Goal: Information Seeking & Learning: Compare options

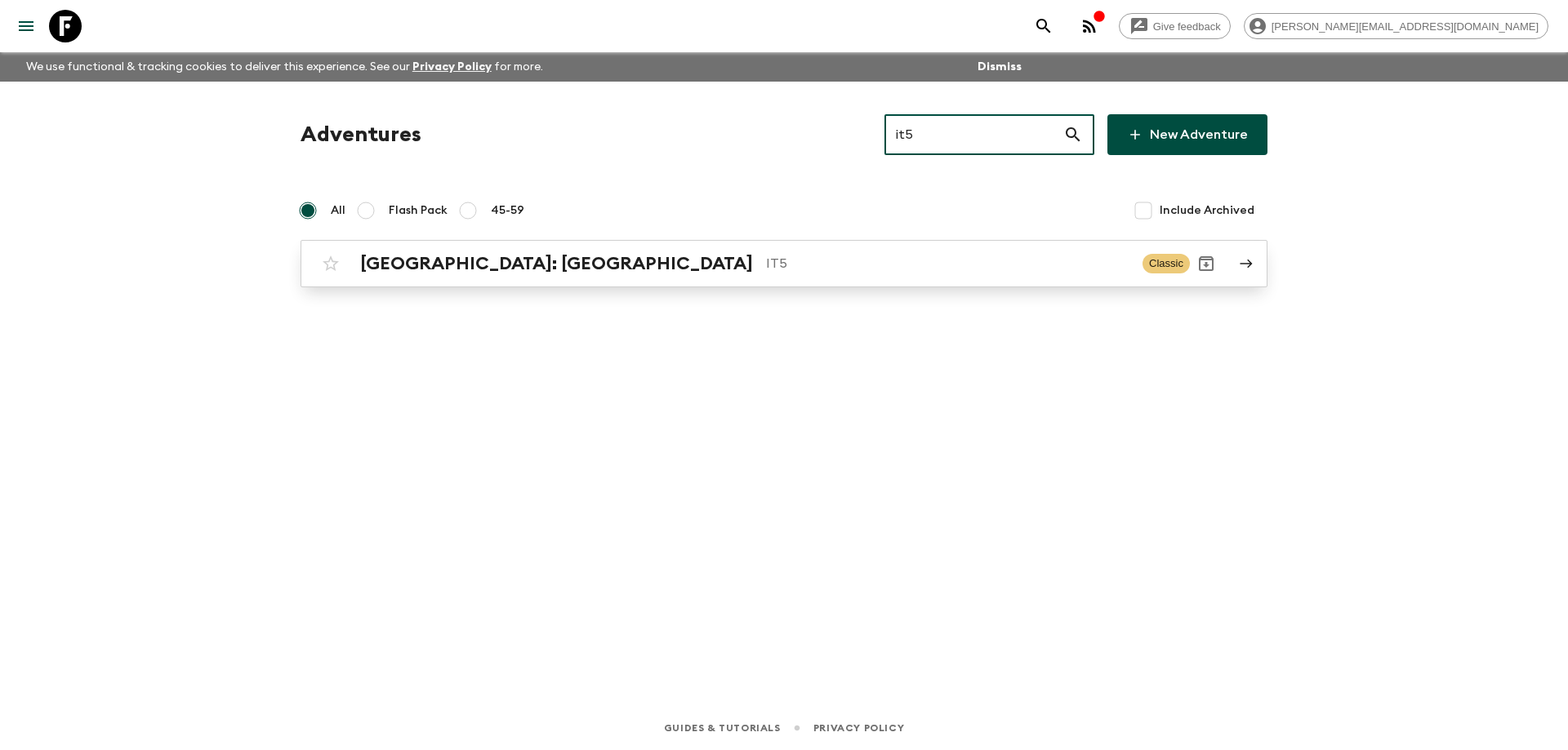
type input "it5"
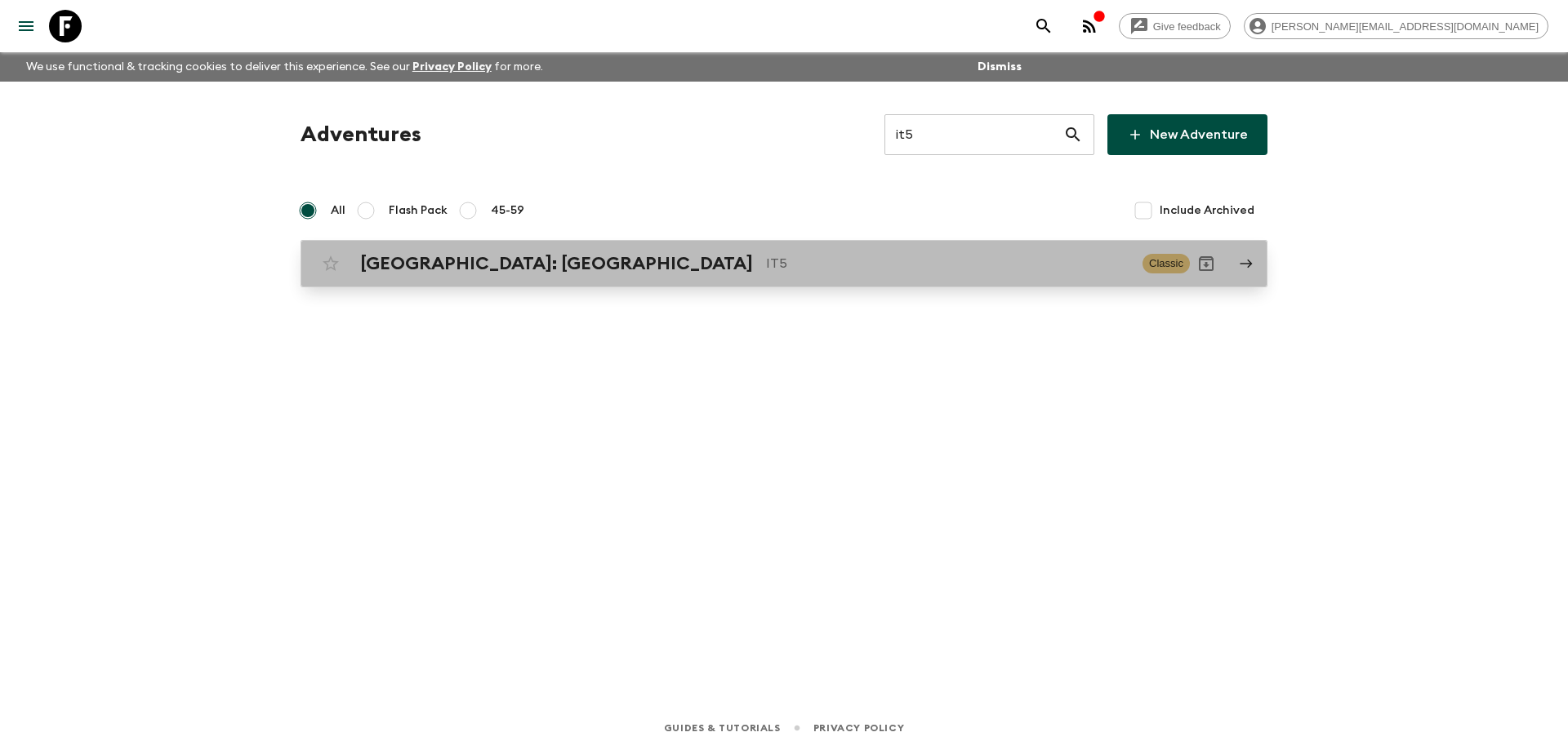
click at [853, 265] on p "IT5" at bounding box center [948, 263] width 363 height 20
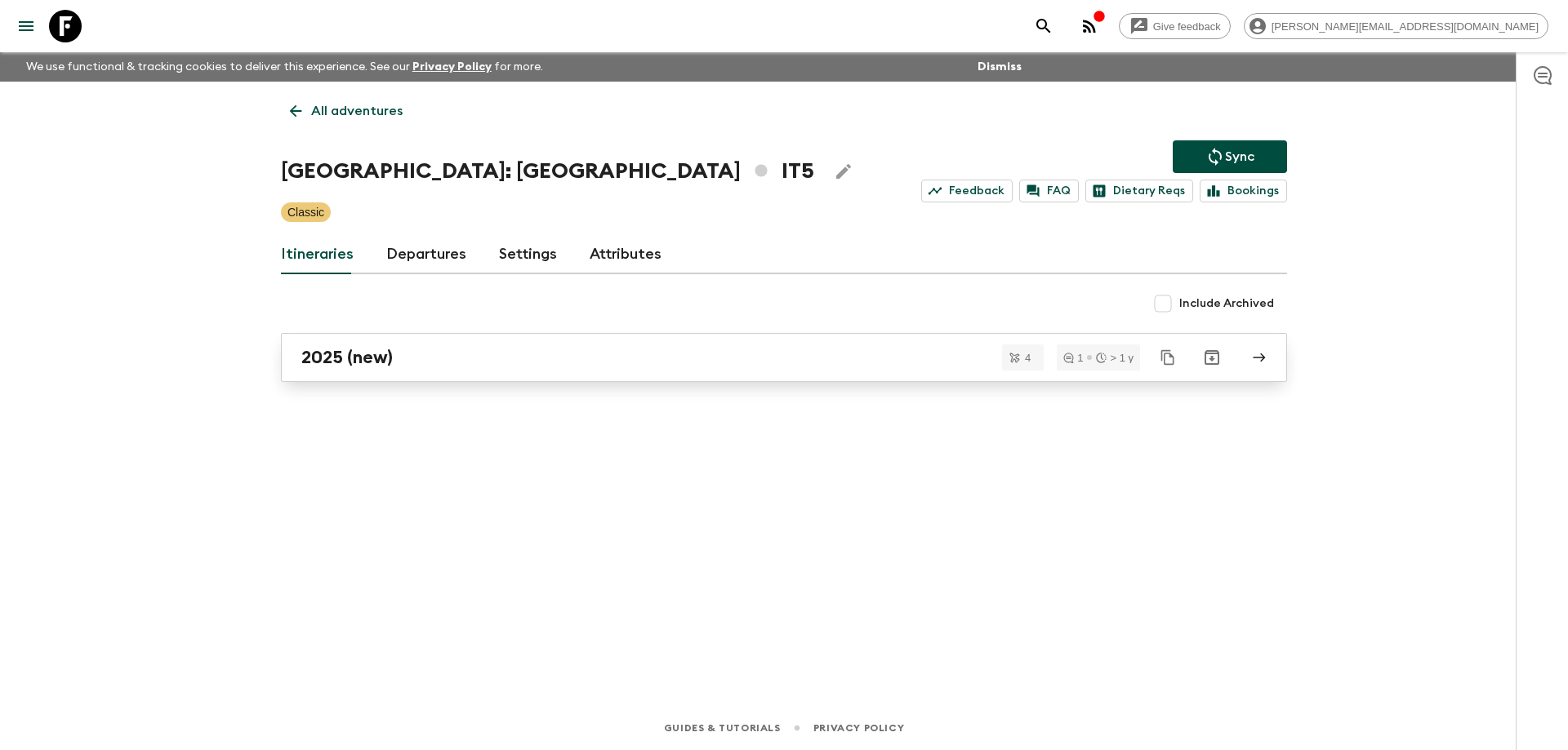
click at [829, 353] on div "2025 (new)" at bounding box center [768, 358] width 934 height 22
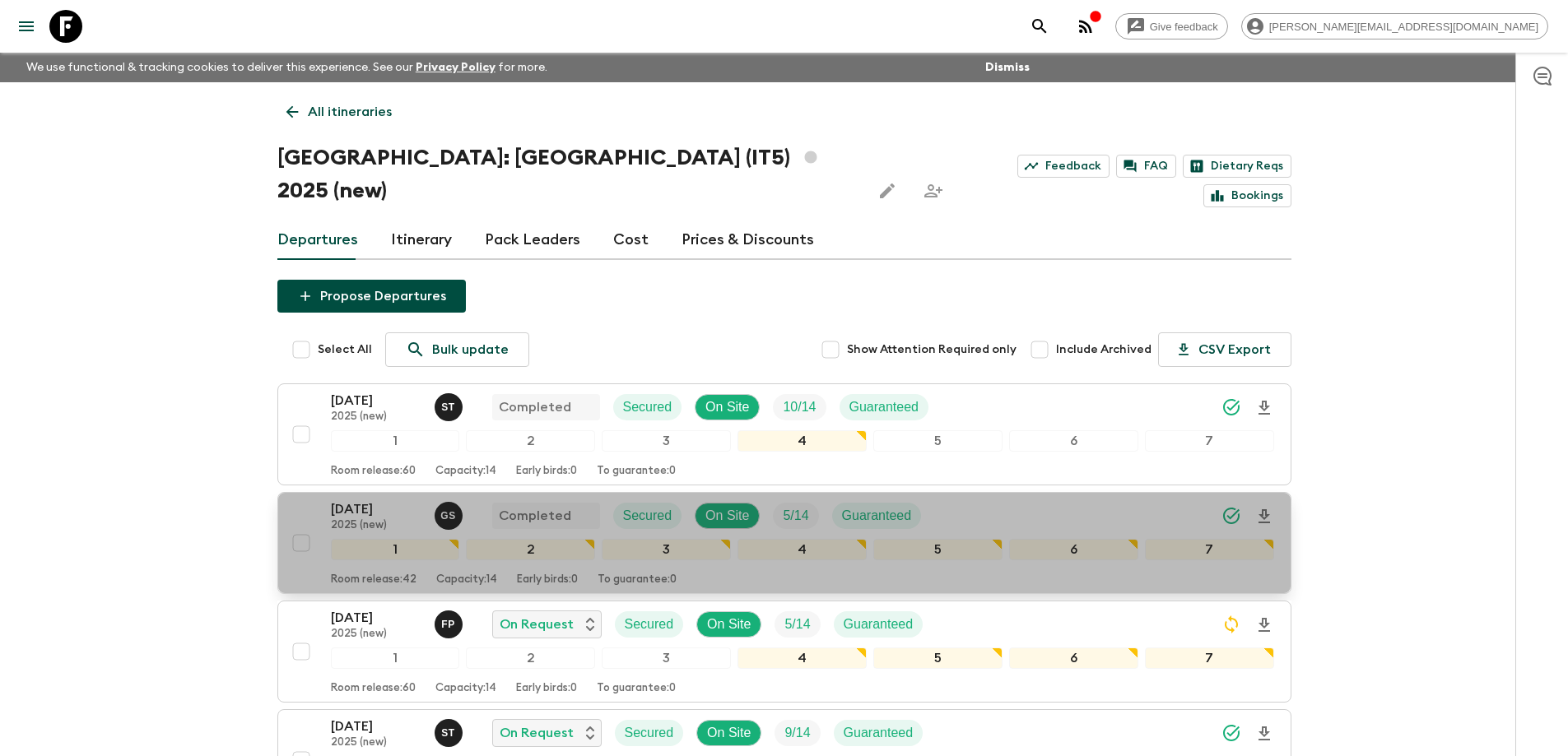
click at [377, 500] on p "[DATE]" at bounding box center [376, 509] width 90 height 20
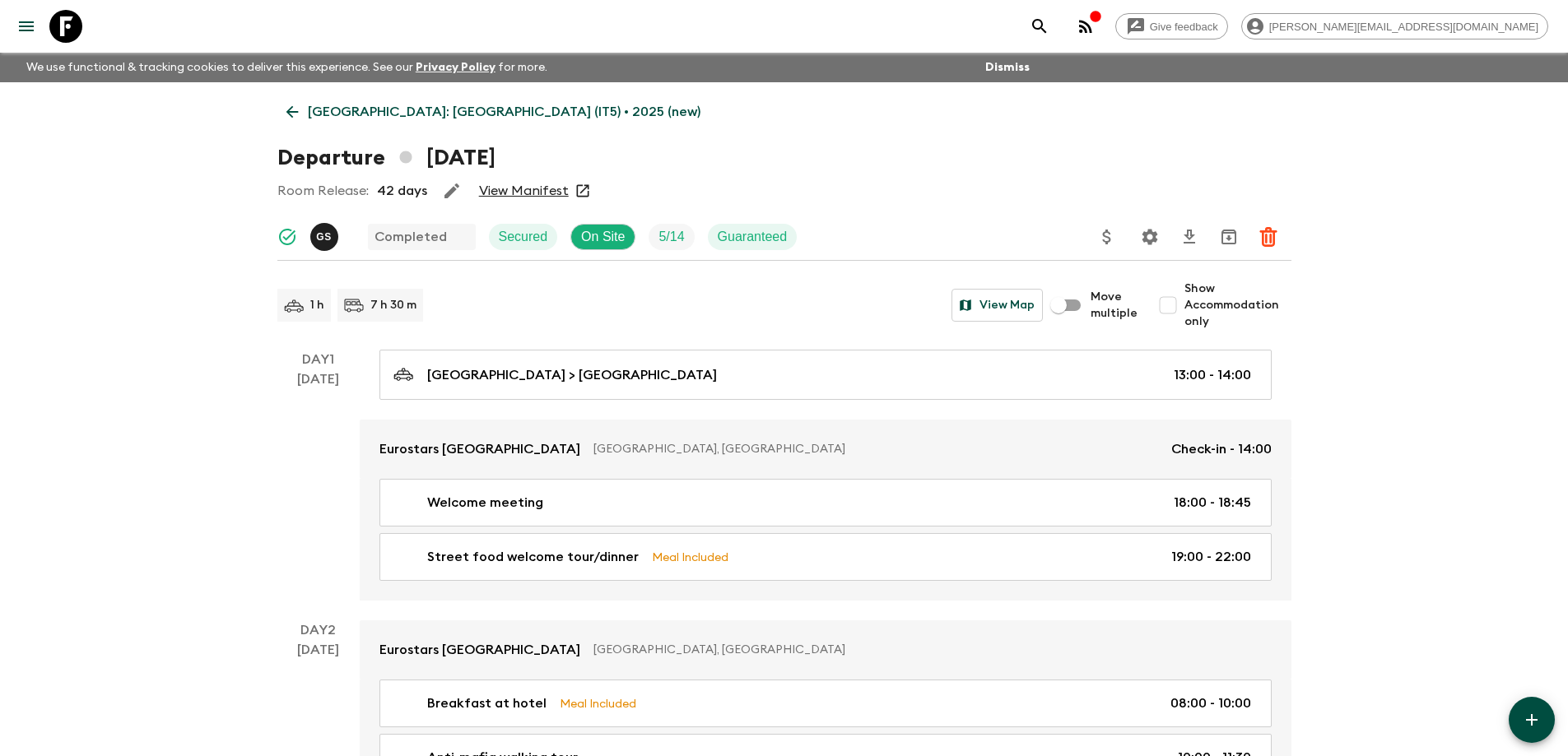
click at [544, 185] on link "View Manifest" at bounding box center [524, 191] width 90 height 16
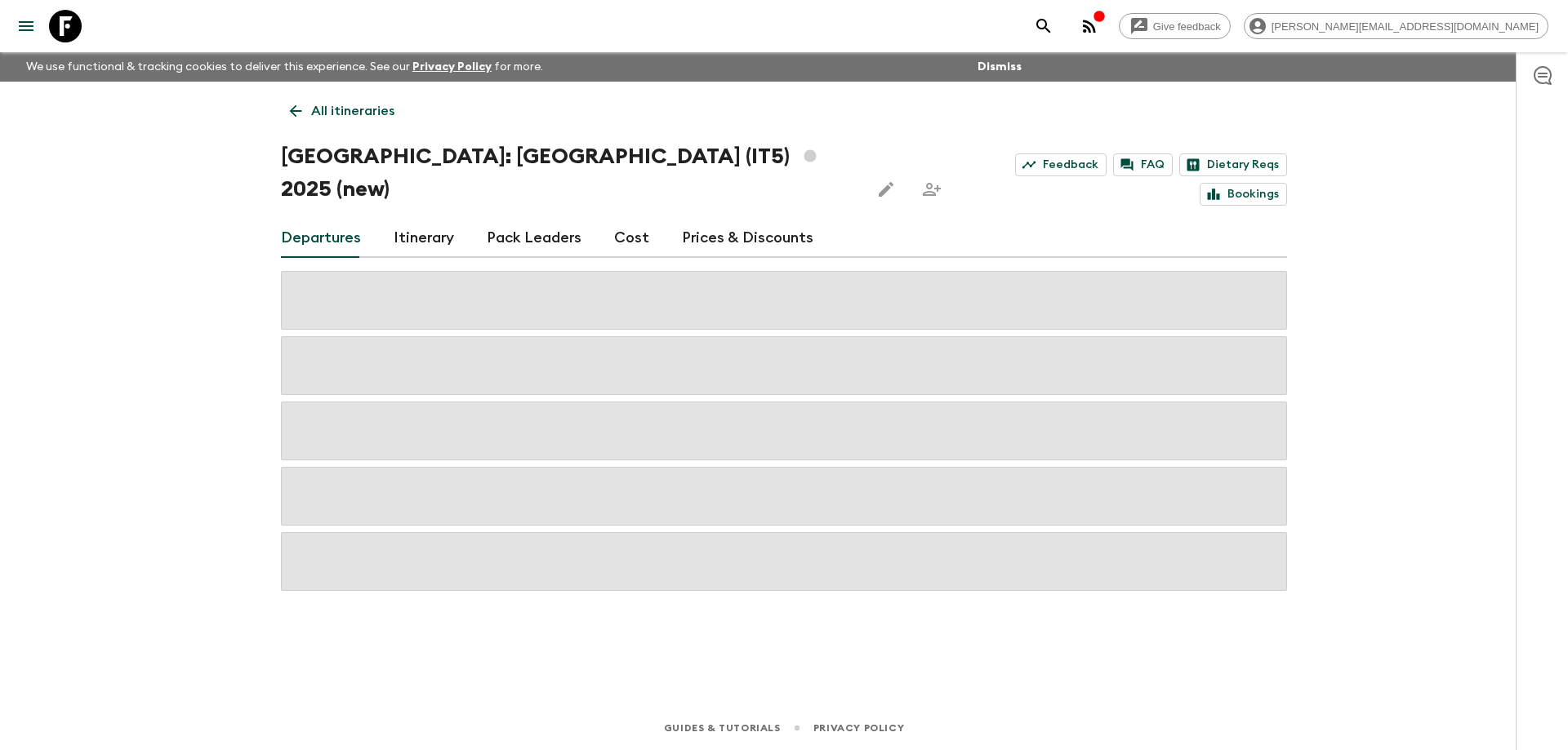
click at [627, 218] on link "Cost" at bounding box center [631, 238] width 35 height 40
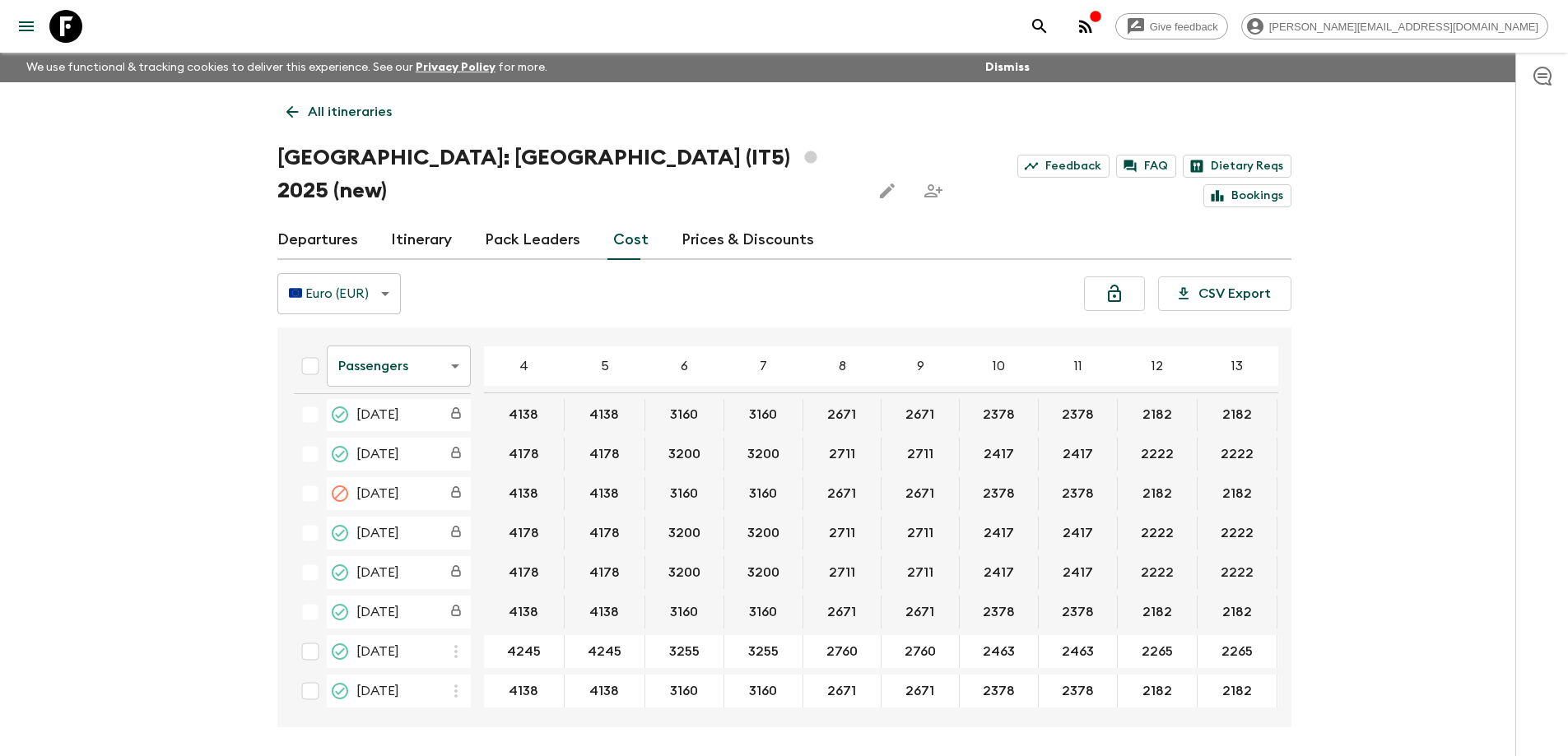
scroll to position [14, 0]
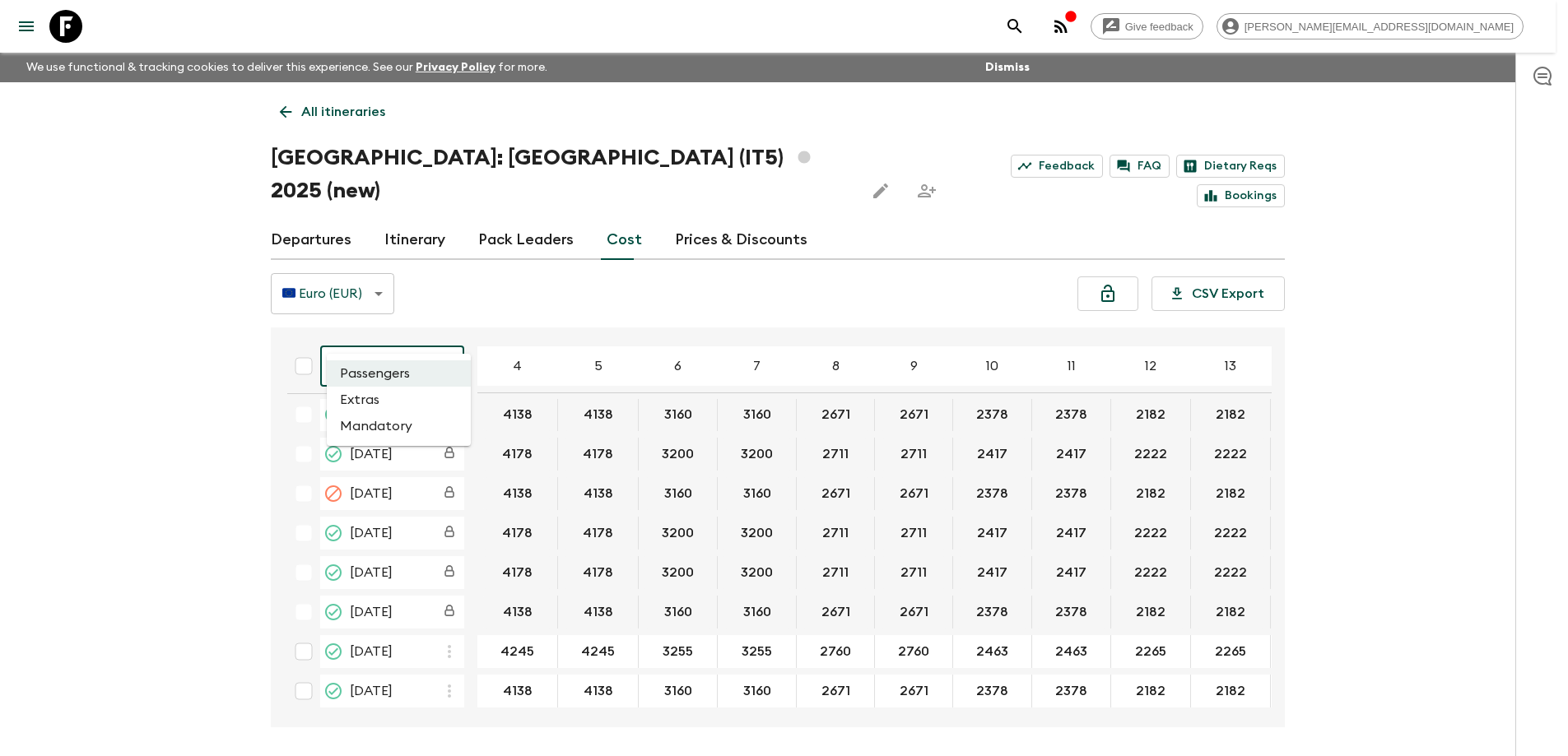
click at [389, 339] on body "Give feedback [PERSON_NAME][EMAIL_ADDRESS][DOMAIN_NAME] We use functional & tra…" at bounding box center [784, 409] width 1568 height 818
click at [395, 397] on li "Extras" at bounding box center [398, 400] width 144 height 27
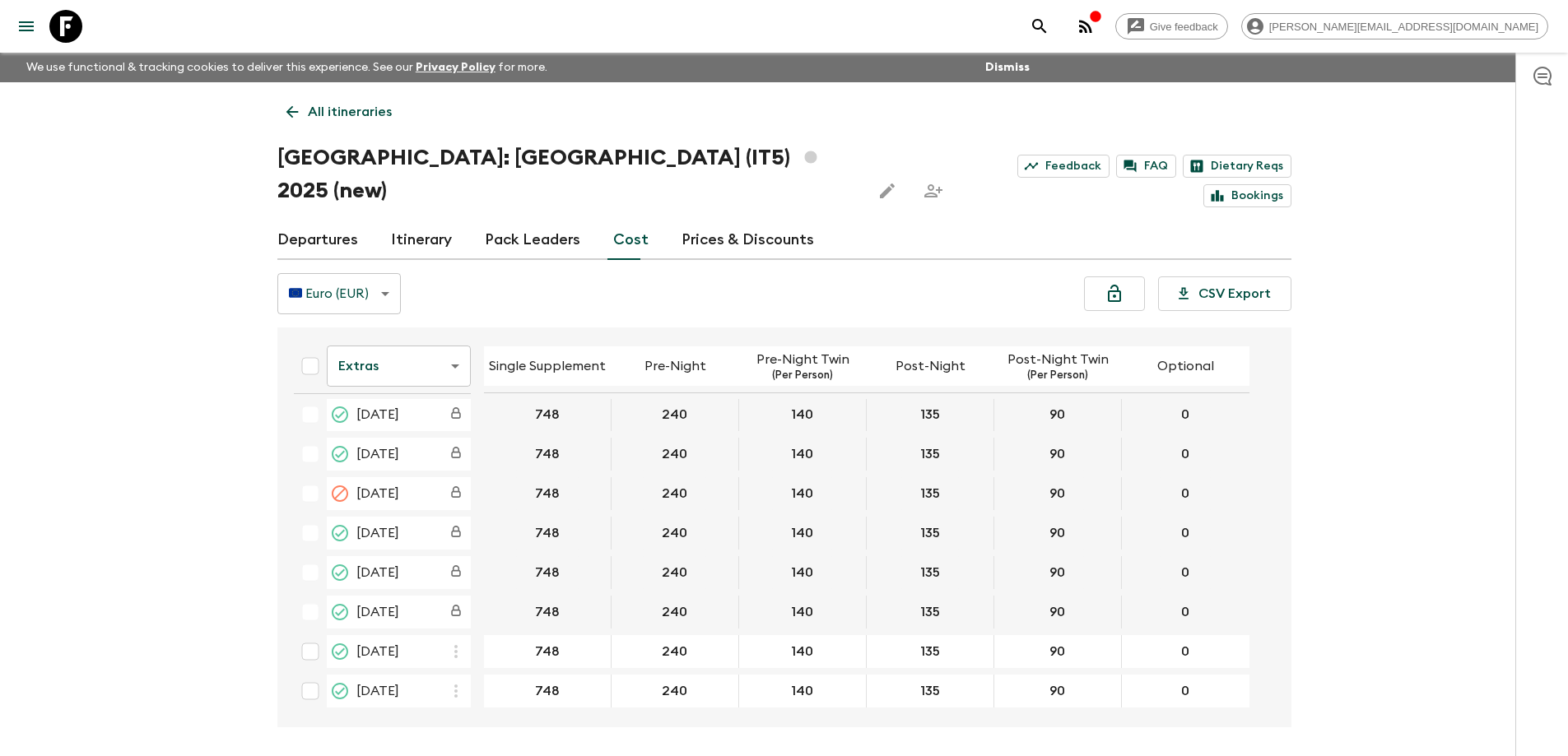
scroll to position [28, 0]
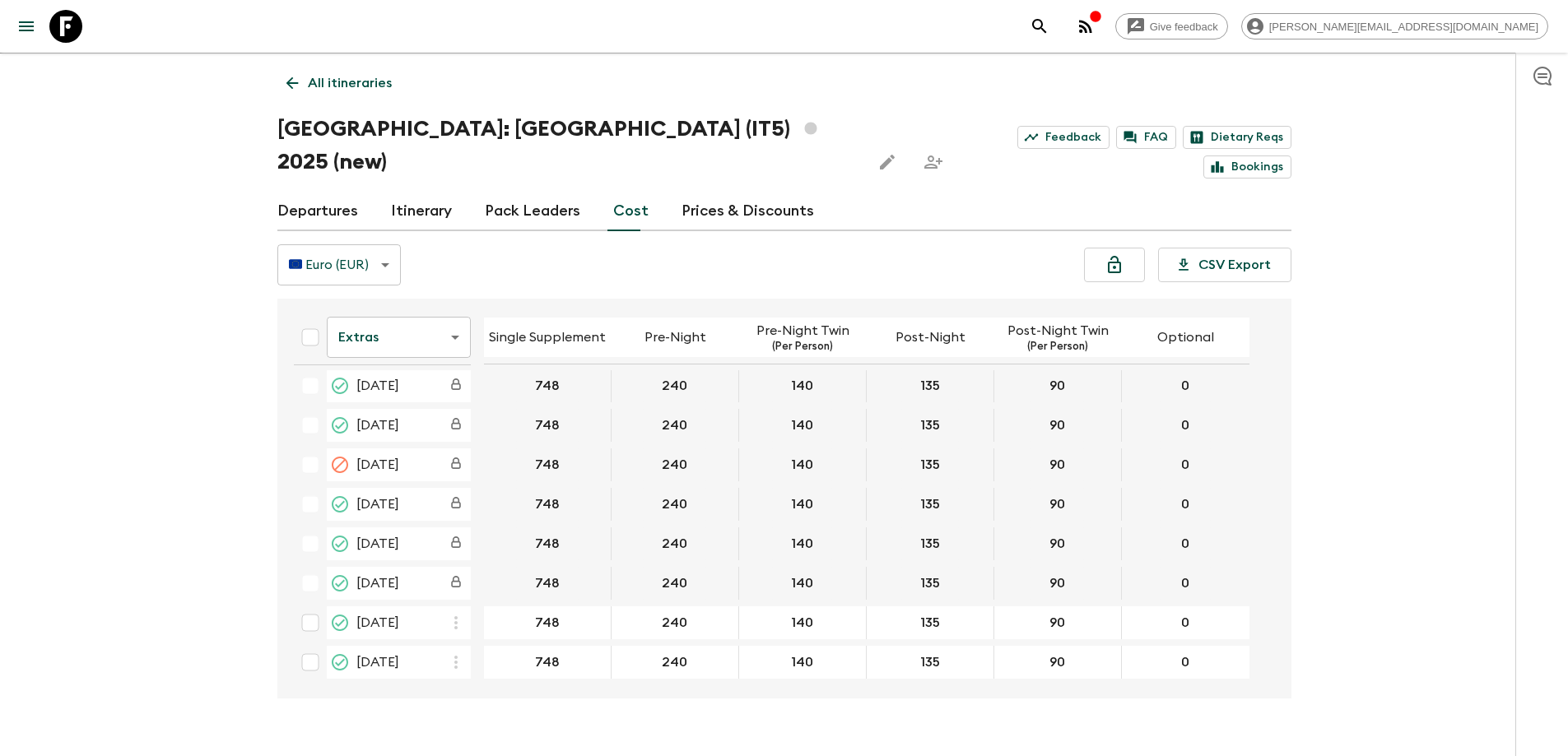
click at [80, 25] on icon at bounding box center [65, 26] width 33 height 33
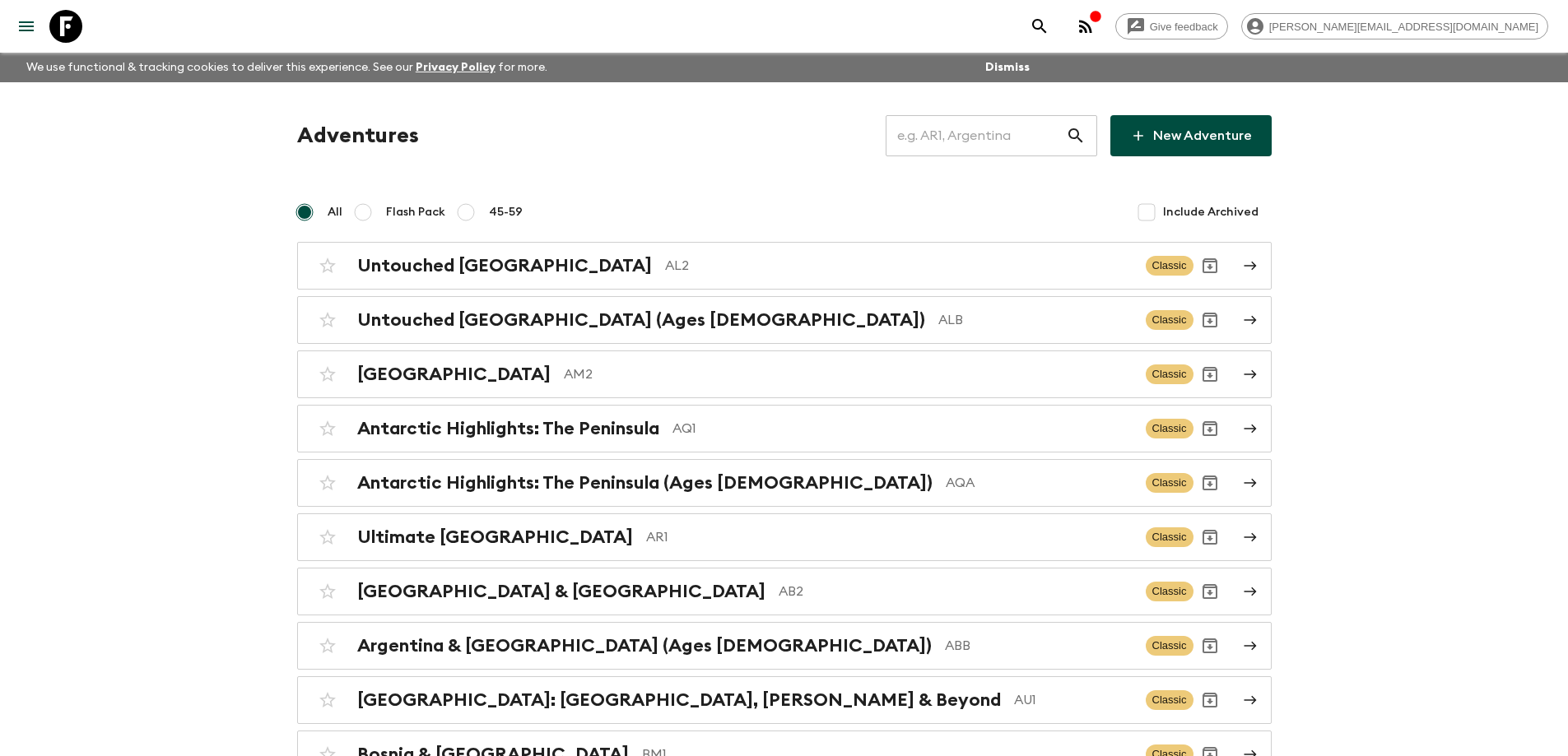
click at [1021, 124] on input "text" at bounding box center [975, 136] width 180 height 46
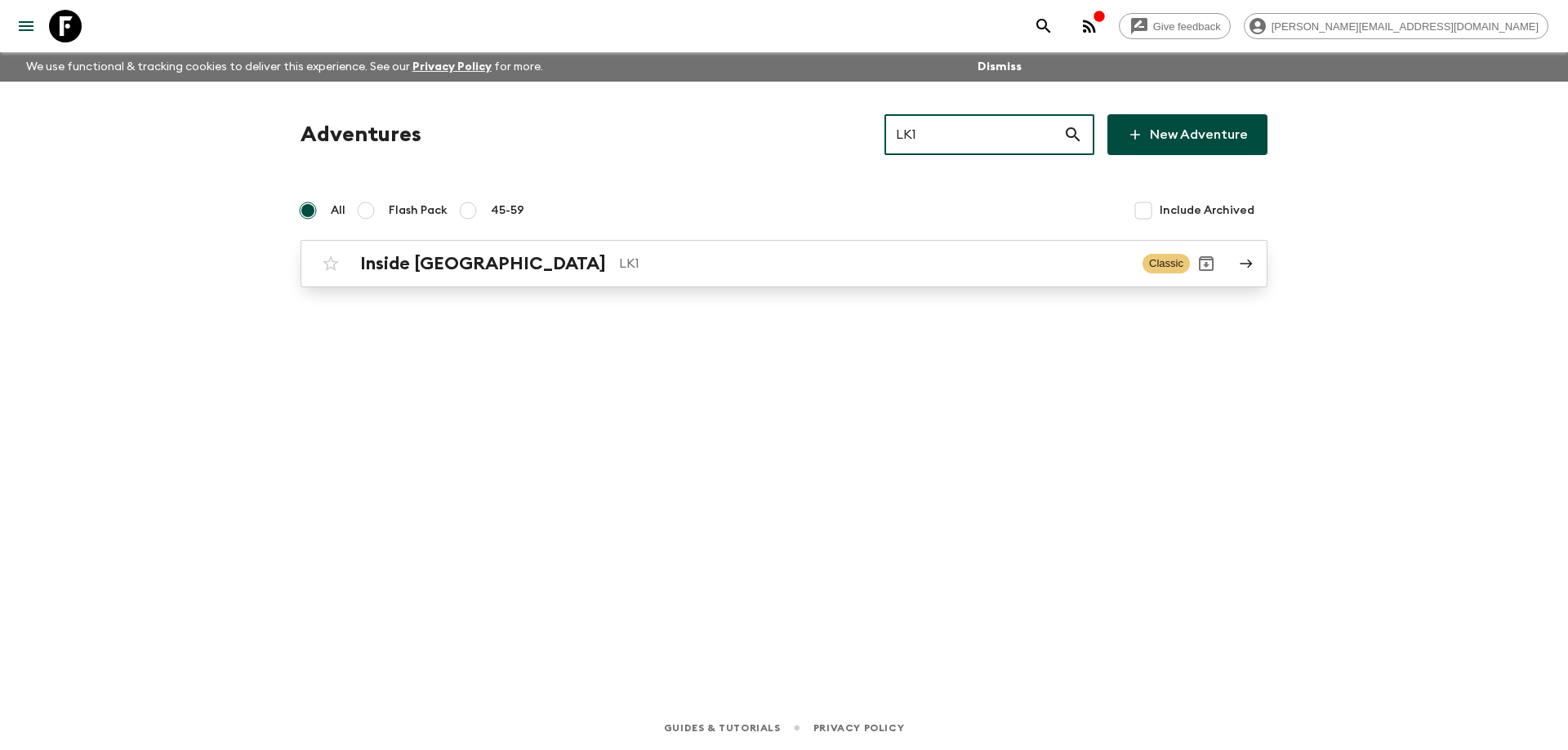
type input "LK1"
click at [779, 268] on p "LK1" at bounding box center [874, 263] width 510 height 20
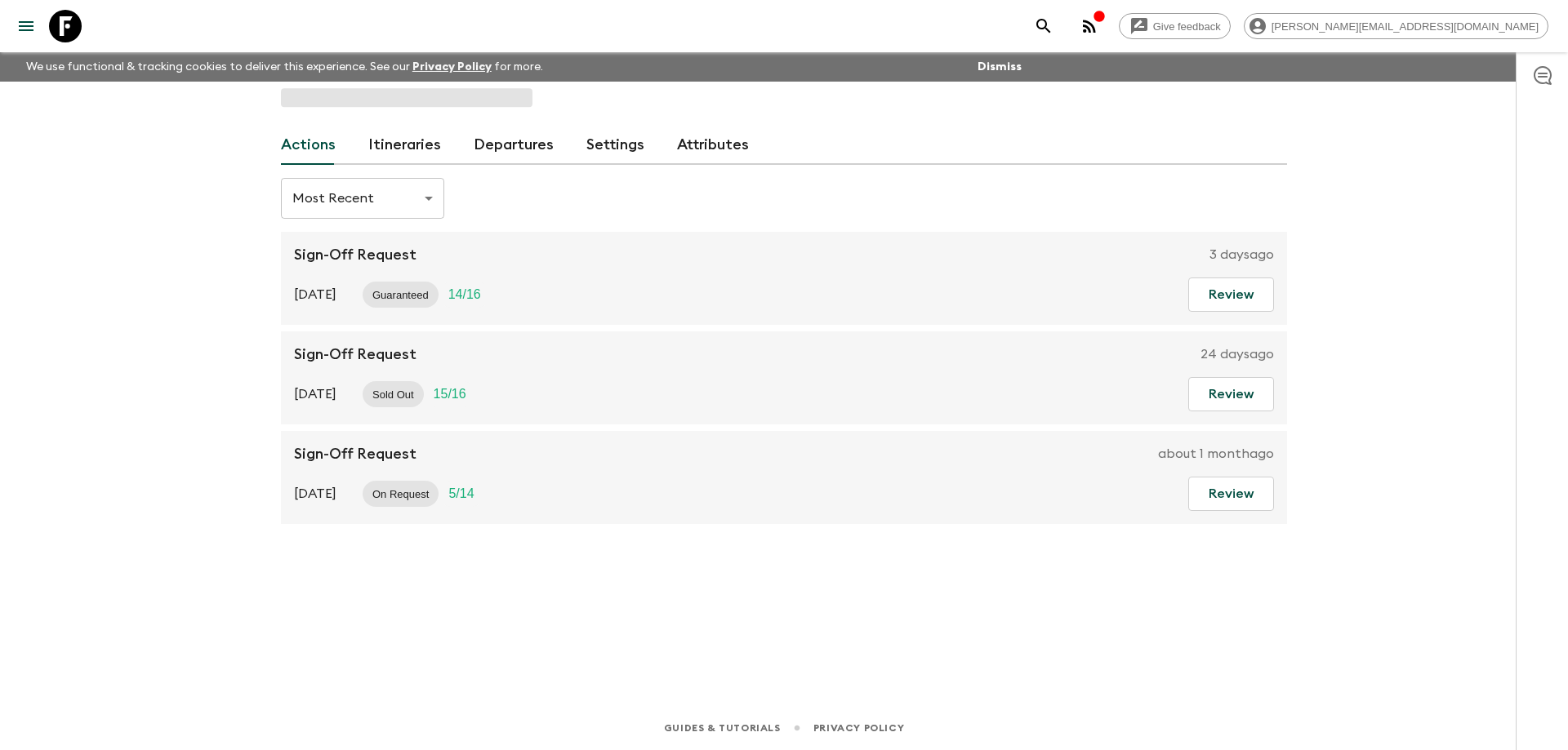
click at [520, 136] on link "Departures" at bounding box center [513, 146] width 80 height 40
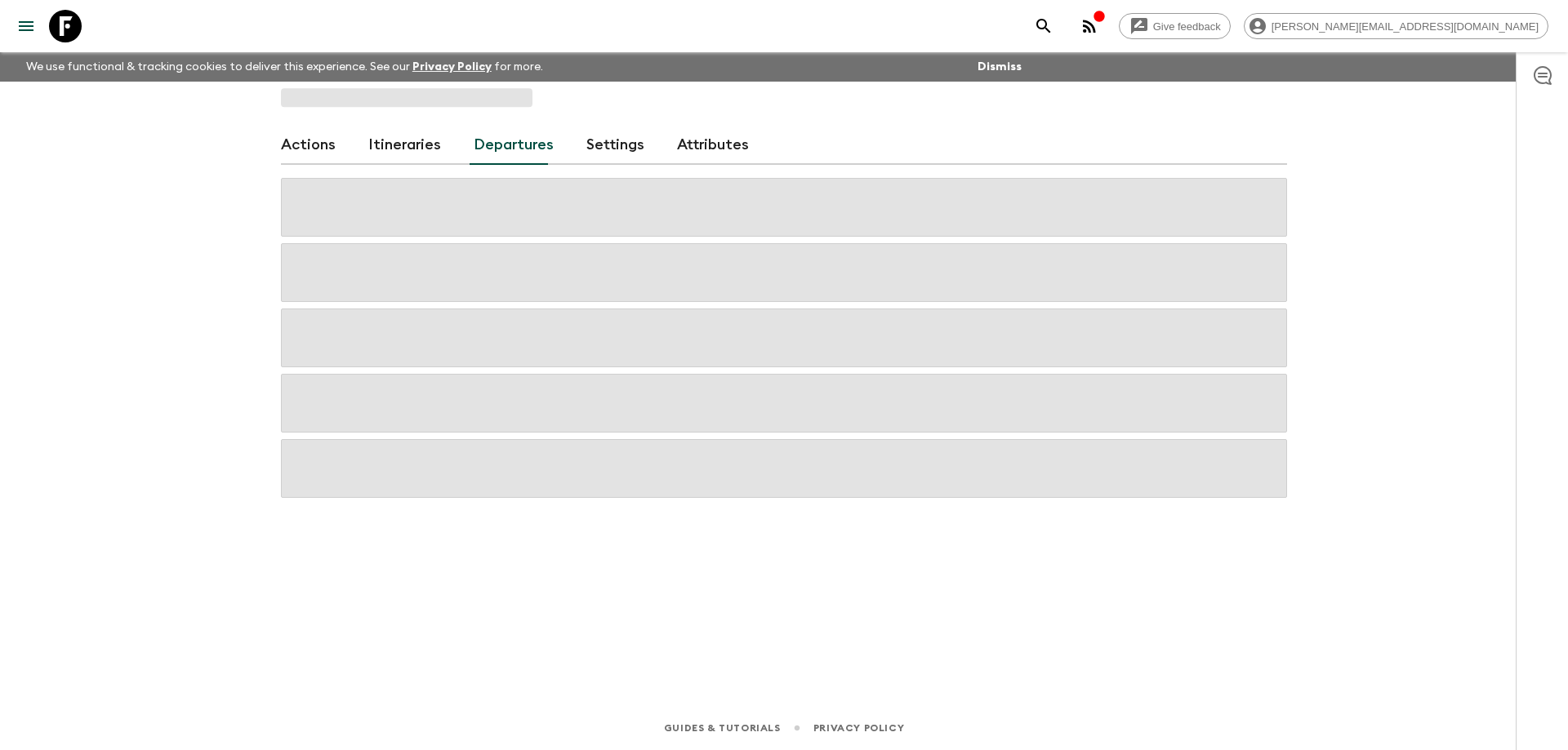
click at [400, 138] on link "Itineraries" at bounding box center [404, 146] width 72 height 40
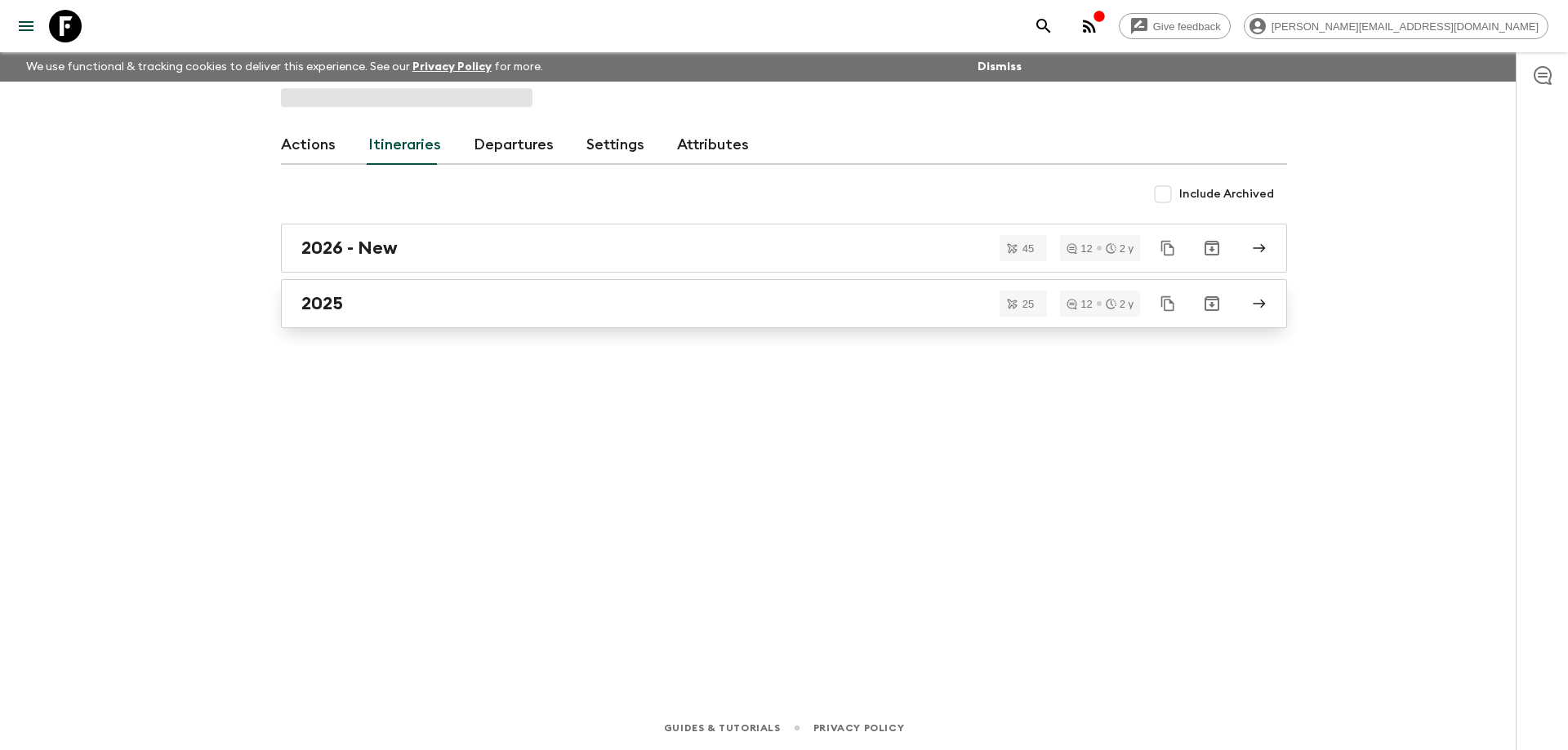
click at [448, 296] on div "2025" at bounding box center [768, 303] width 934 height 22
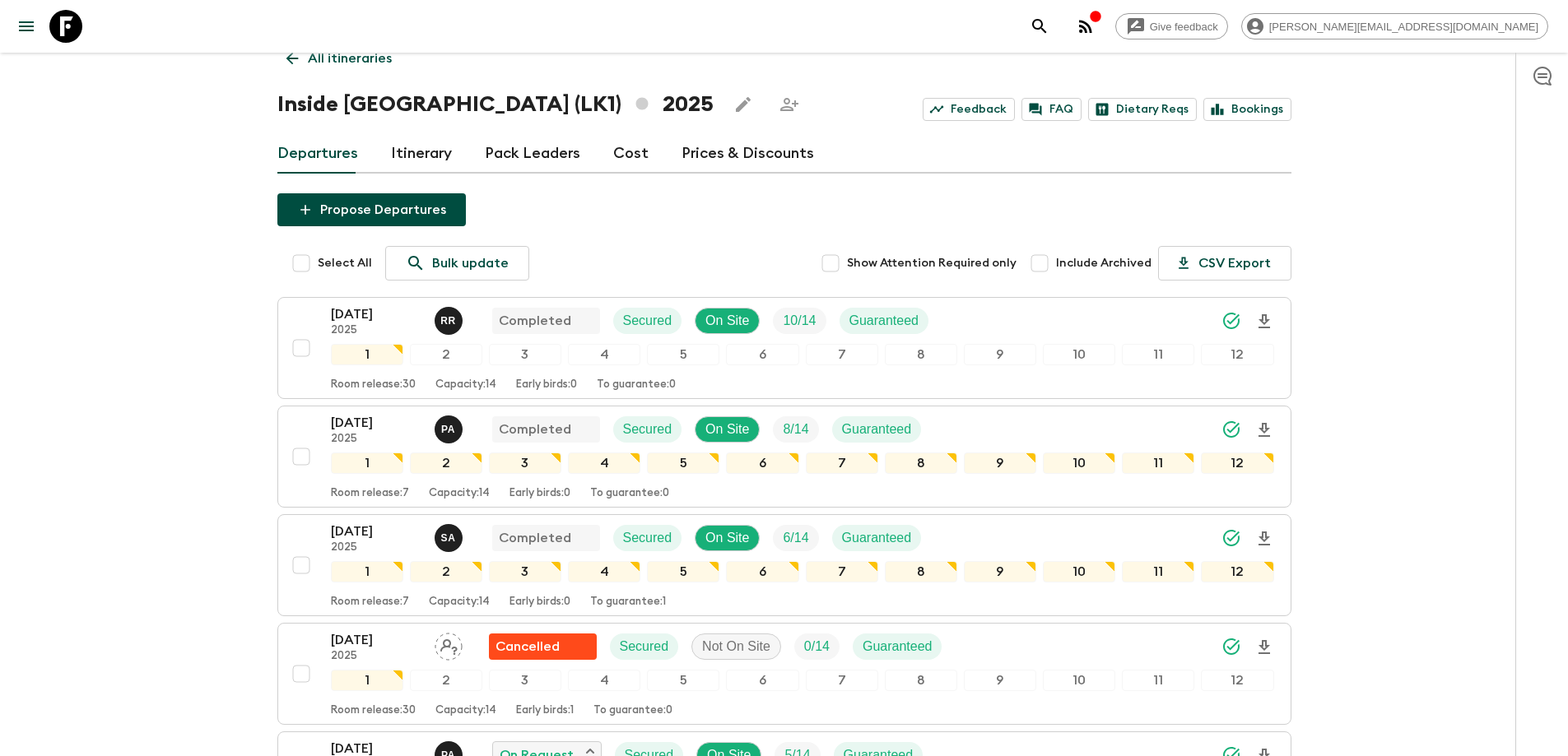
scroll to position [83, 0]
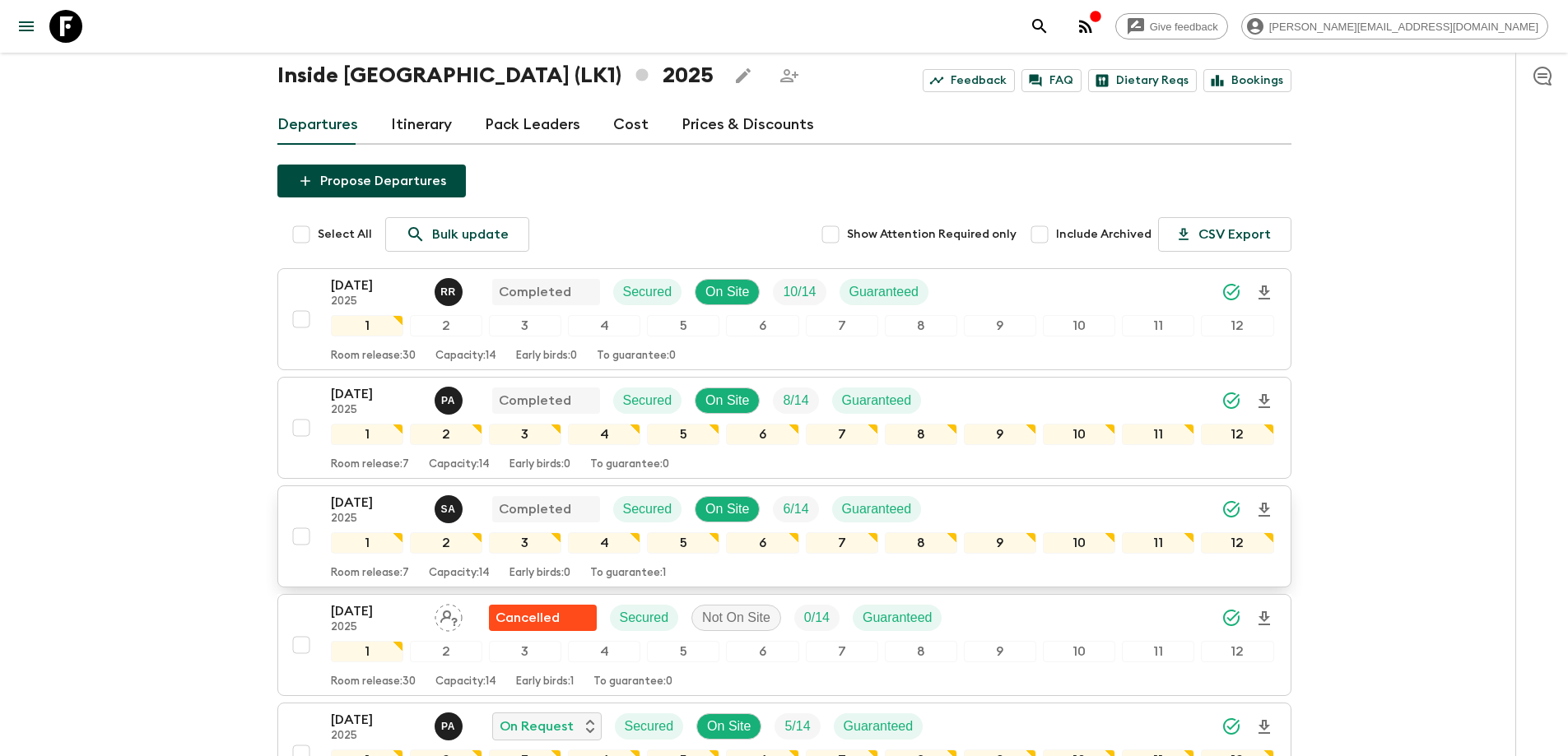
click at [375, 500] on p "[DATE]" at bounding box center [376, 503] width 90 height 20
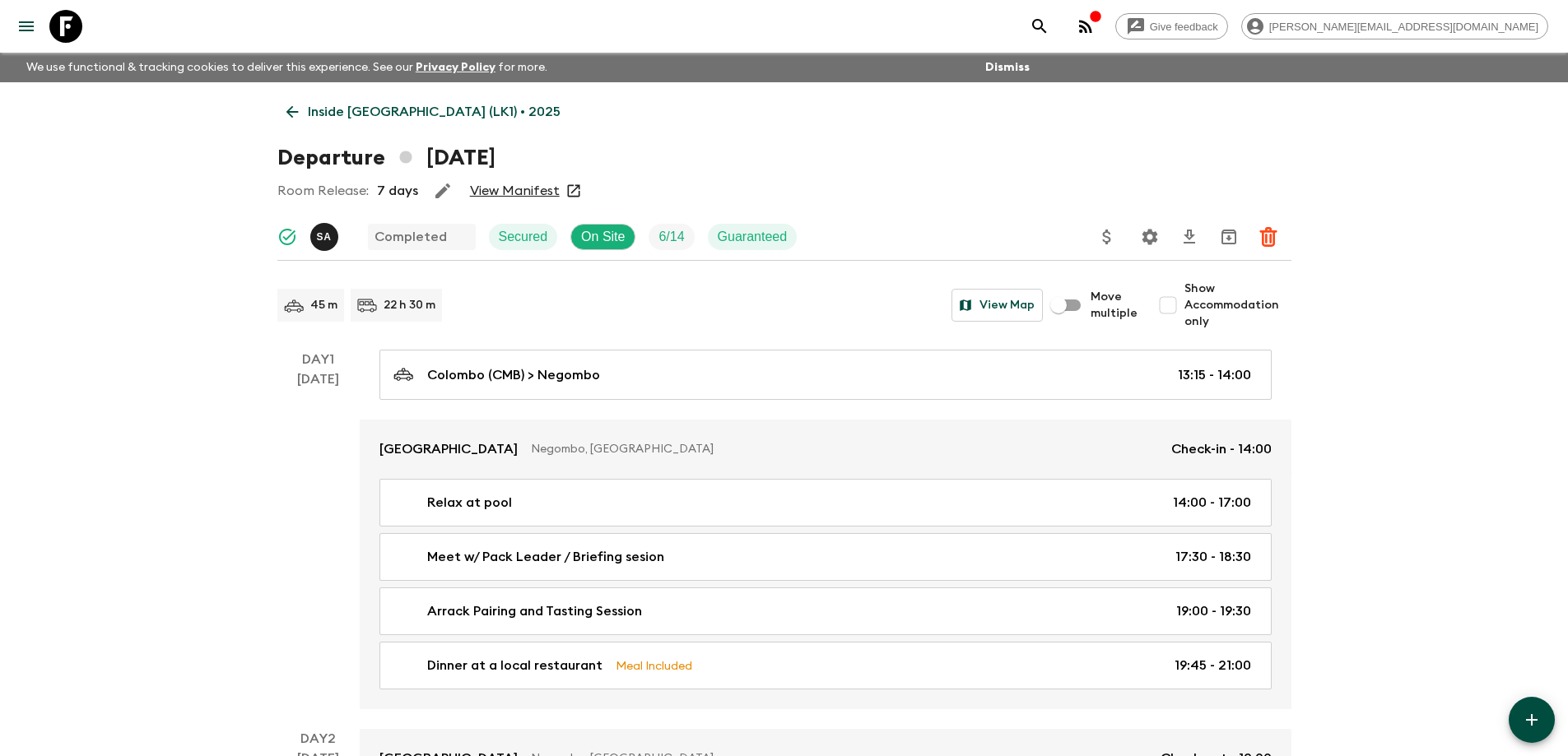
click at [519, 187] on link "View Manifest" at bounding box center [514, 191] width 90 height 16
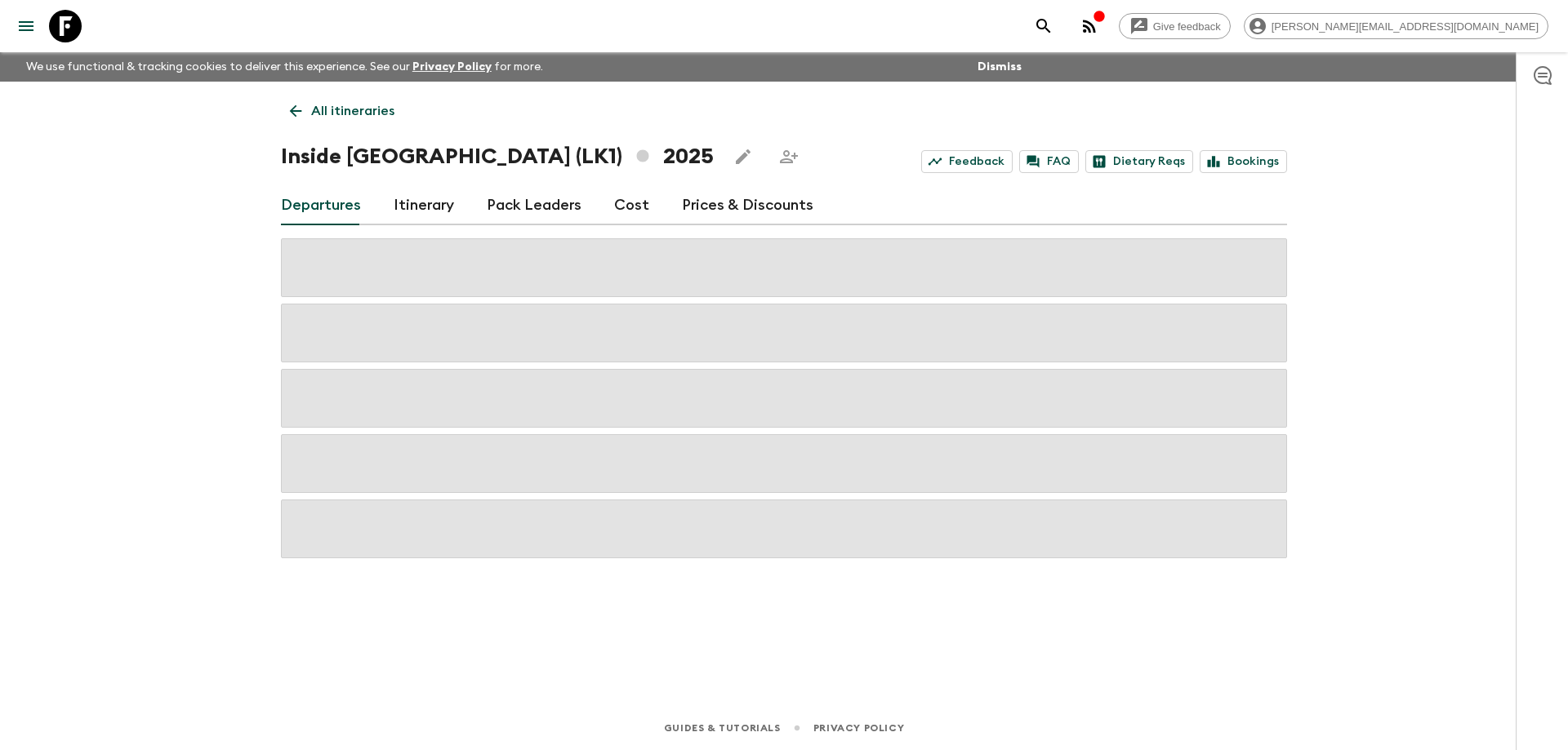
click at [637, 207] on link "Cost" at bounding box center [631, 206] width 35 height 40
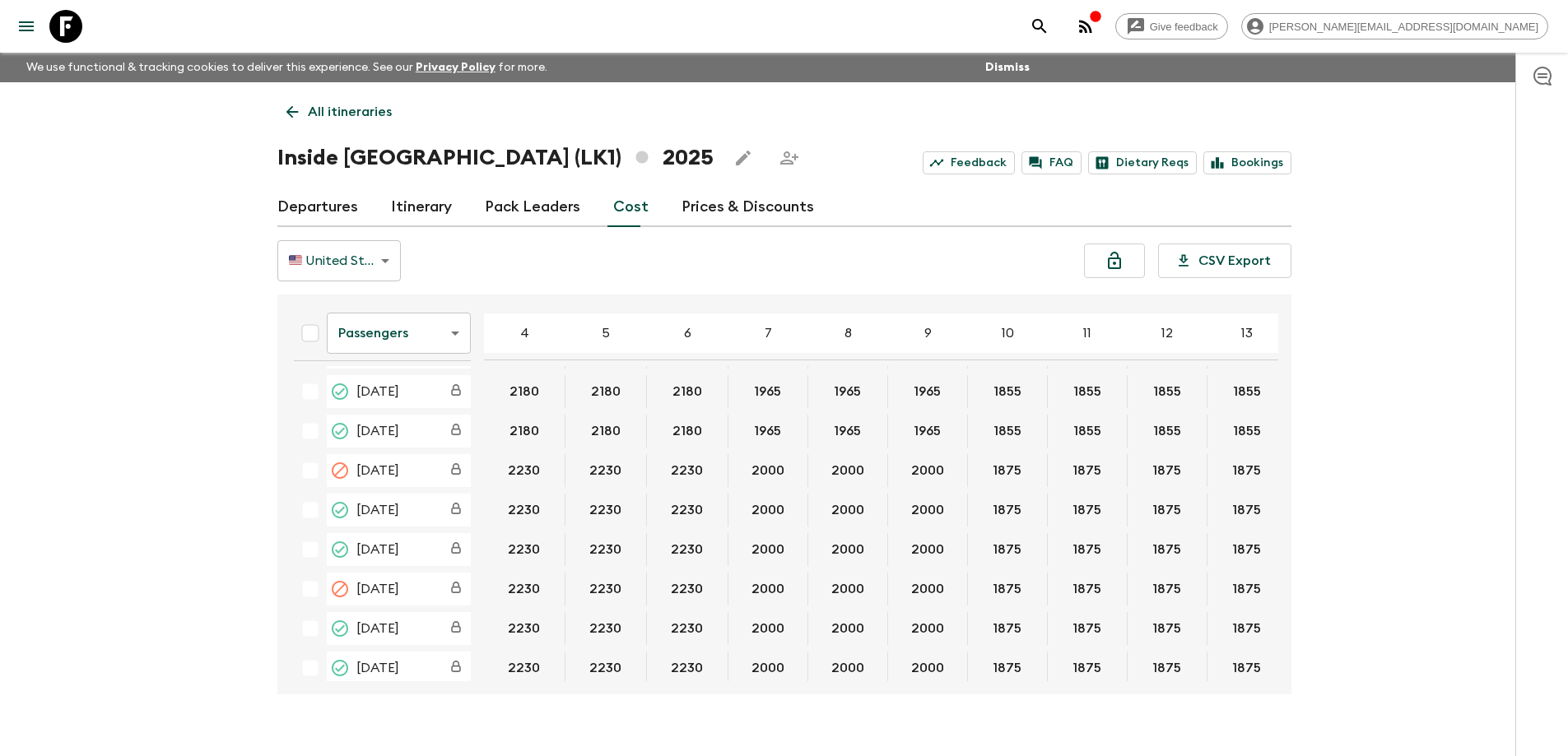
scroll to position [576, 0]
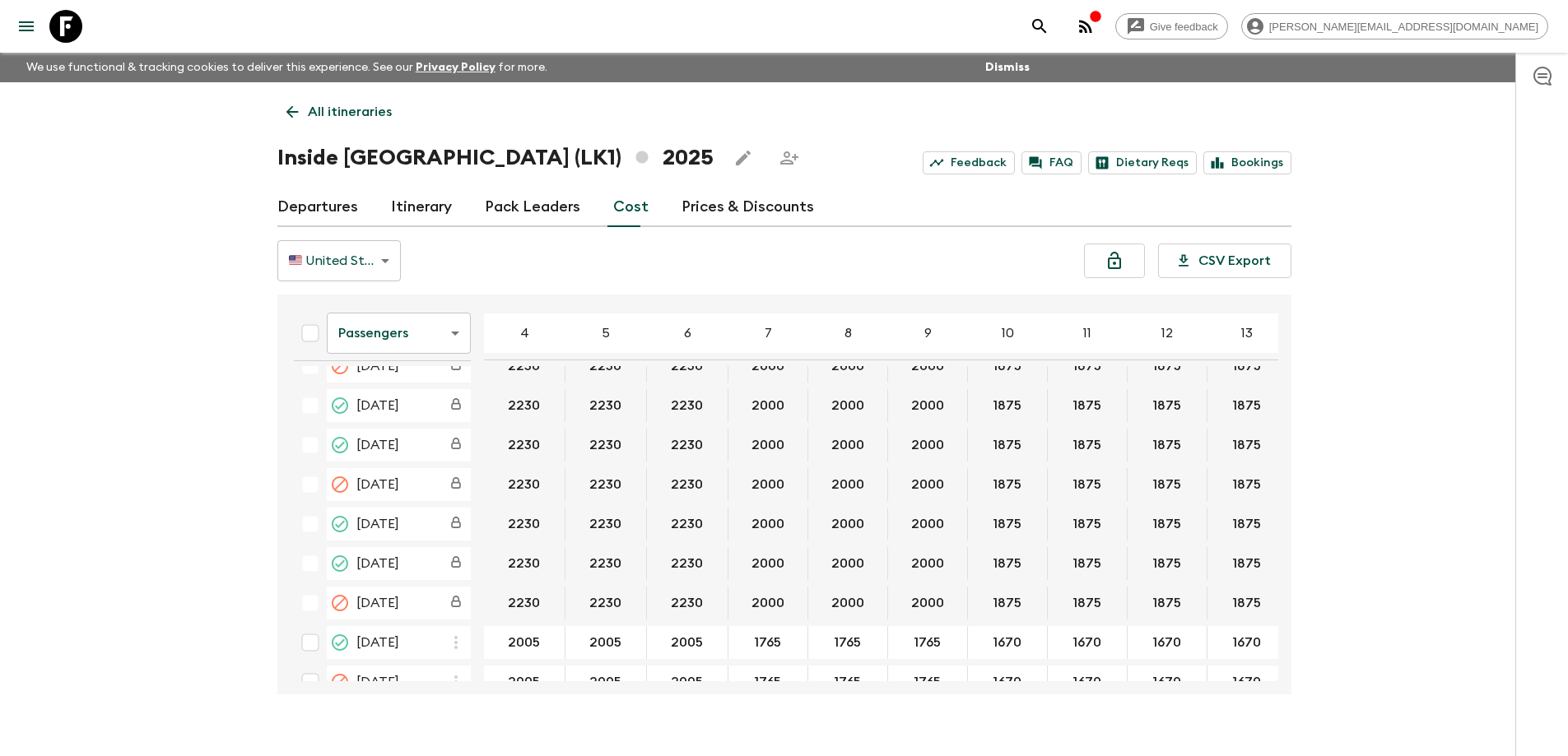
click at [415, 333] on body "Give feedback [PERSON_NAME][EMAIL_ADDRESS][DOMAIN_NAME] We use functional & tra…" at bounding box center [784, 393] width 1568 height 785
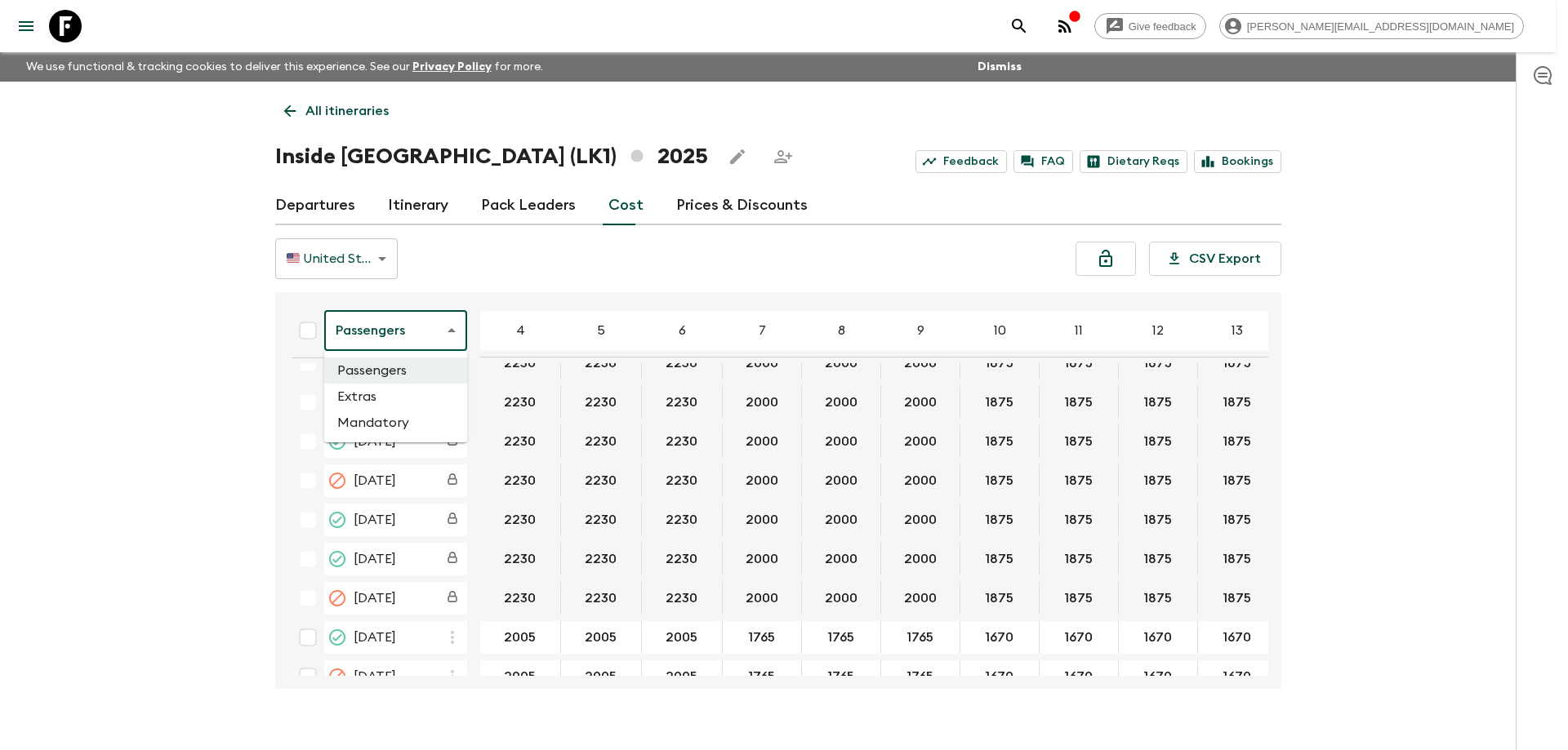
click at [398, 397] on li "Extras" at bounding box center [395, 397] width 143 height 26
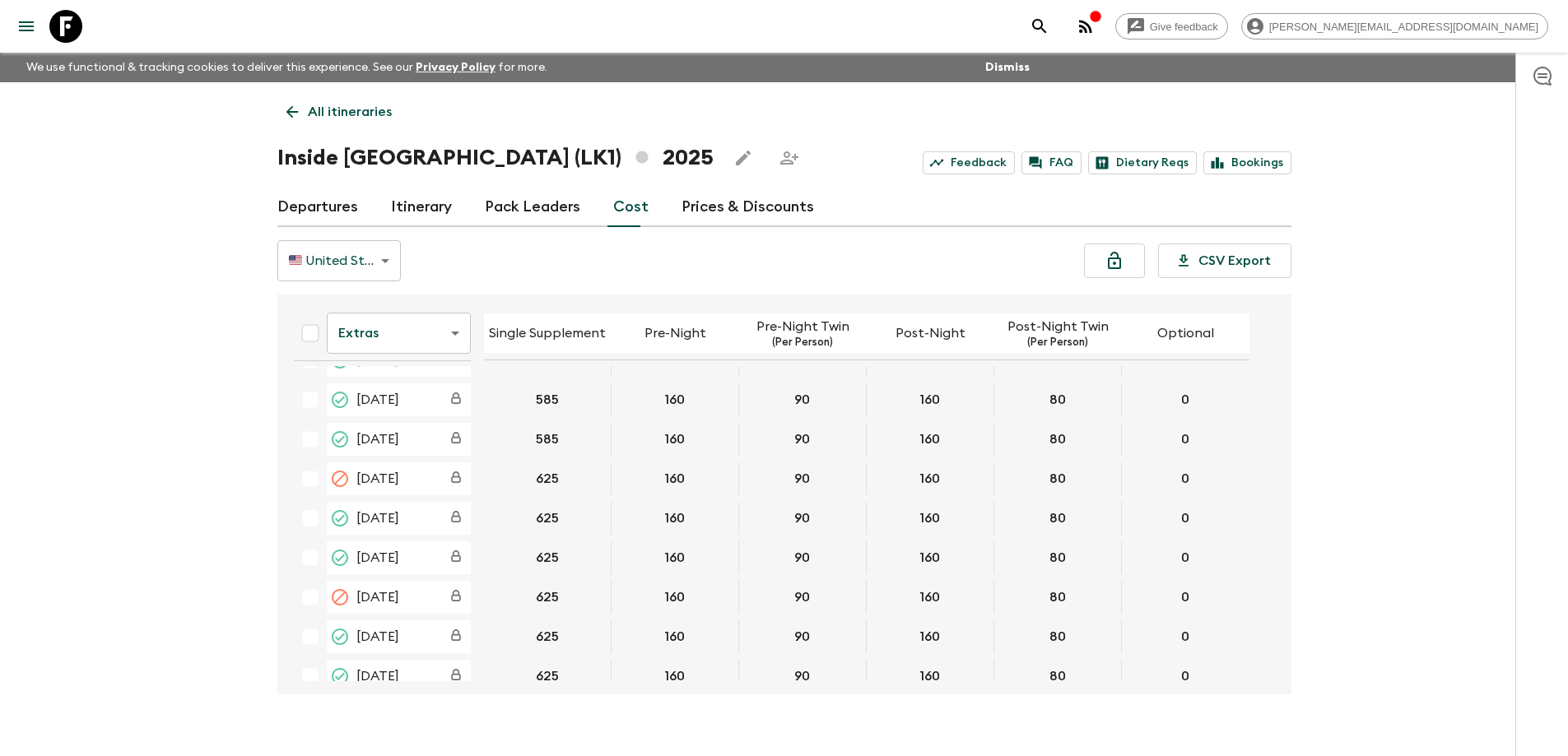
scroll to position [412, 0]
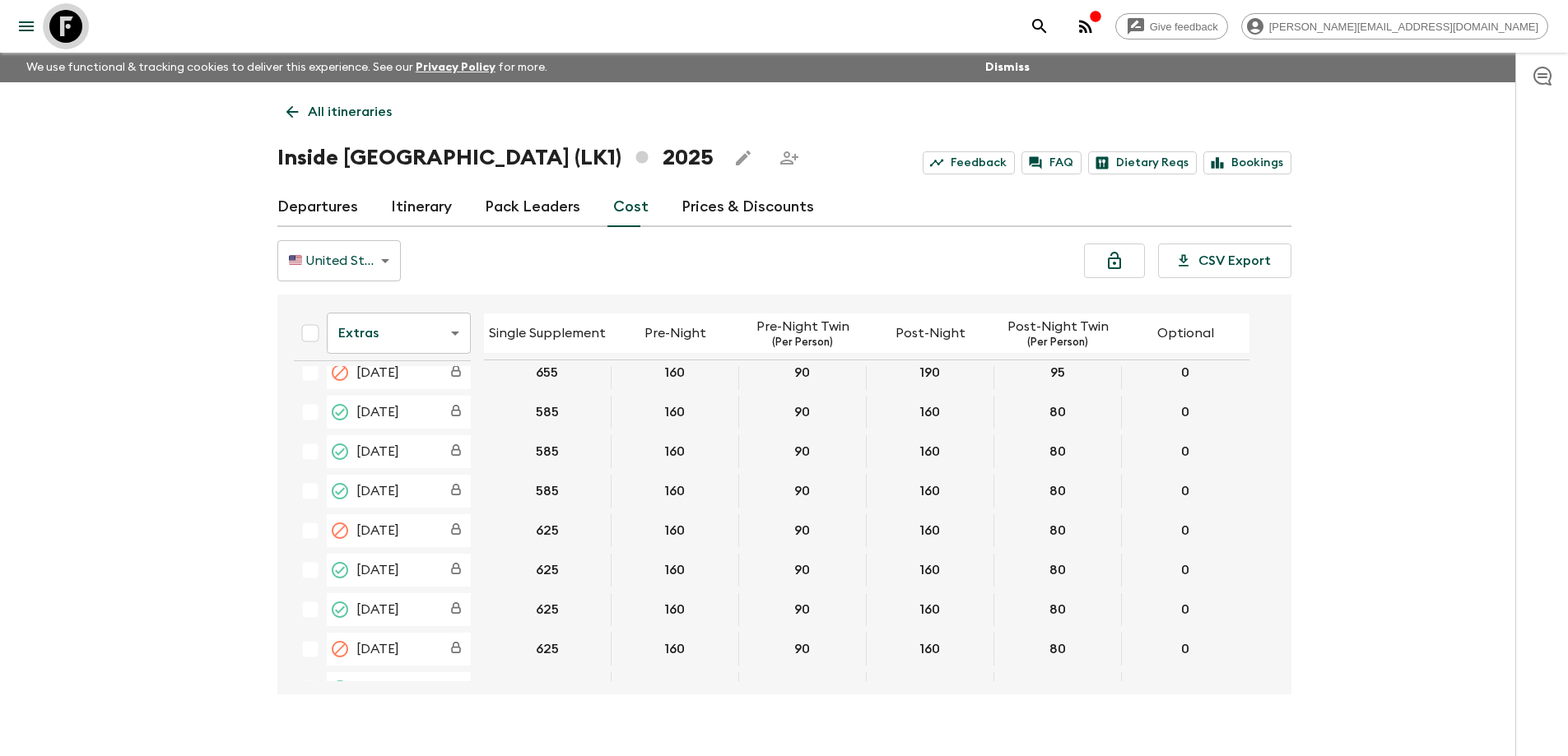
click at [62, 9] on link at bounding box center [65, 26] width 46 height 46
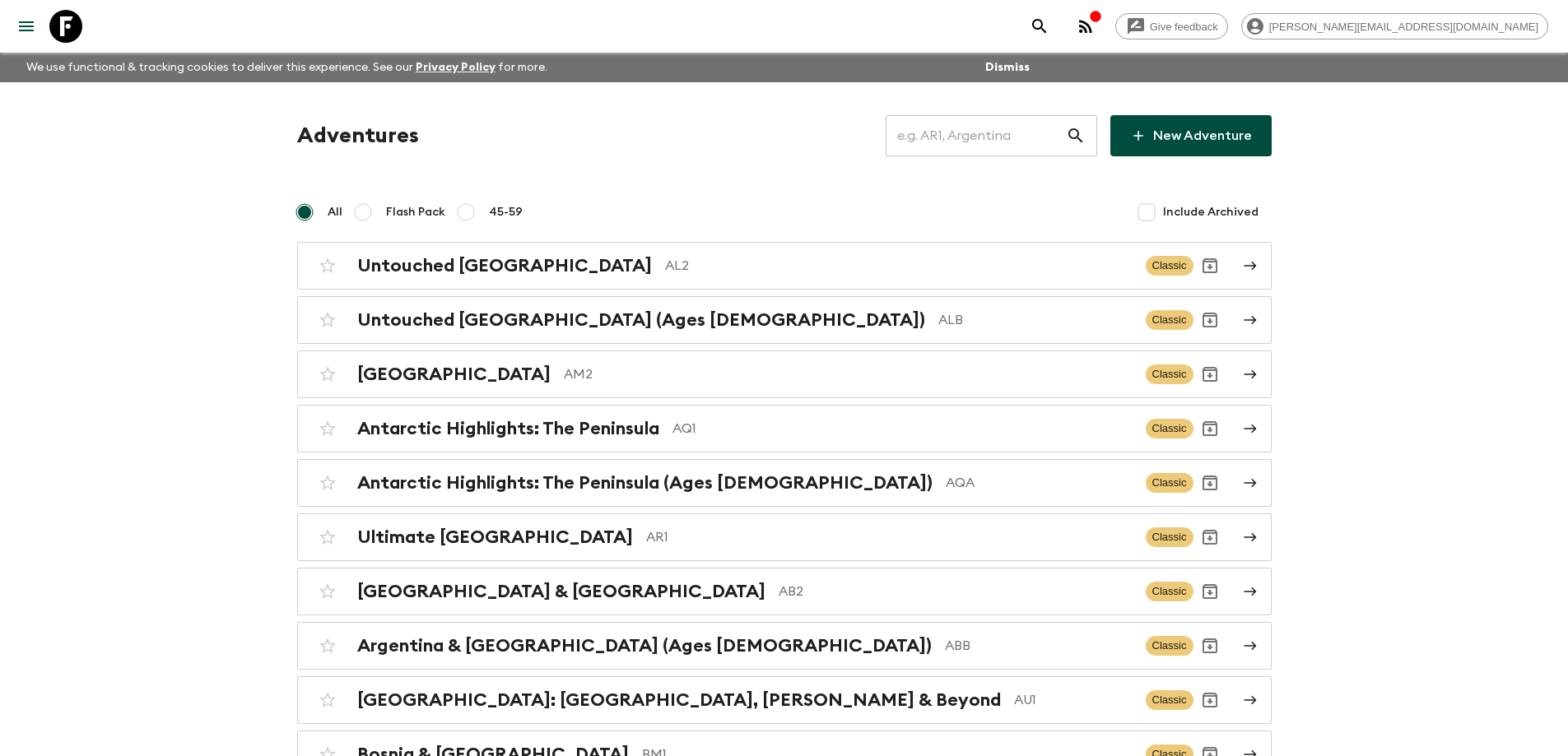
click at [934, 139] on input "text" at bounding box center [975, 136] width 180 height 46
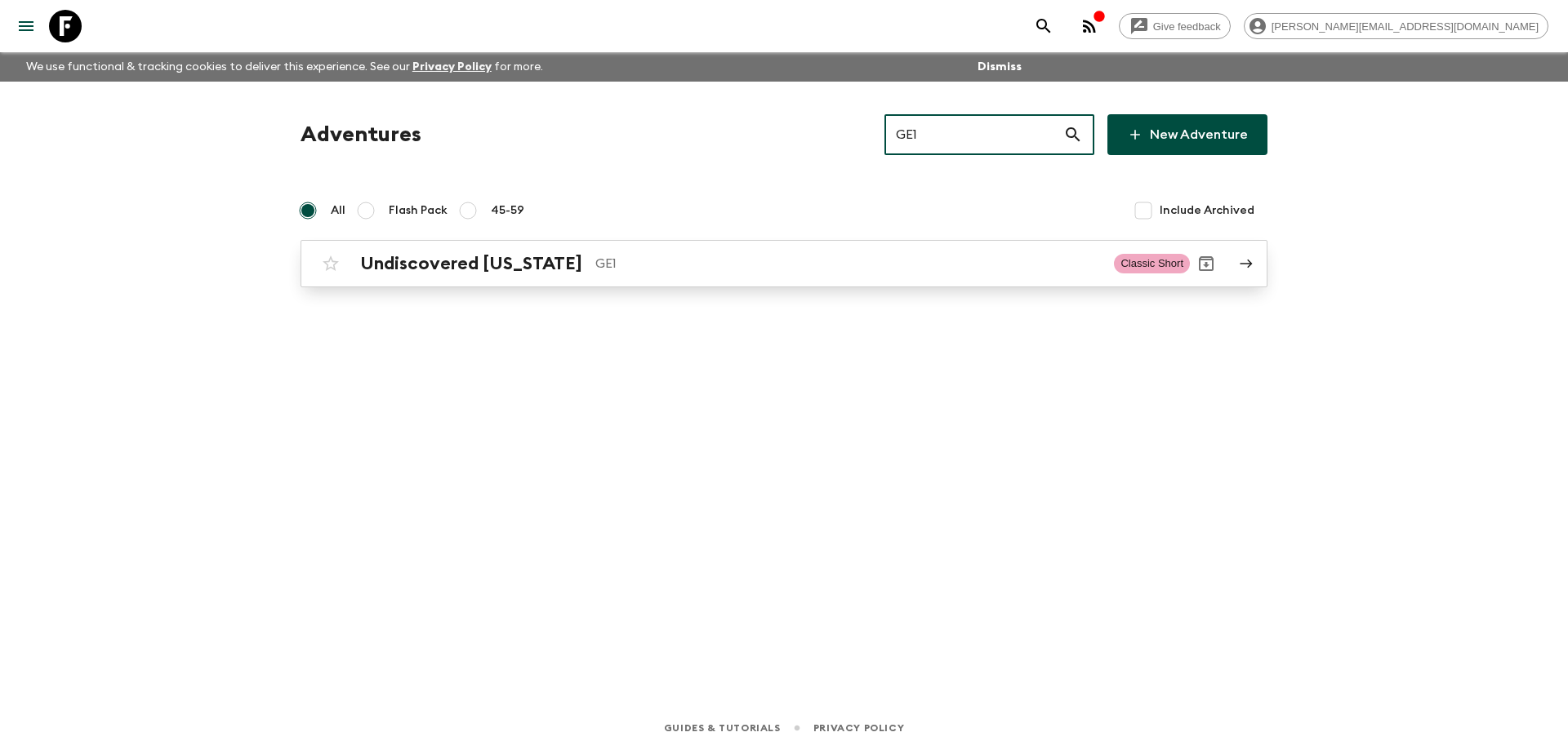
type input "GE1"
click at [891, 271] on p "GE1" at bounding box center [847, 263] width 505 height 20
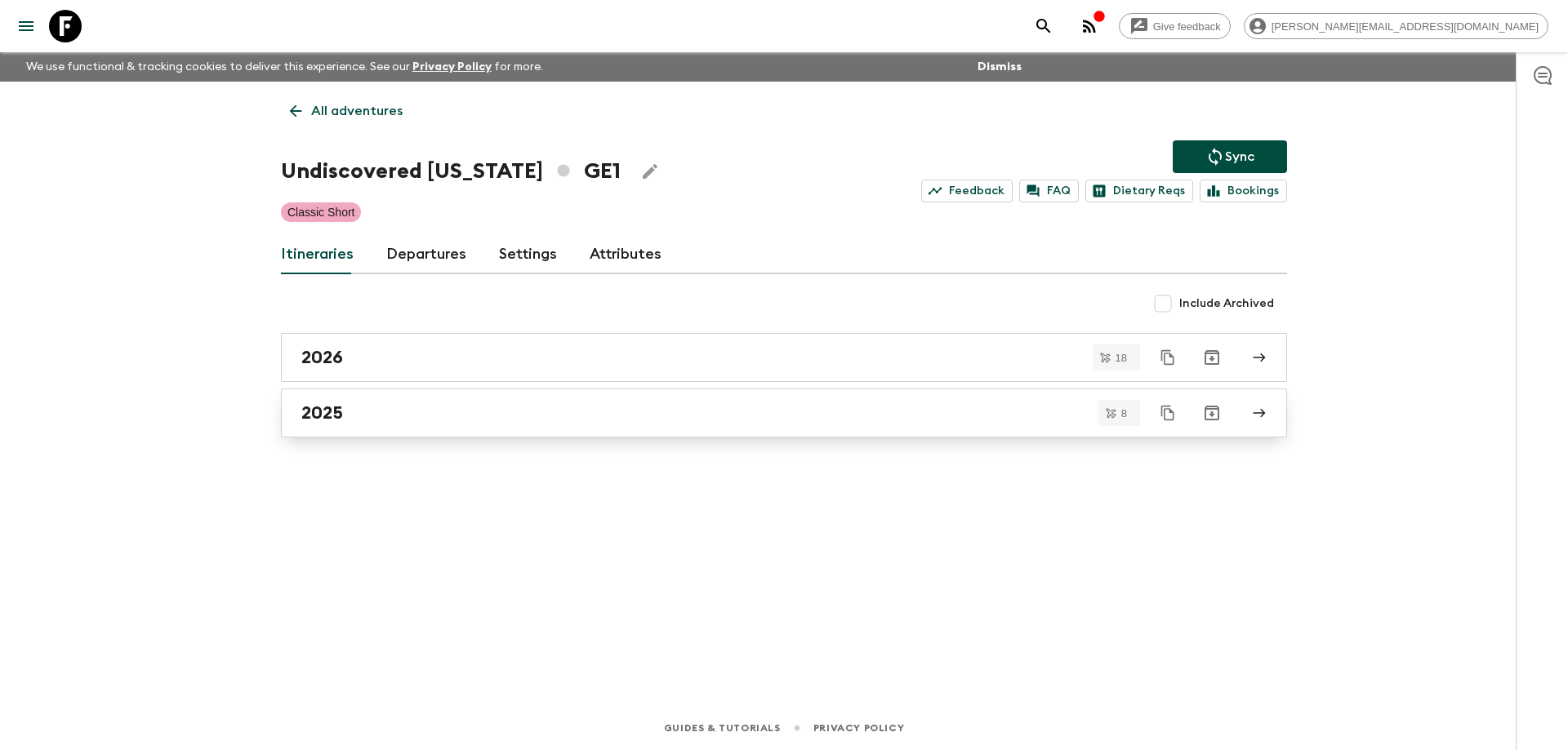
click at [450, 418] on div "2025" at bounding box center [768, 413] width 934 height 22
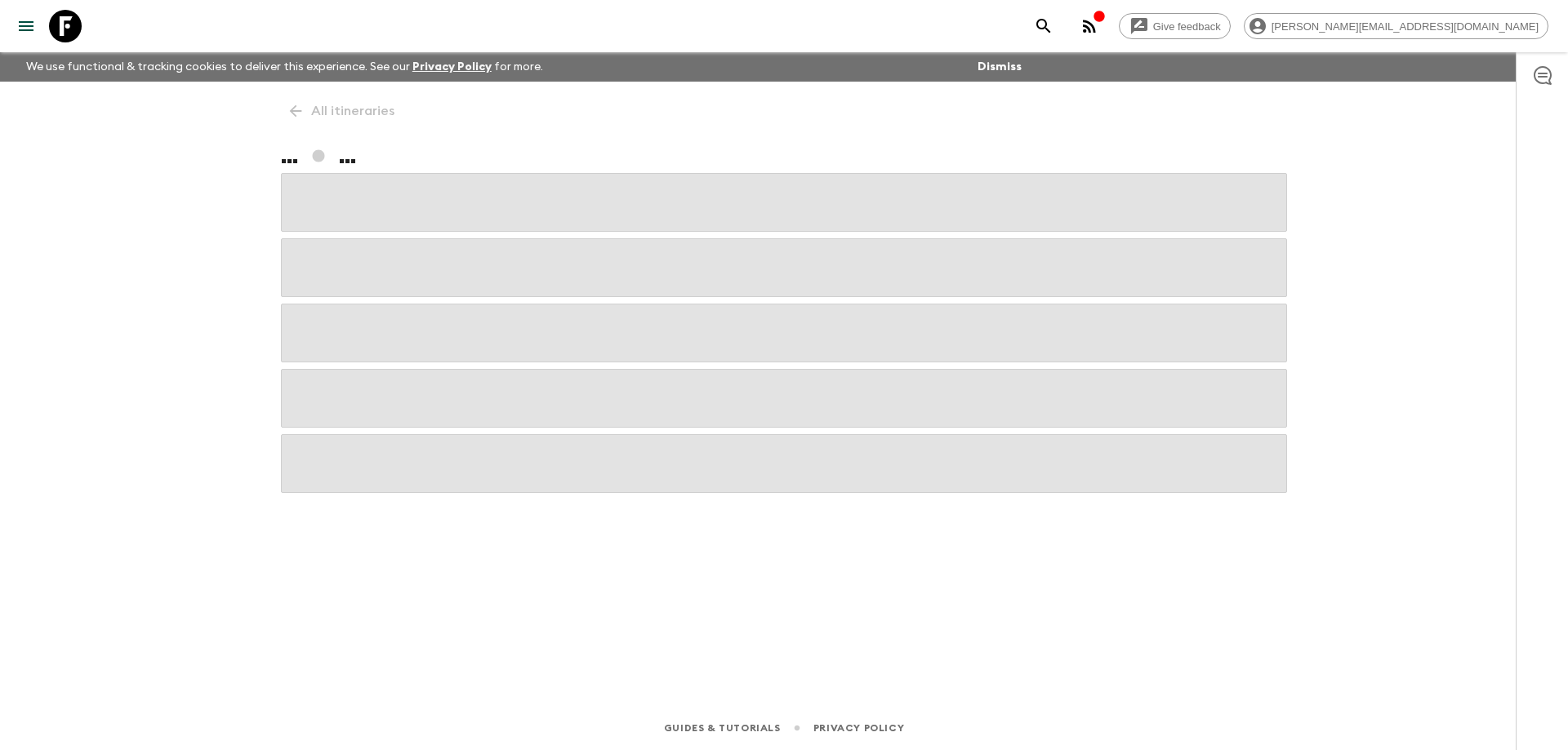
click at [450, 418] on span at bounding box center [783, 398] width 1006 height 58
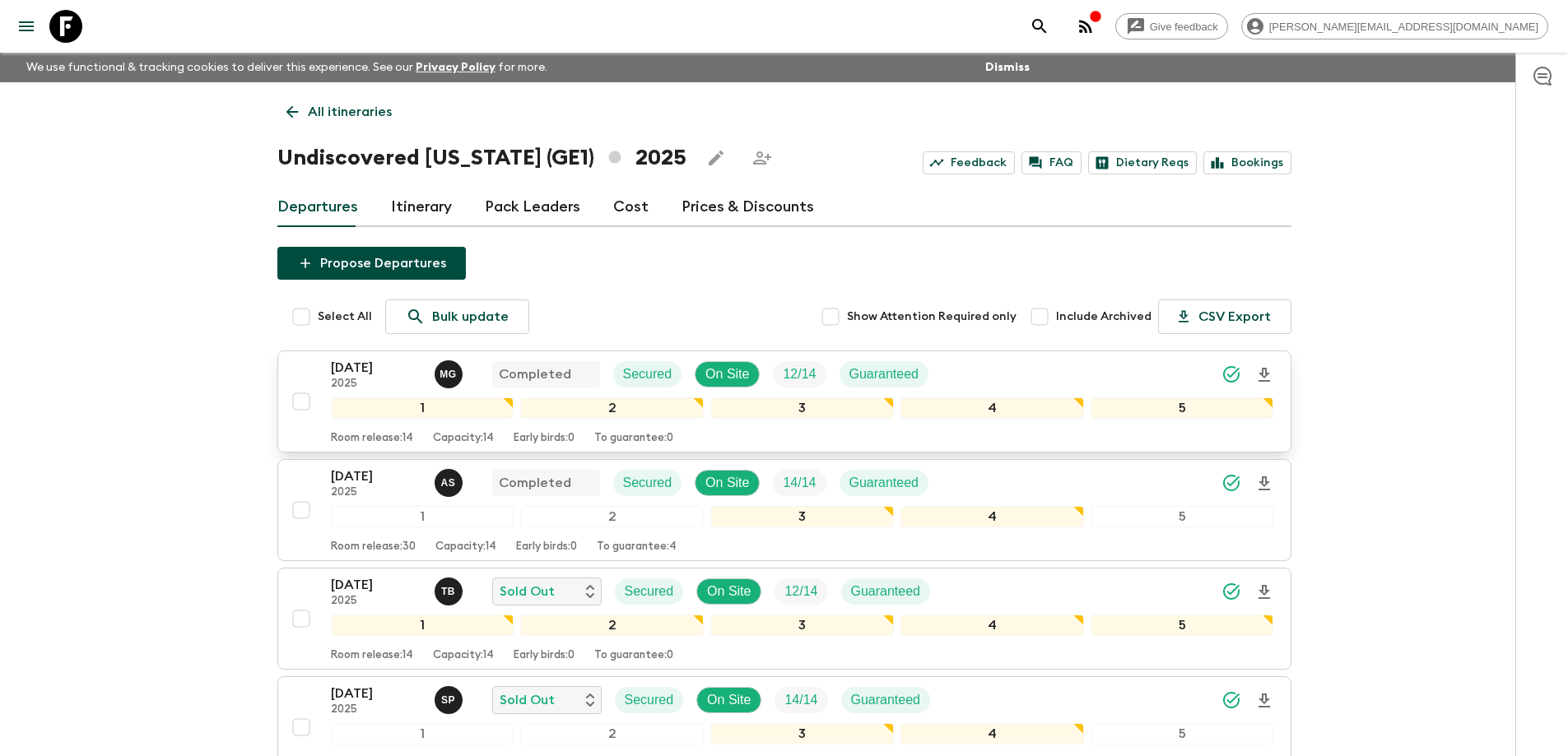
click at [380, 369] on p "[DATE]" at bounding box center [376, 367] width 90 height 20
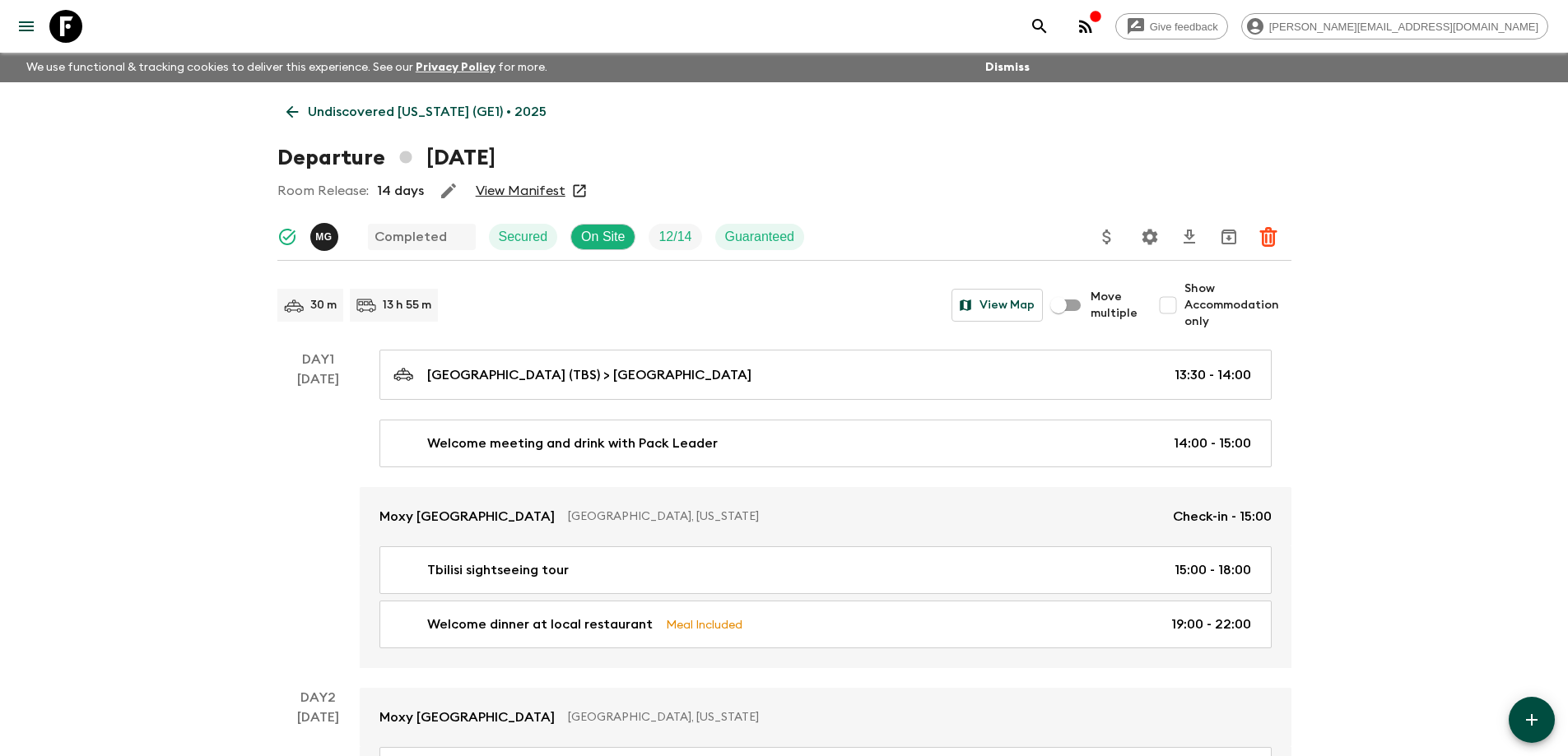
click at [541, 186] on link "View Manifest" at bounding box center [520, 191] width 90 height 16
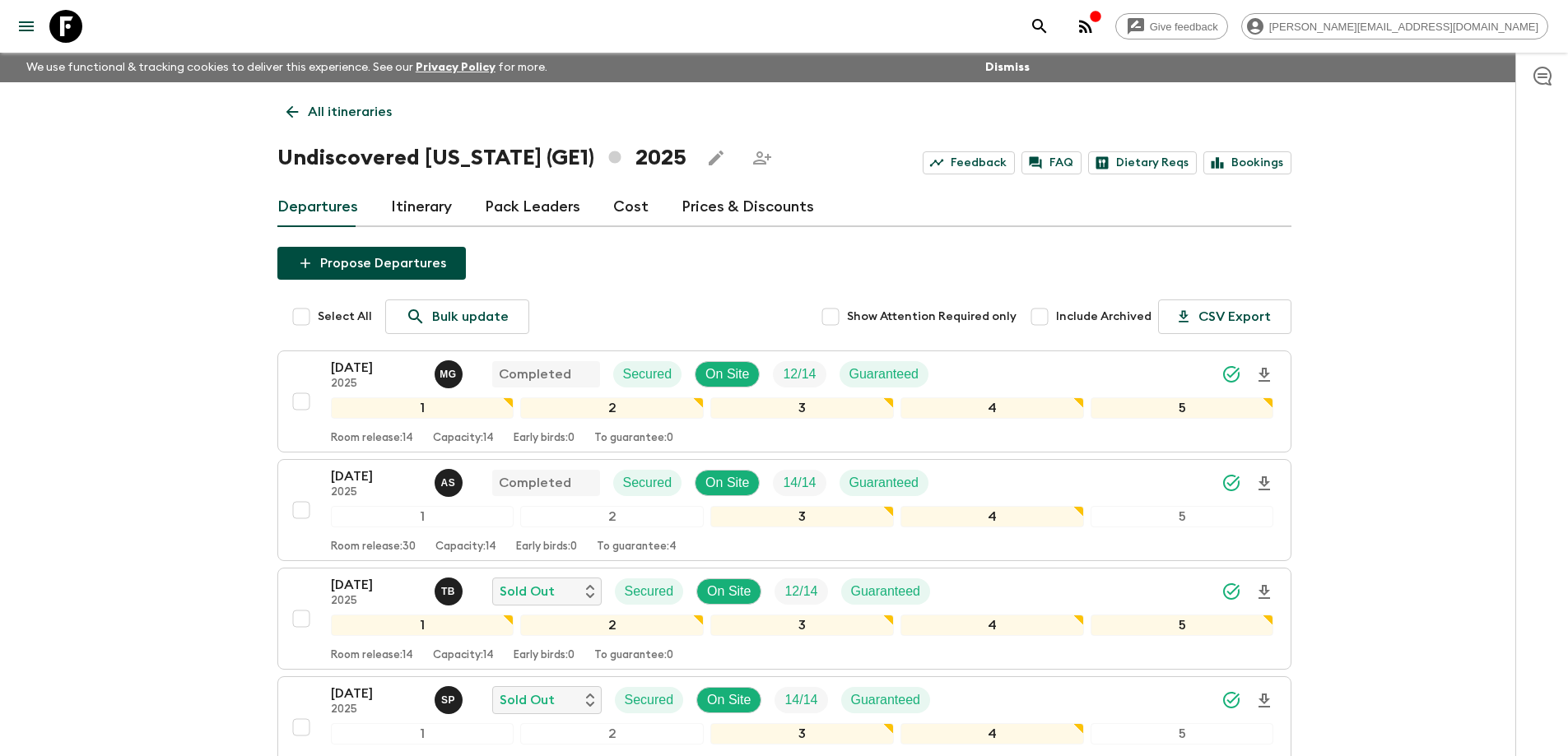
click at [620, 213] on link "Cost" at bounding box center [630, 208] width 35 height 40
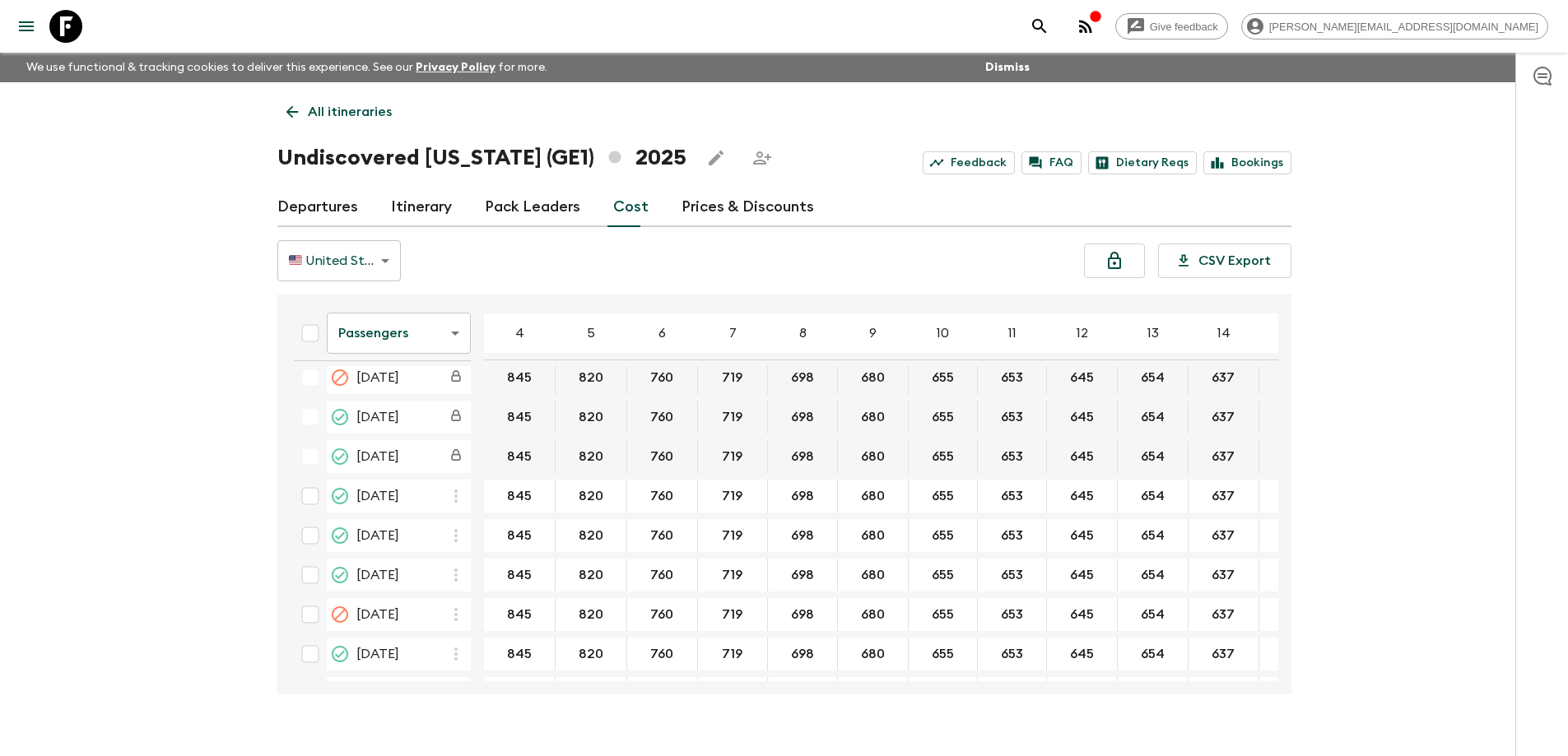
scroll to position [329, 0]
click at [360, 322] on body "Give feedback [PERSON_NAME][EMAIL_ADDRESS][DOMAIN_NAME] We use functional & tra…" at bounding box center [784, 393] width 1568 height 785
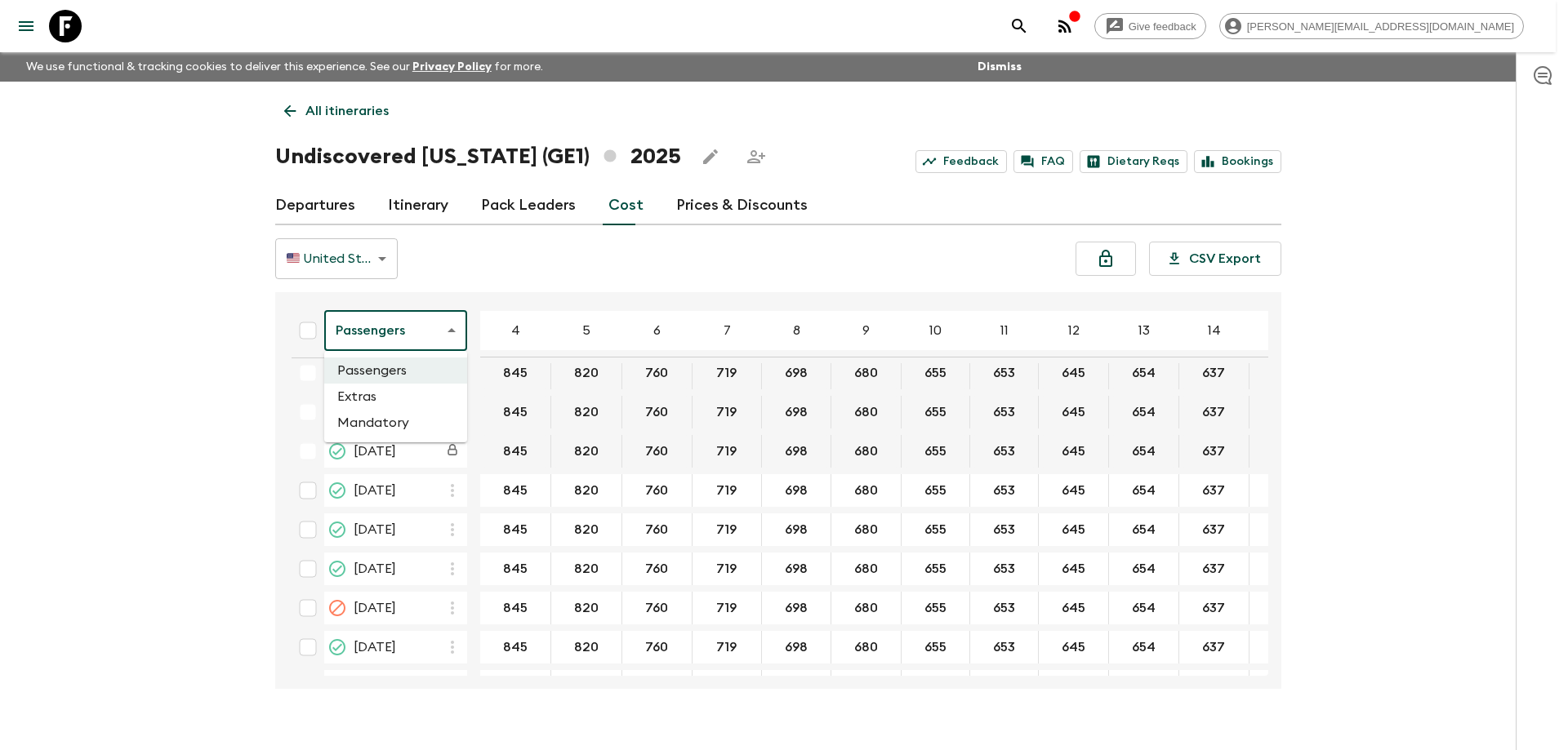
click at [366, 366] on li "Passengers" at bounding box center [395, 371] width 143 height 26
click at [408, 336] on body "Give feedback [PERSON_NAME][EMAIL_ADDRESS][DOMAIN_NAME] We use functional & tra…" at bounding box center [777, 390] width 1556 height 779
click at [392, 398] on li "Extras" at bounding box center [395, 397] width 143 height 26
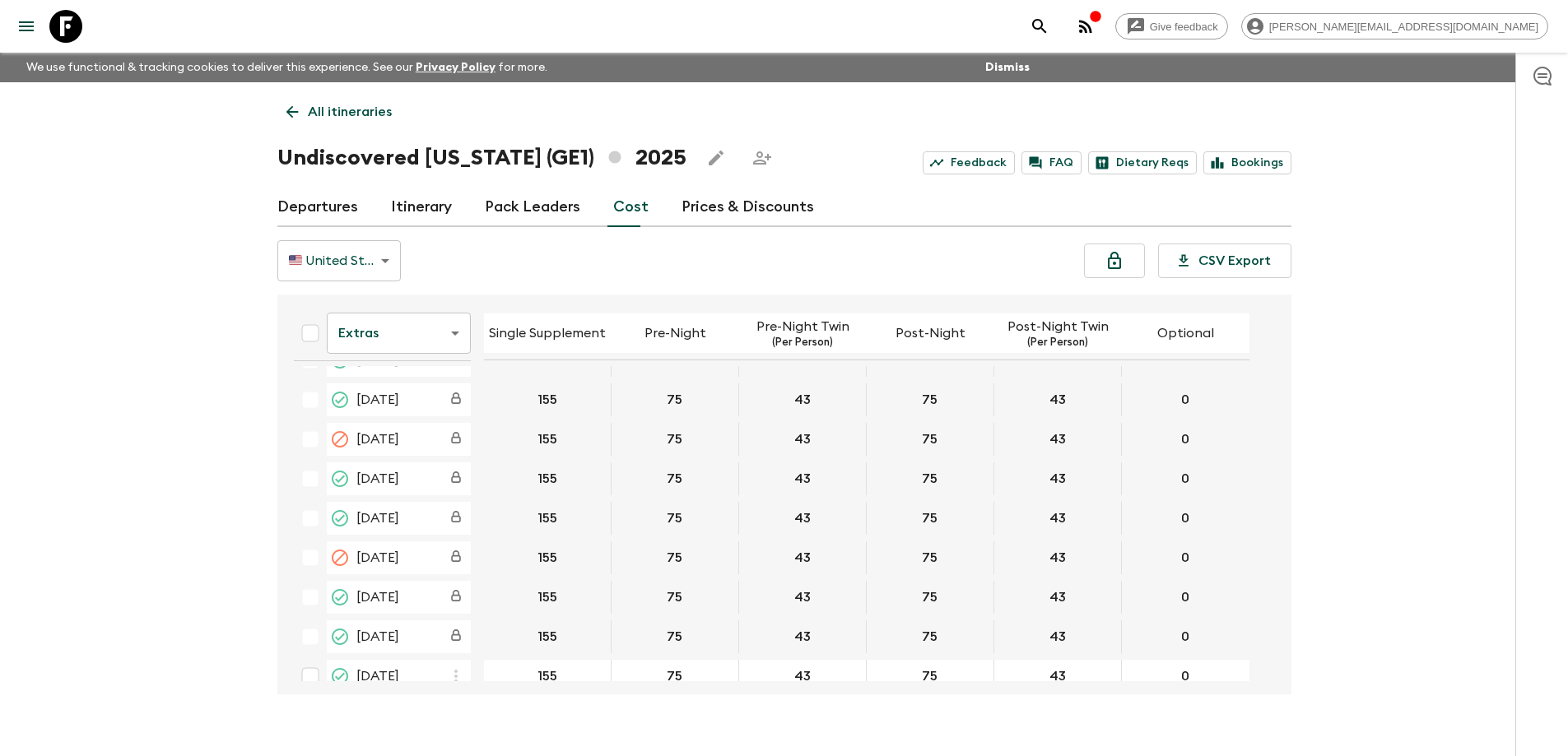
scroll to position [164, 0]
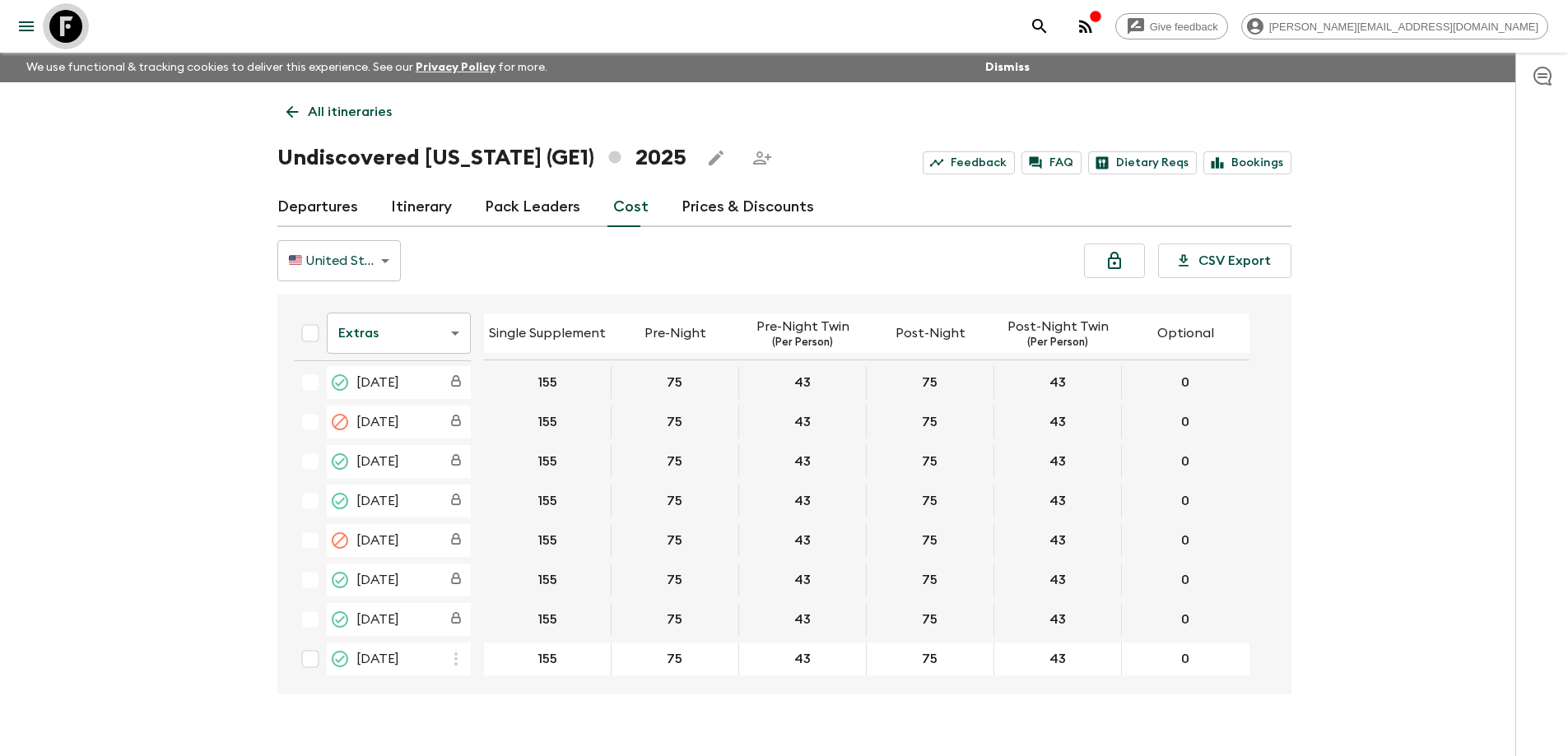
click at [70, 20] on icon at bounding box center [65, 26] width 33 height 33
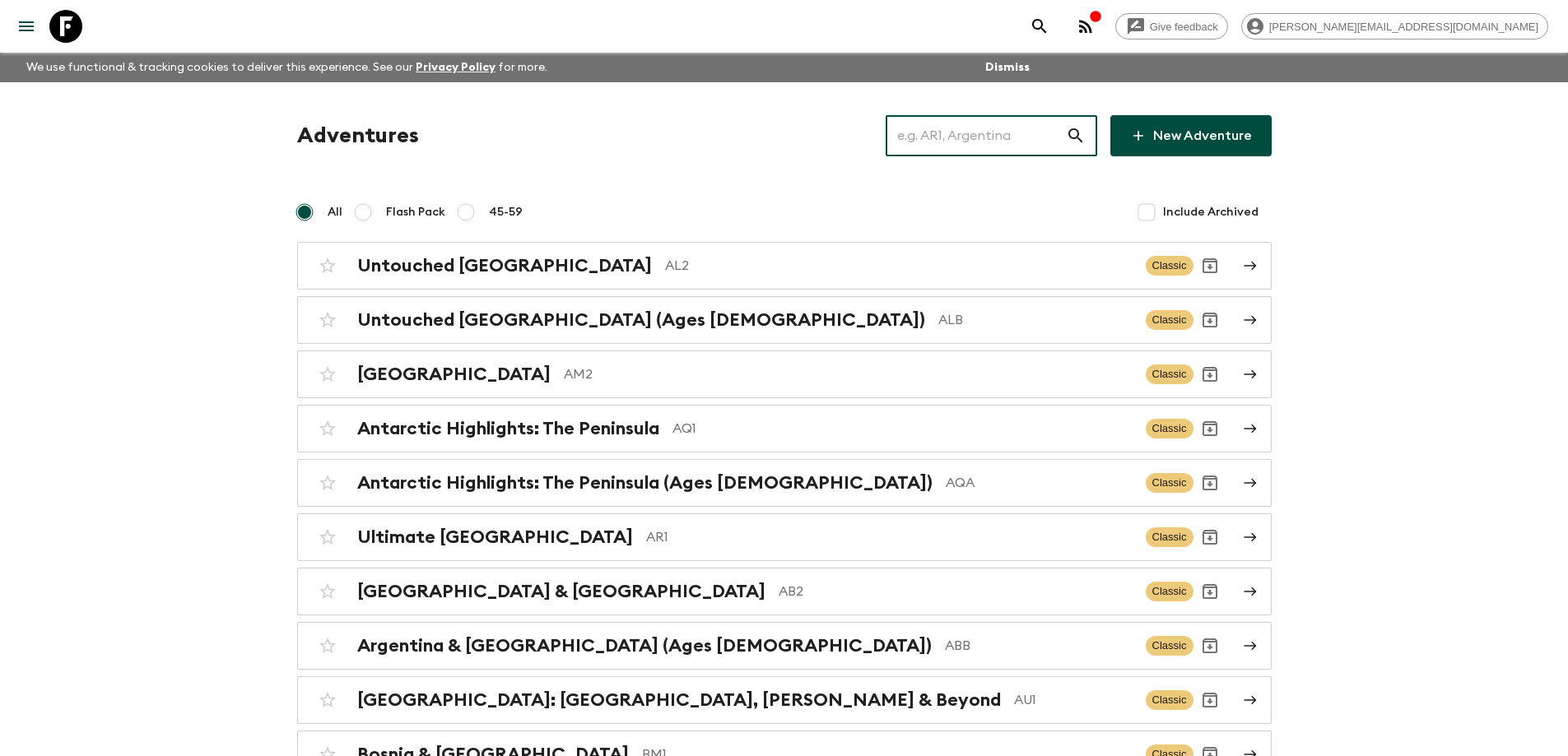
click at [965, 134] on input "text" at bounding box center [975, 136] width 180 height 46
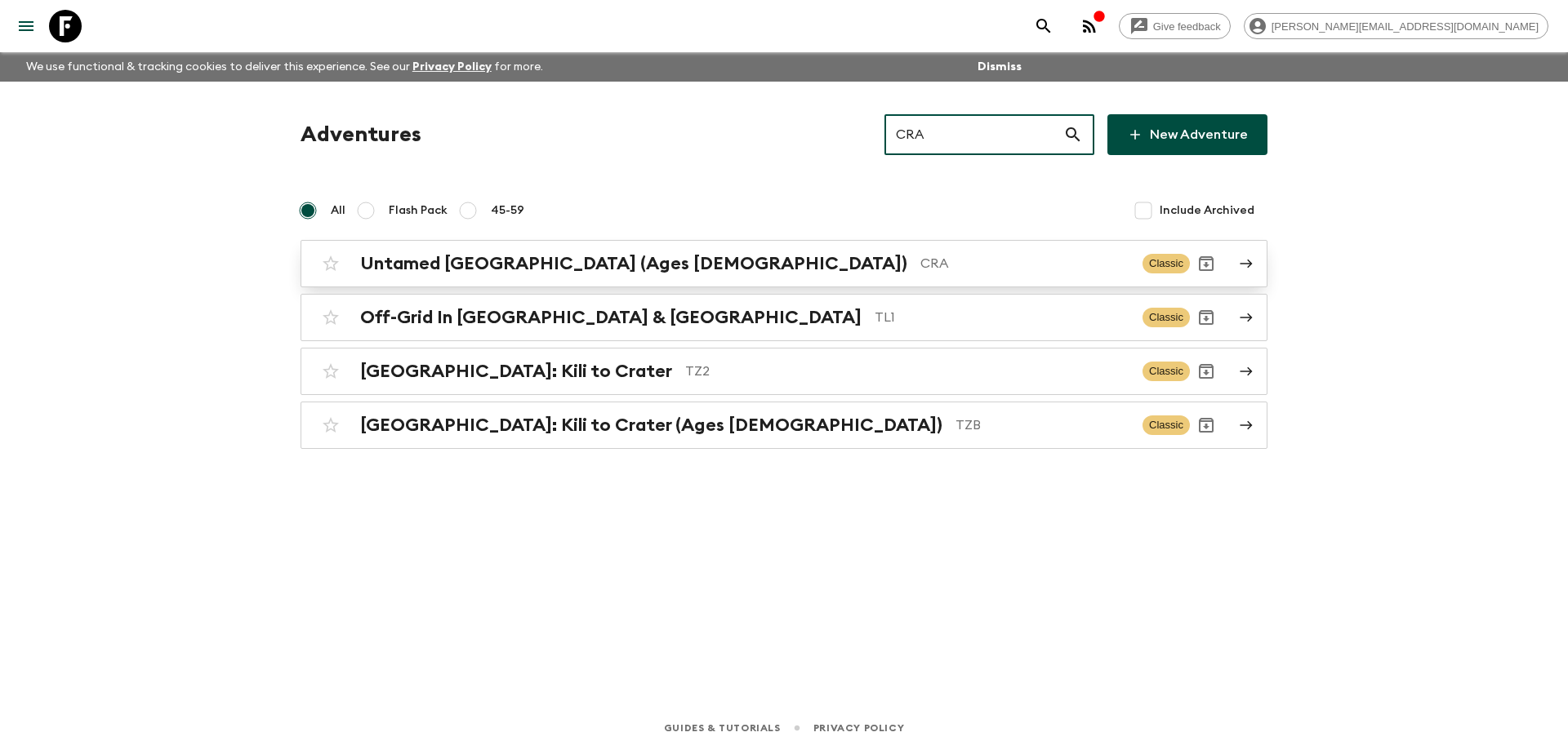
type input "CRA"
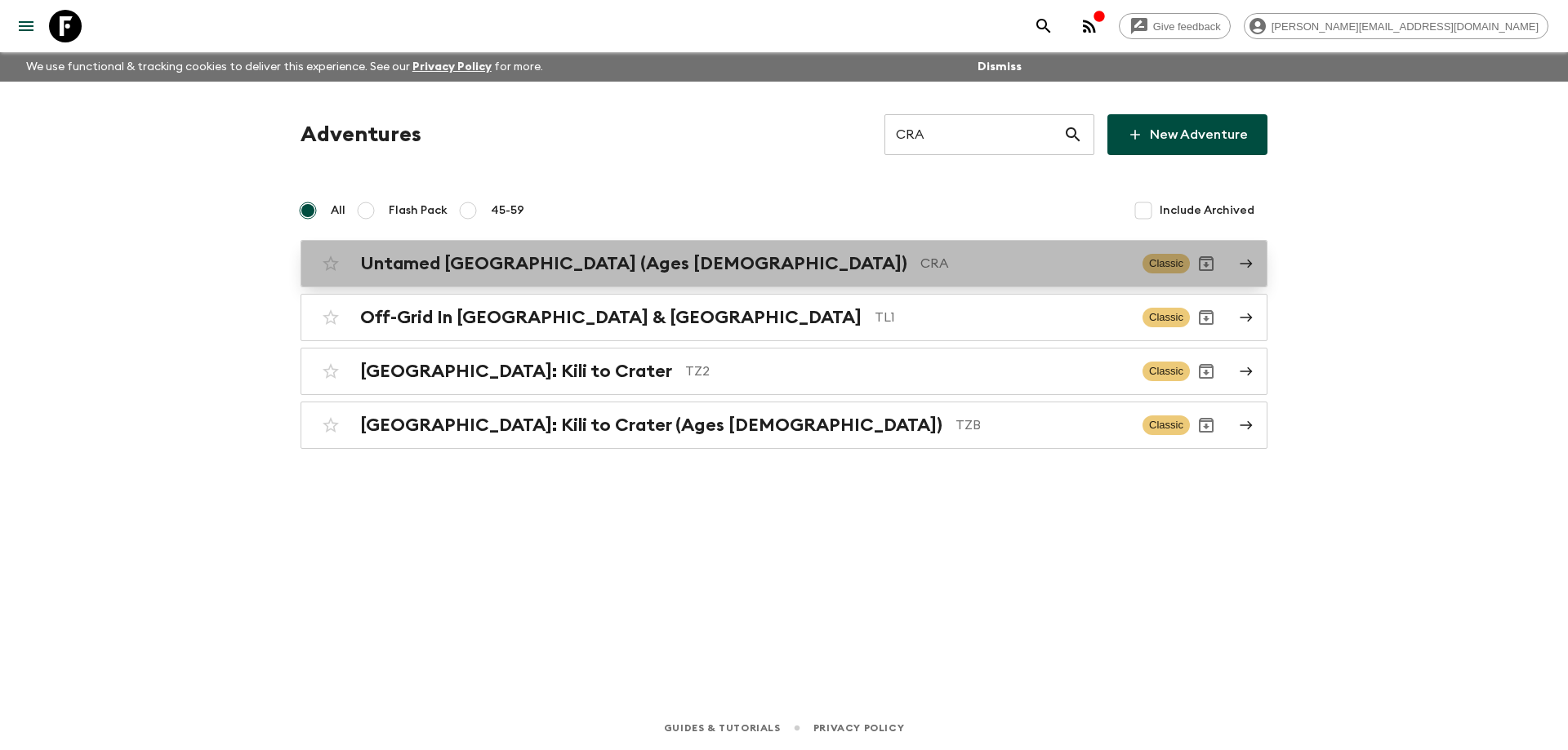
click at [920, 258] on p "CRA" at bounding box center [1025, 263] width 209 height 20
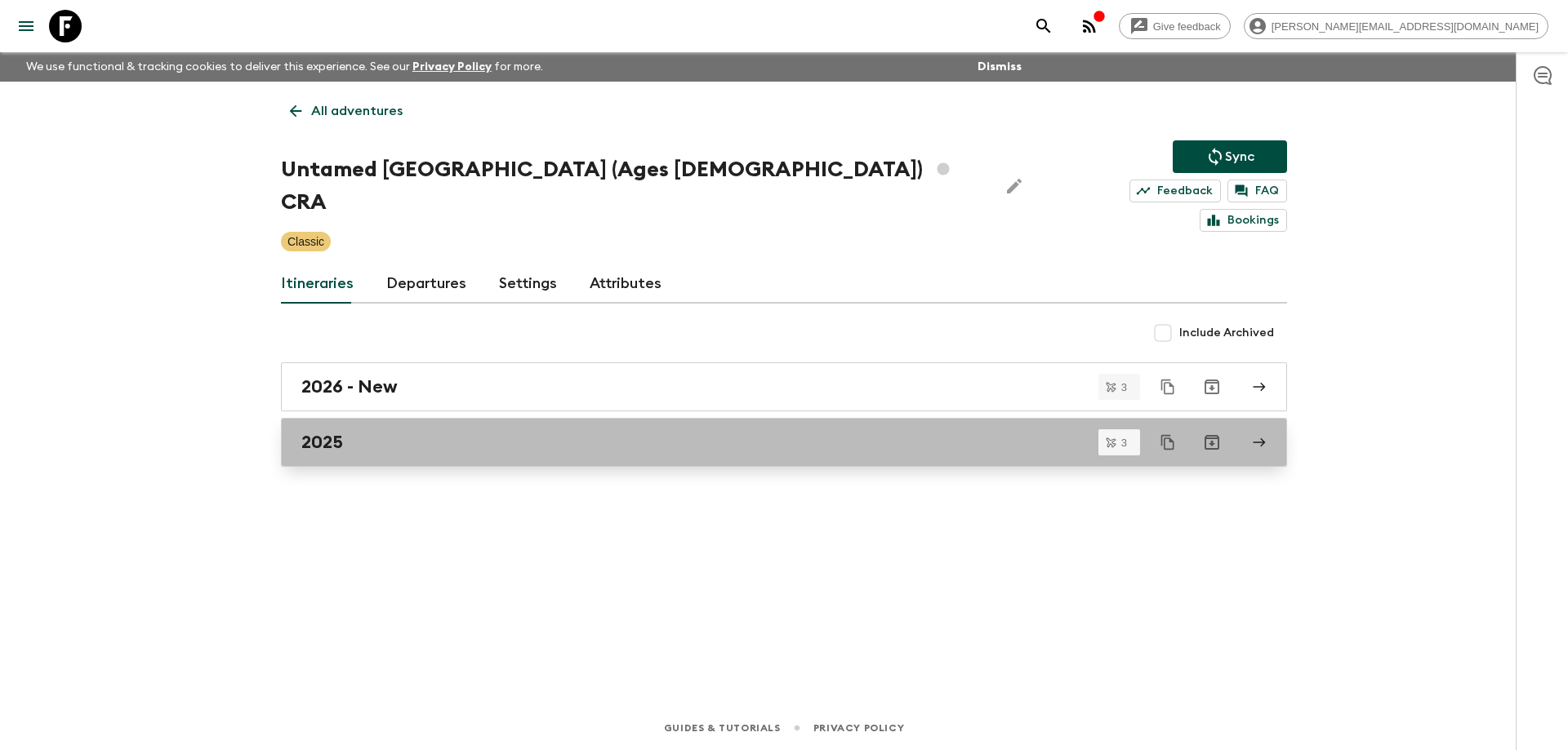
click at [473, 418] on link "2025" at bounding box center [783, 442] width 1006 height 49
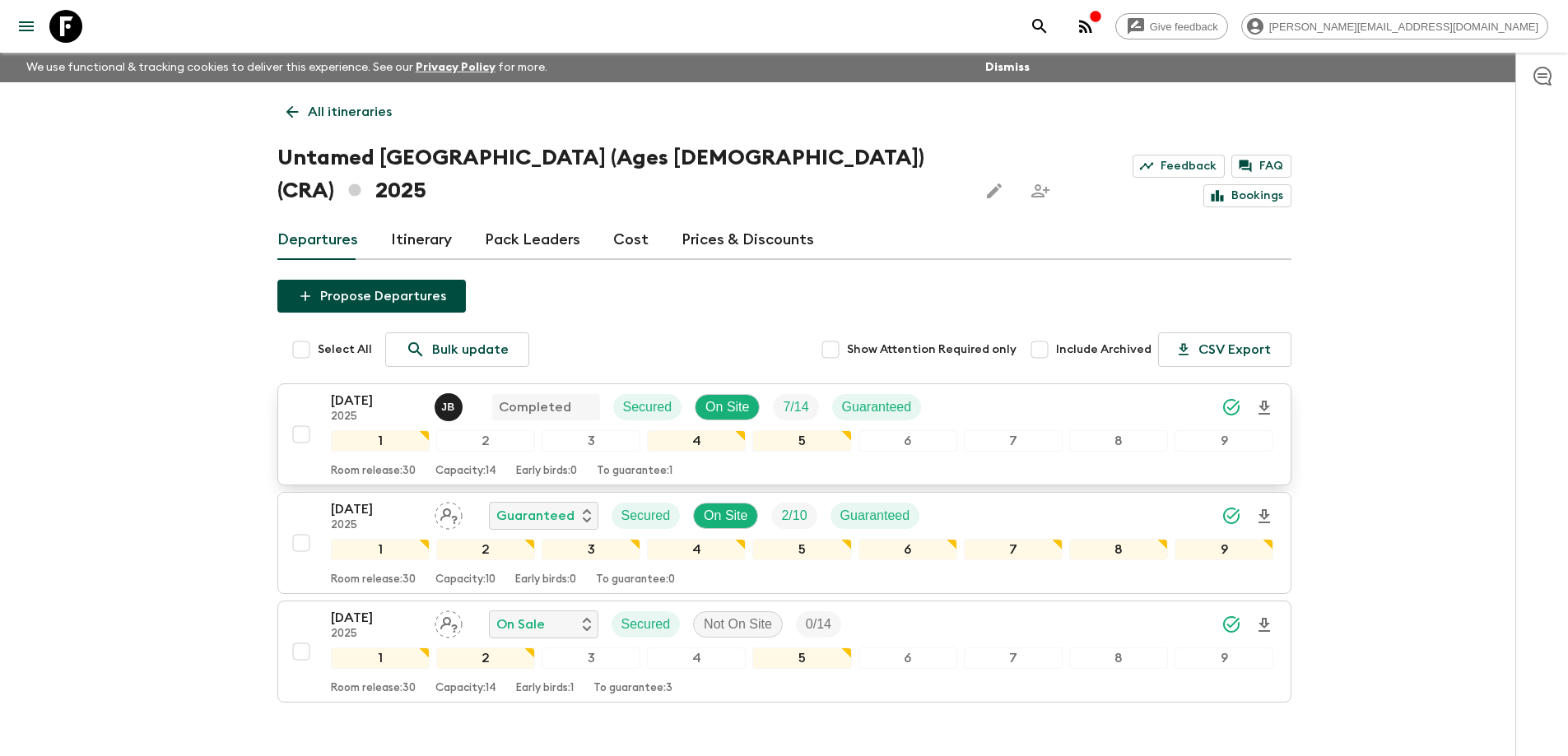
click at [373, 391] on p "[DATE]" at bounding box center [376, 400] width 90 height 20
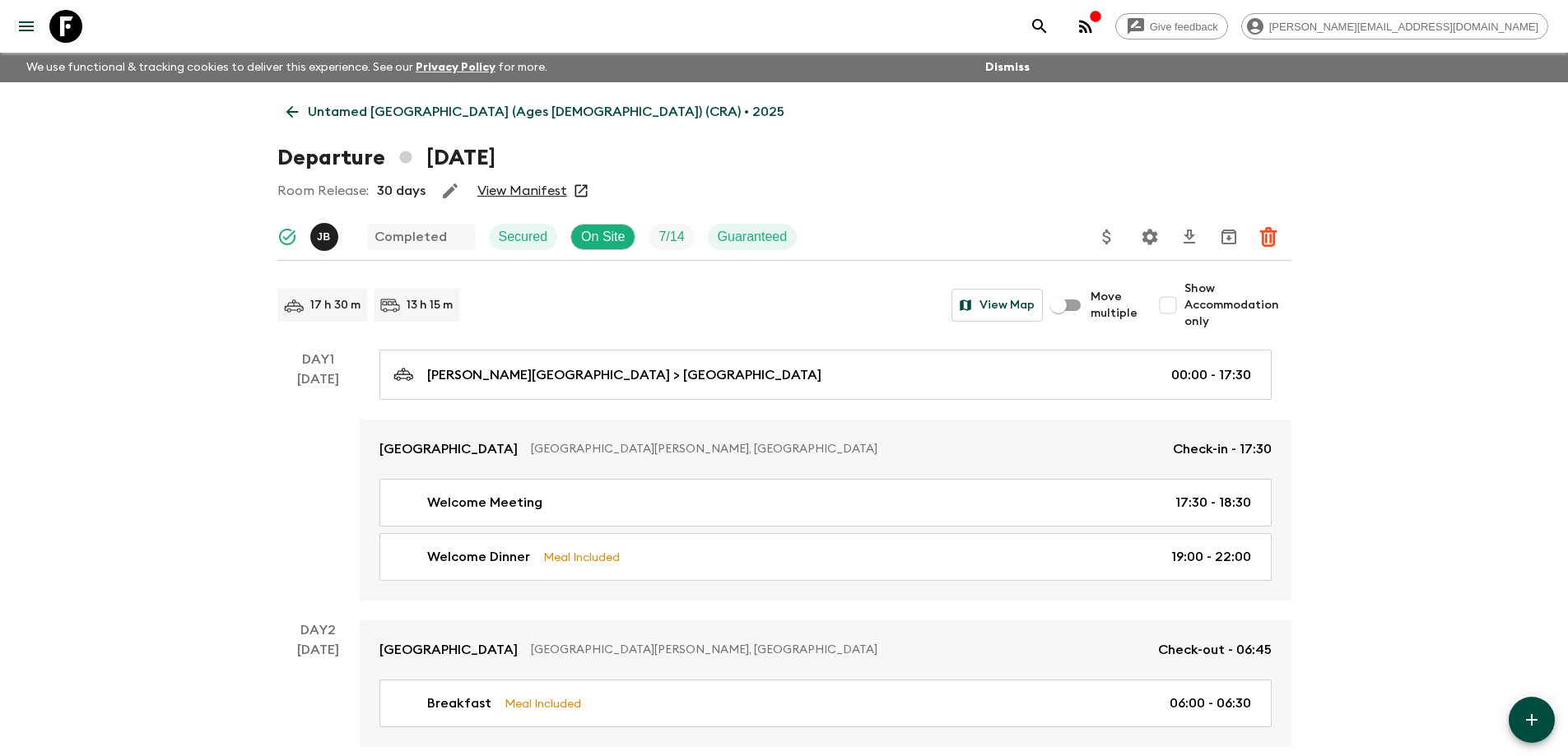
click at [542, 190] on link "View Manifest" at bounding box center [522, 191] width 90 height 16
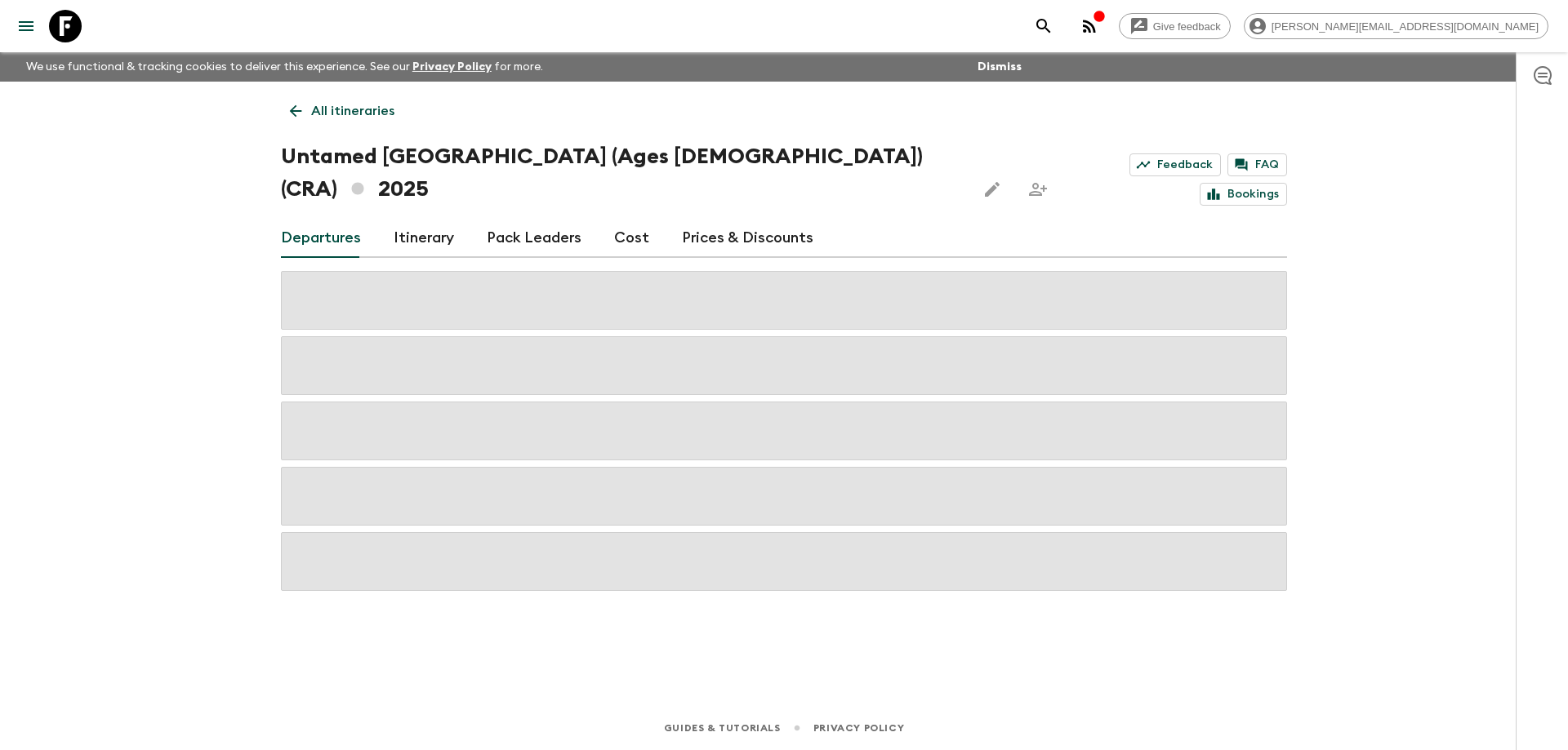
click at [619, 218] on link "Cost" at bounding box center [631, 238] width 35 height 40
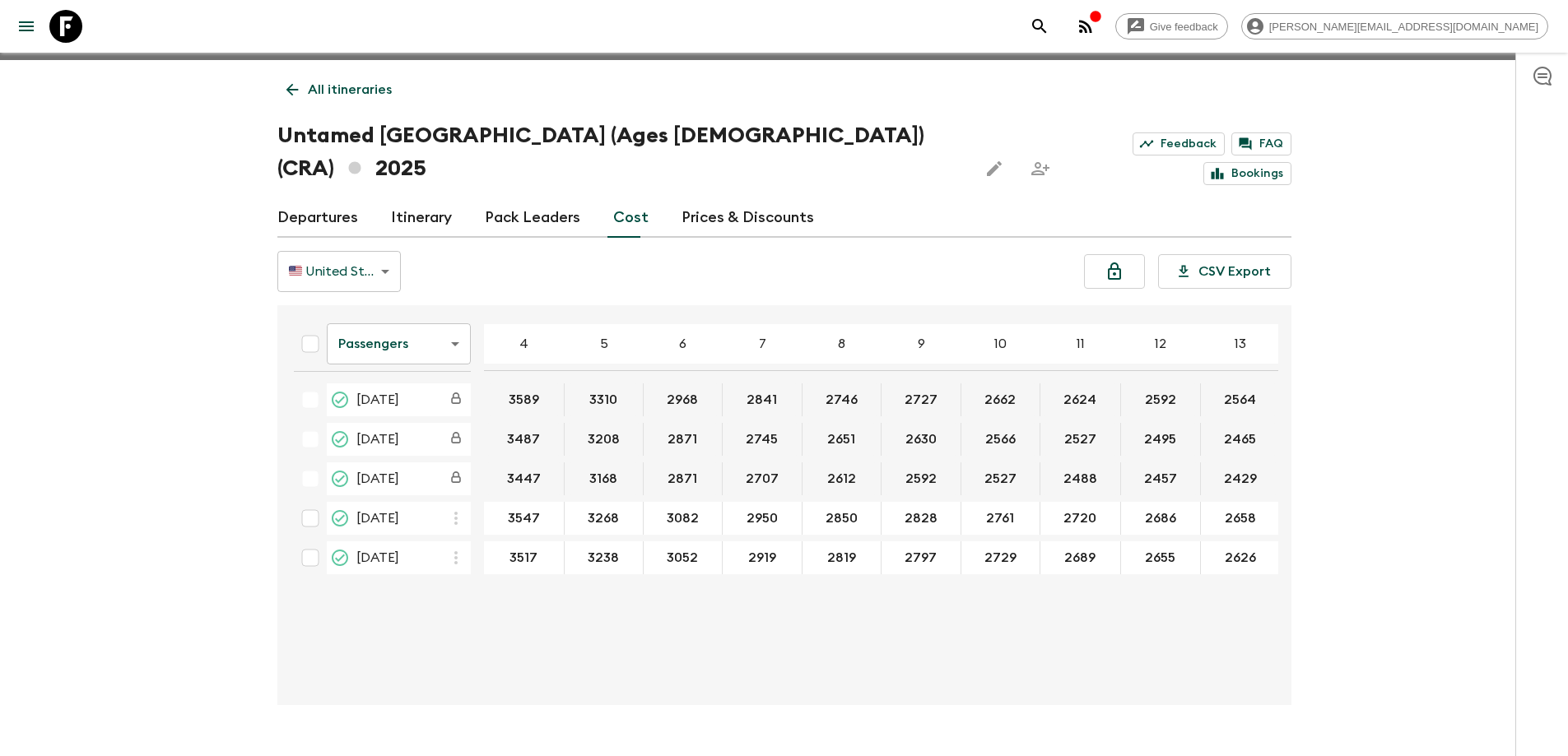
scroll to position [28, 0]
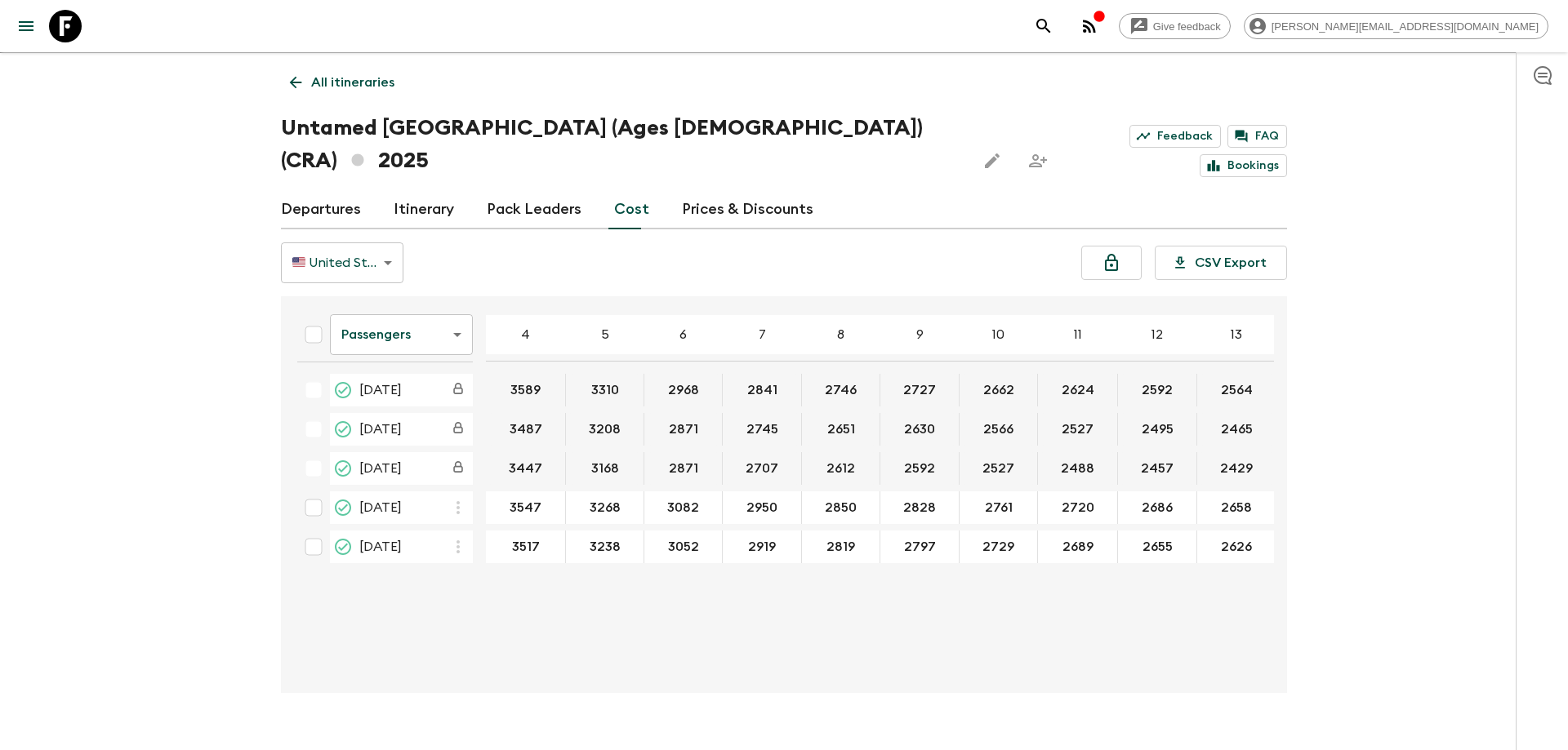
click at [378, 298] on body "Give feedback [PERSON_NAME][EMAIL_ADDRESS][DOMAIN_NAME] We use functional & tra…" at bounding box center [784, 377] width 1568 height 811
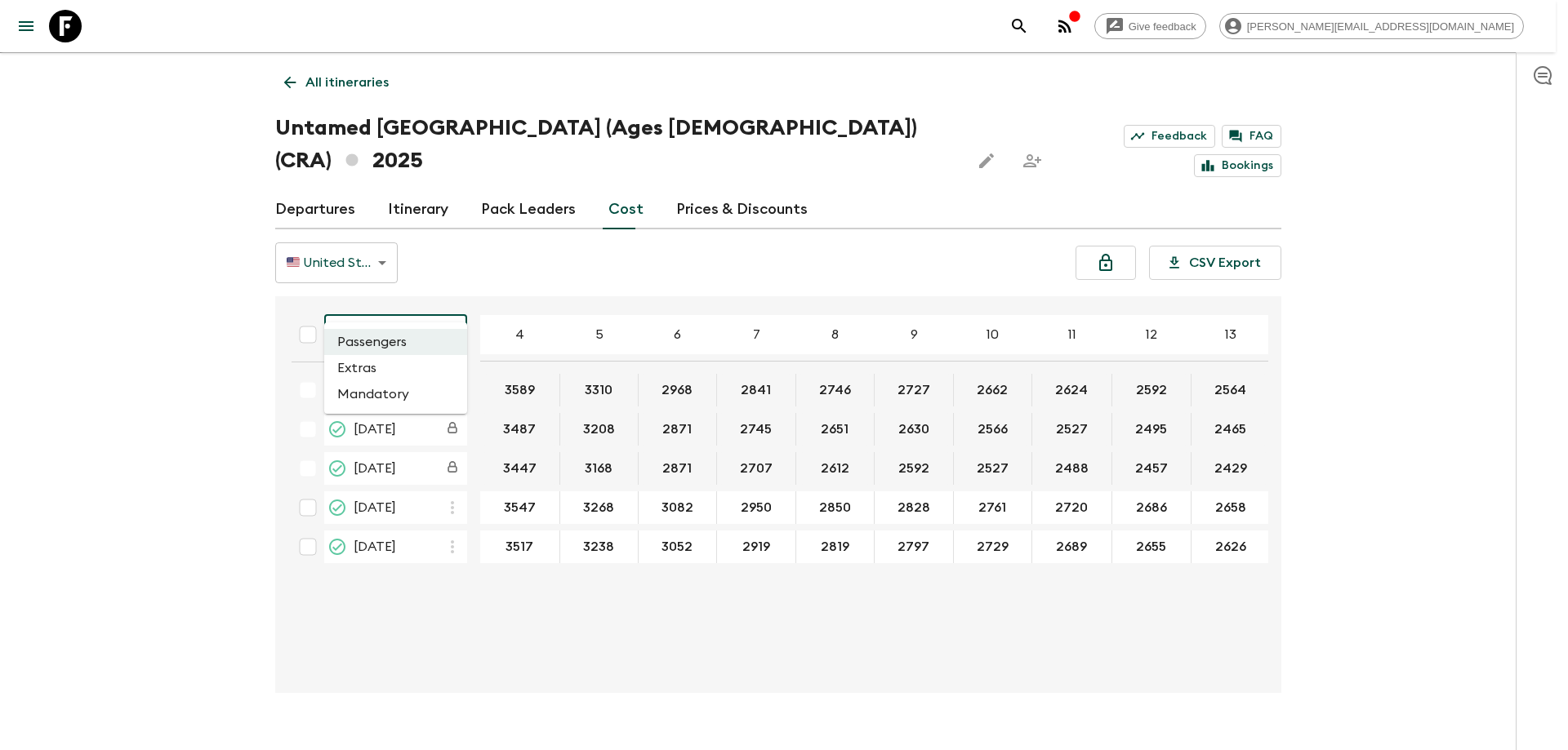
click at [366, 367] on li "Extras" at bounding box center [395, 368] width 143 height 26
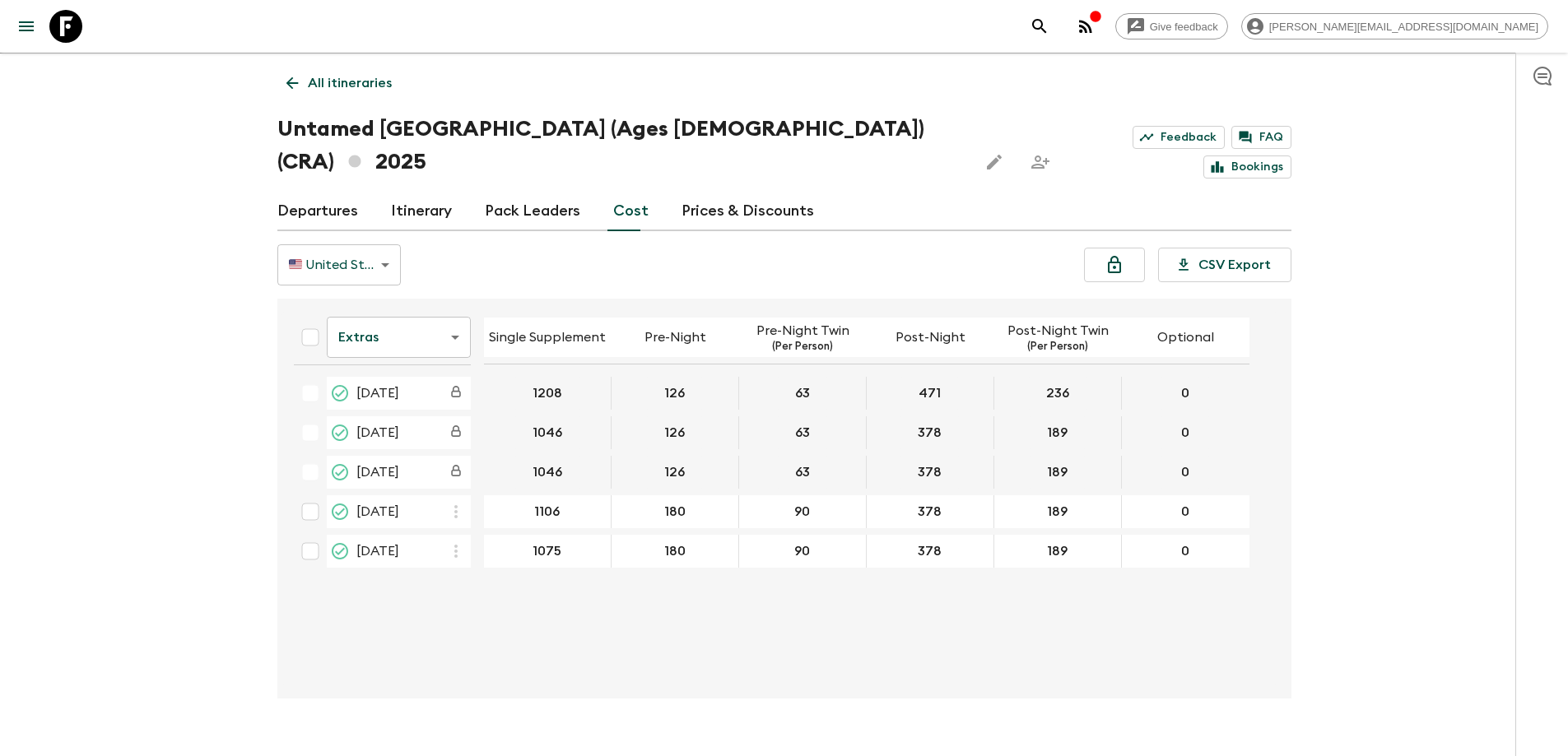
click at [70, 29] on icon at bounding box center [65, 26] width 33 height 33
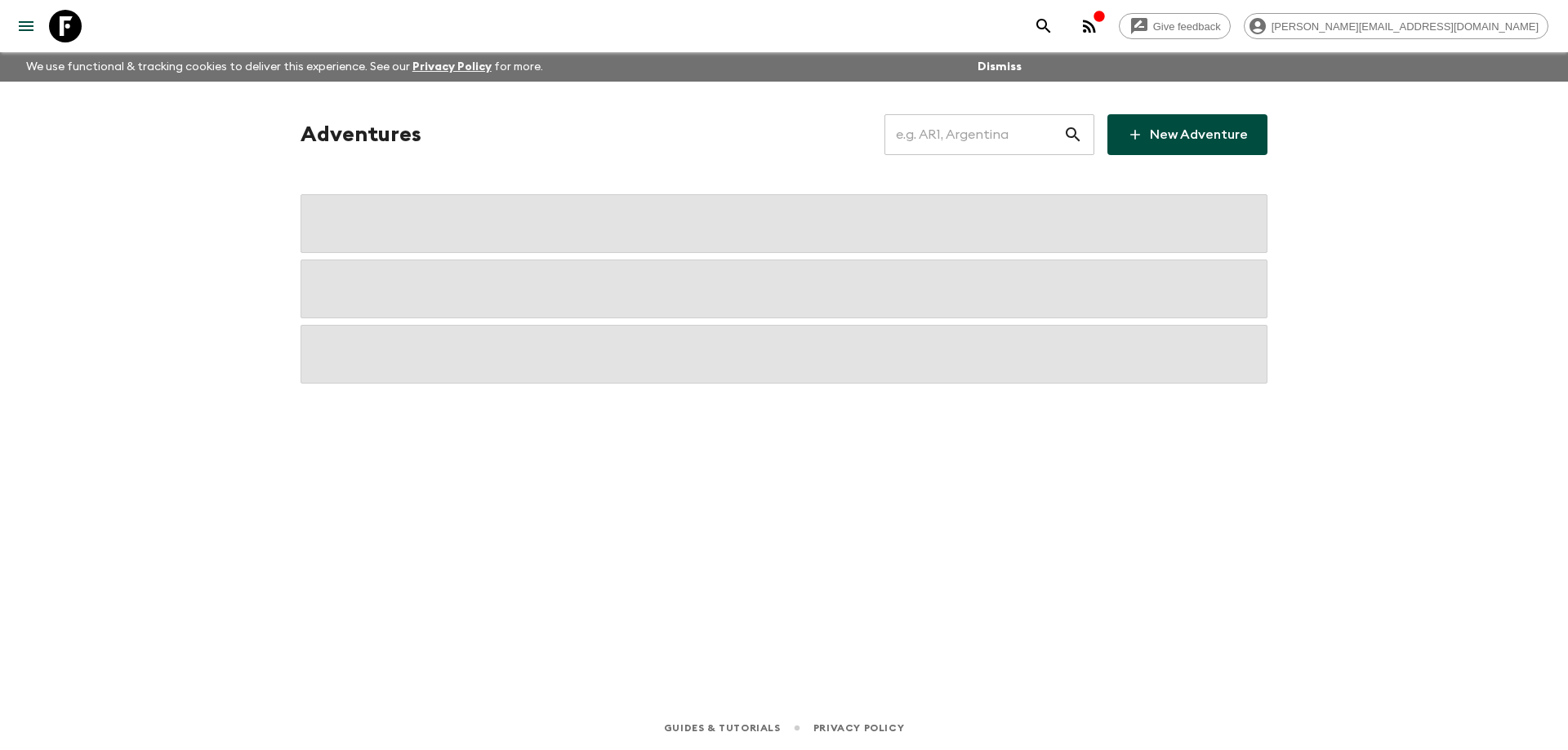
click at [942, 136] on input "text" at bounding box center [973, 135] width 179 height 46
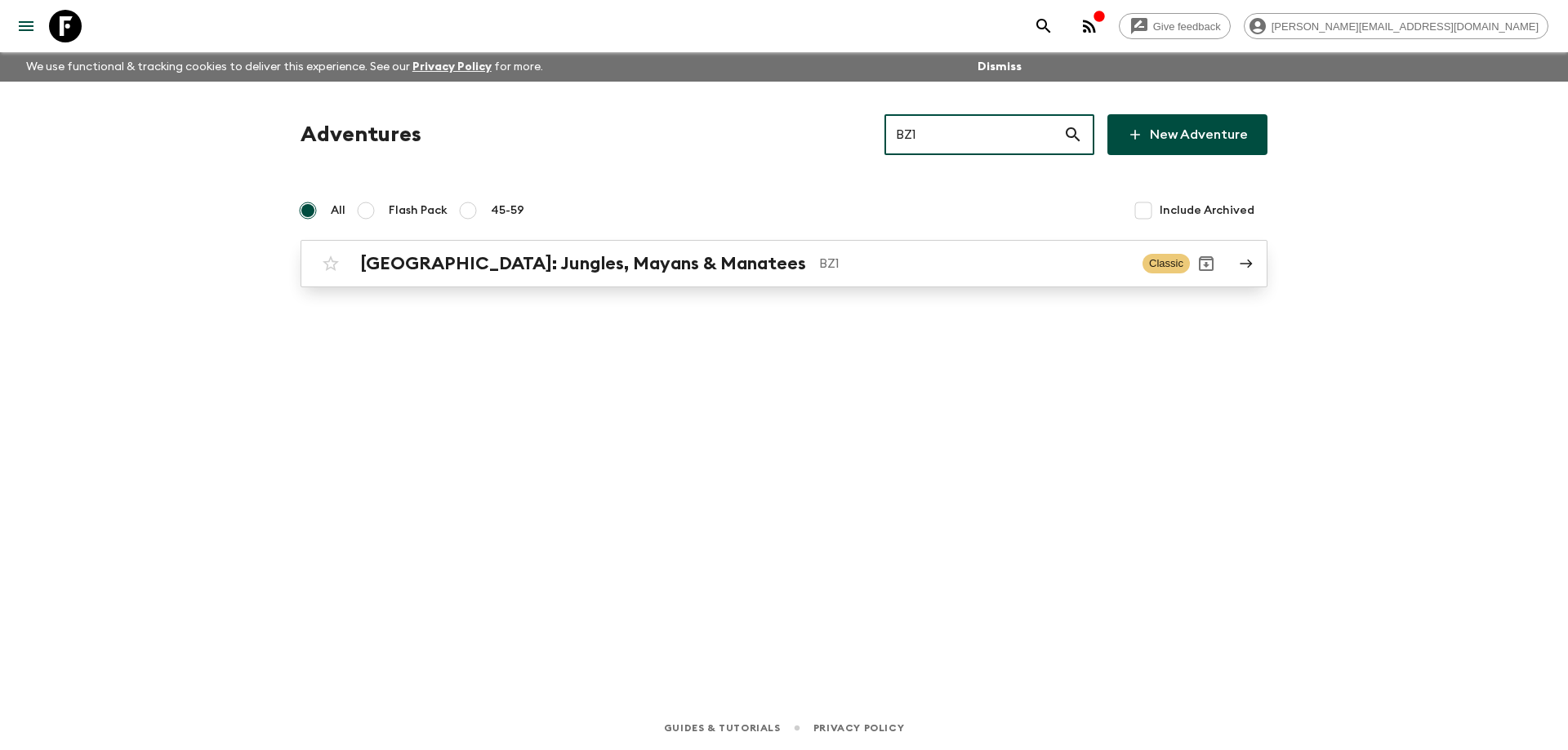
type input "BZ1"
click at [885, 269] on p "BZ1" at bounding box center [974, 263] width 311 height 20
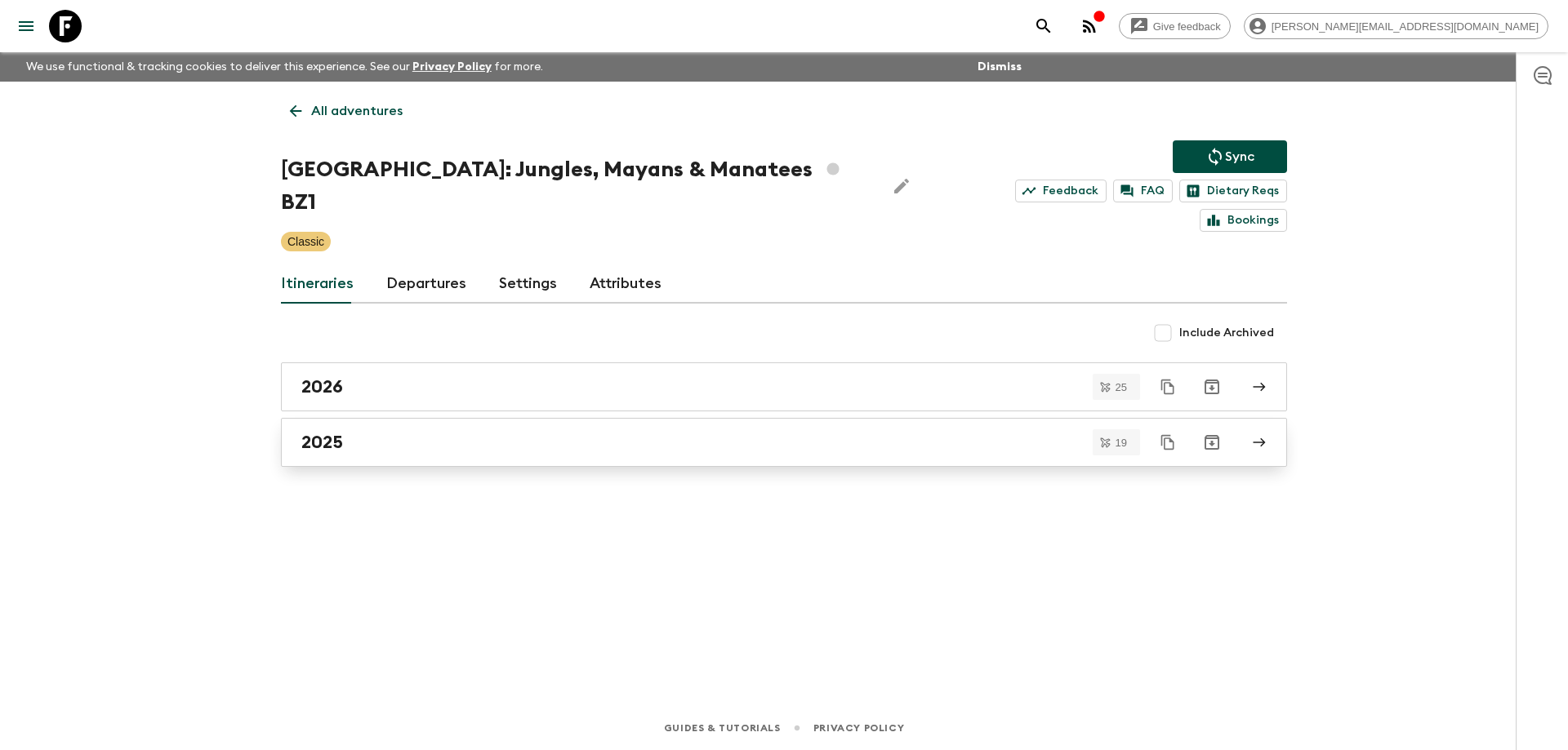
click at [380, 432] on div "2025" at bounding box center [768, 442] width 934 height 22
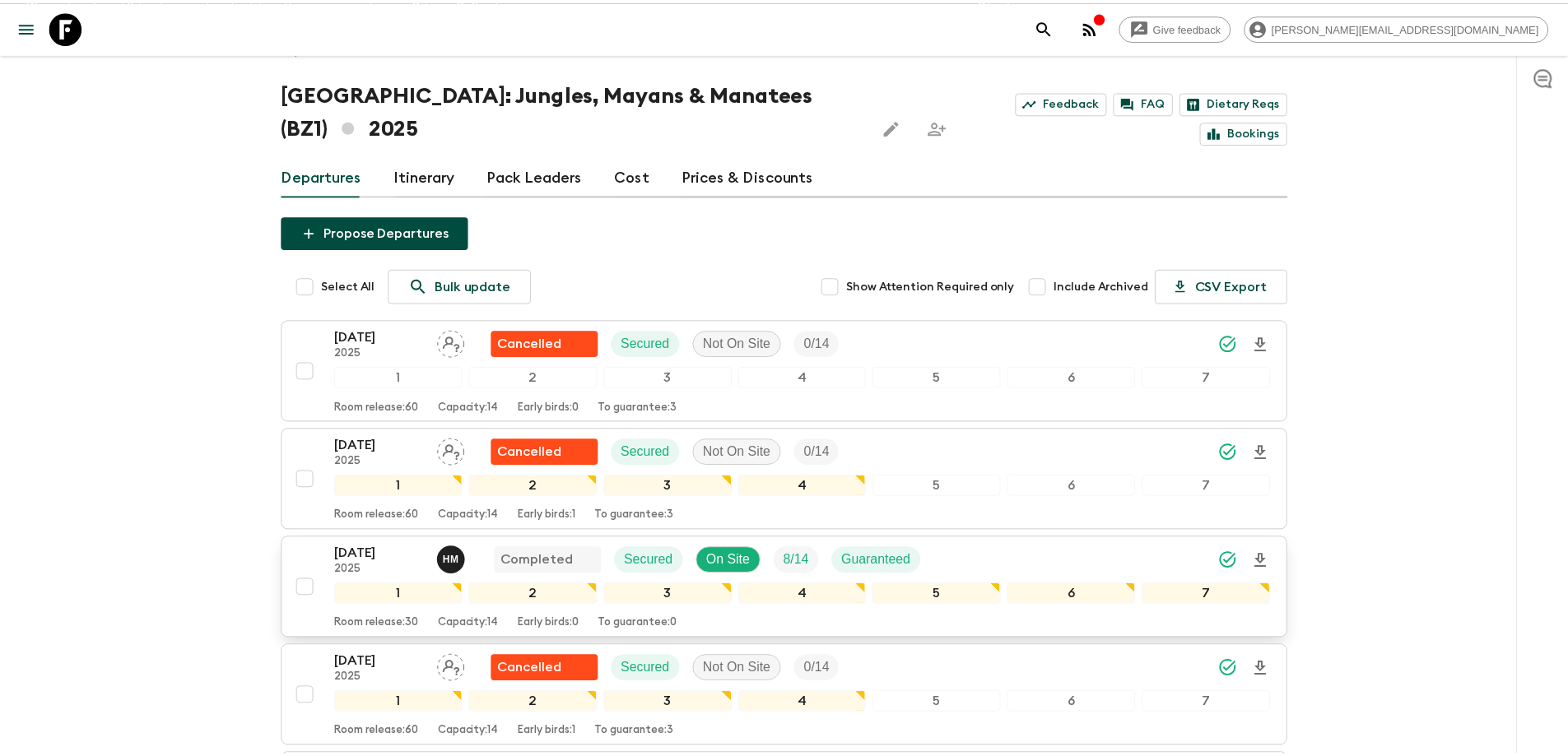
scroll to position [83, 0]
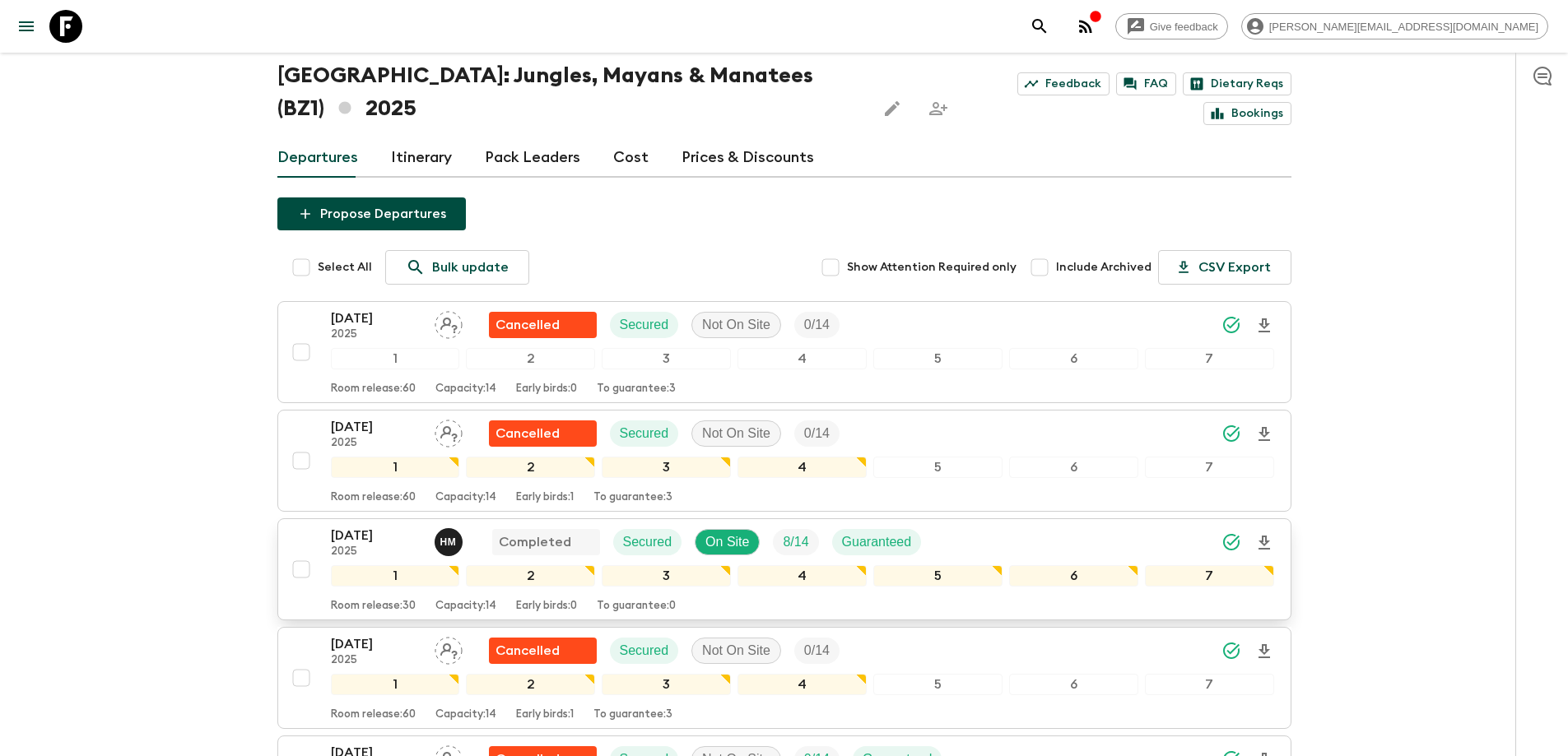
click at [374, 526] on p "[DATE]" at bounding box center [376, 535] width 90 height 20
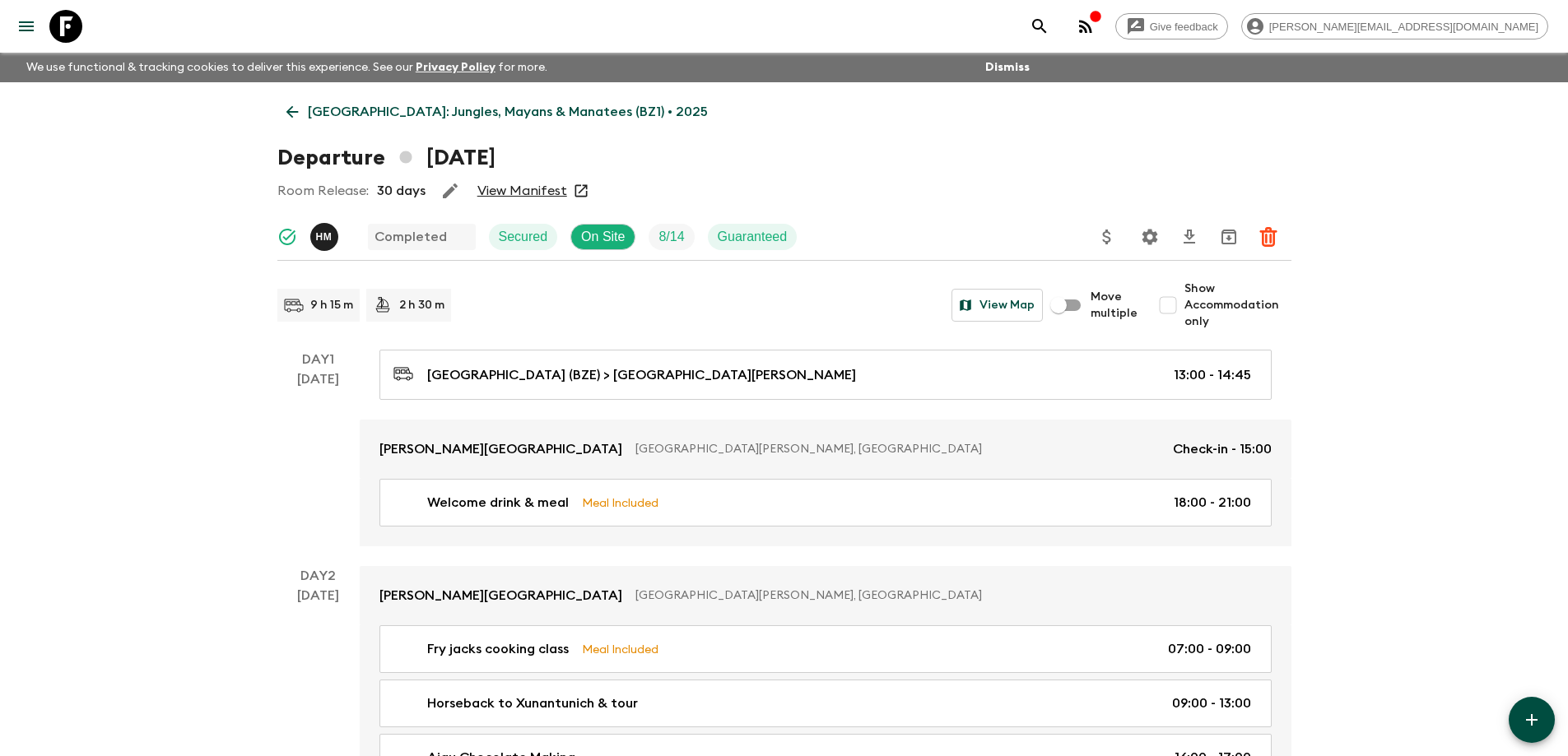
click at [537, 190] on link "View Manifest" at bounding box center [522, 191] width 90 height 16
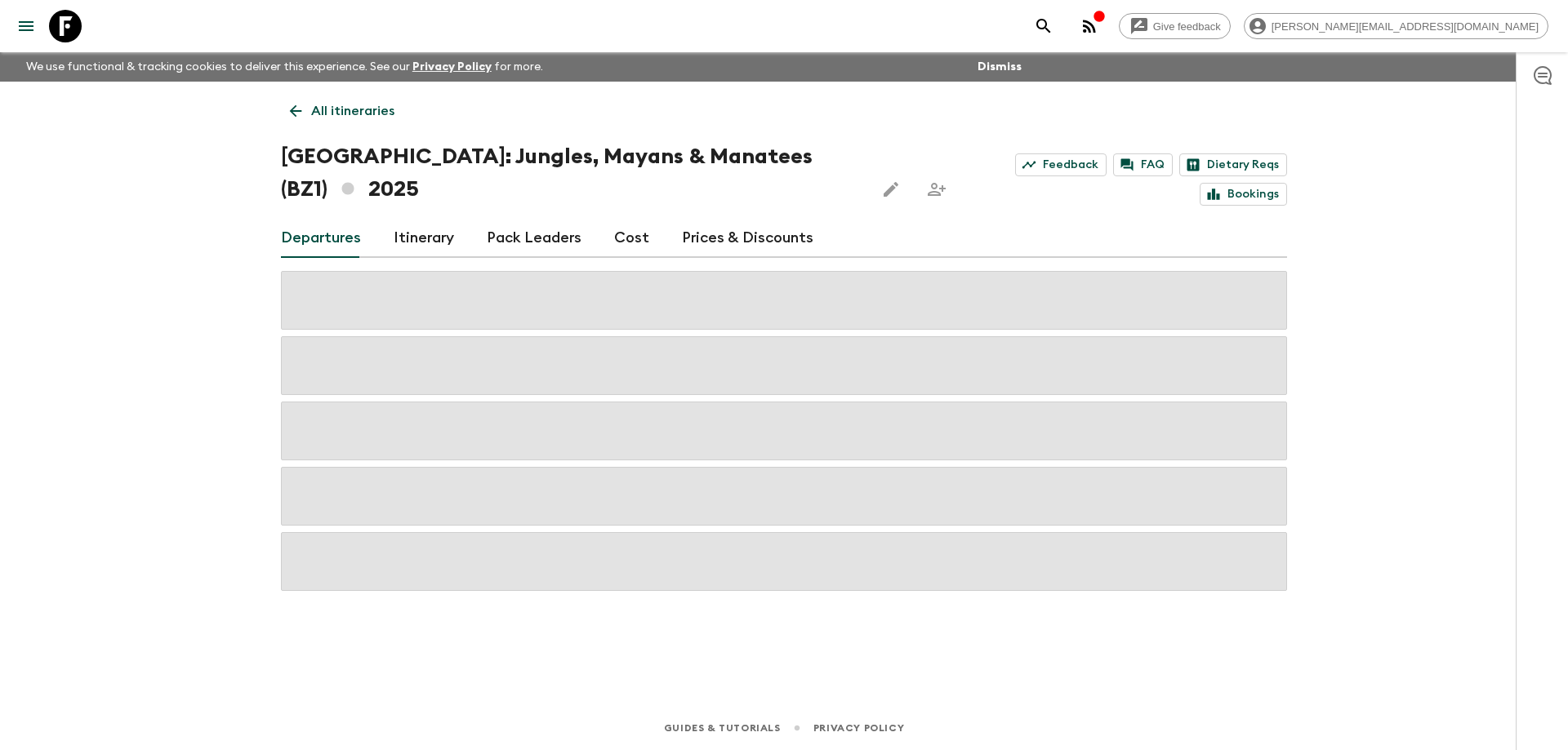
click at [632, 218] on link "Cost" at bounding box center [631, 238] width 35 height 40
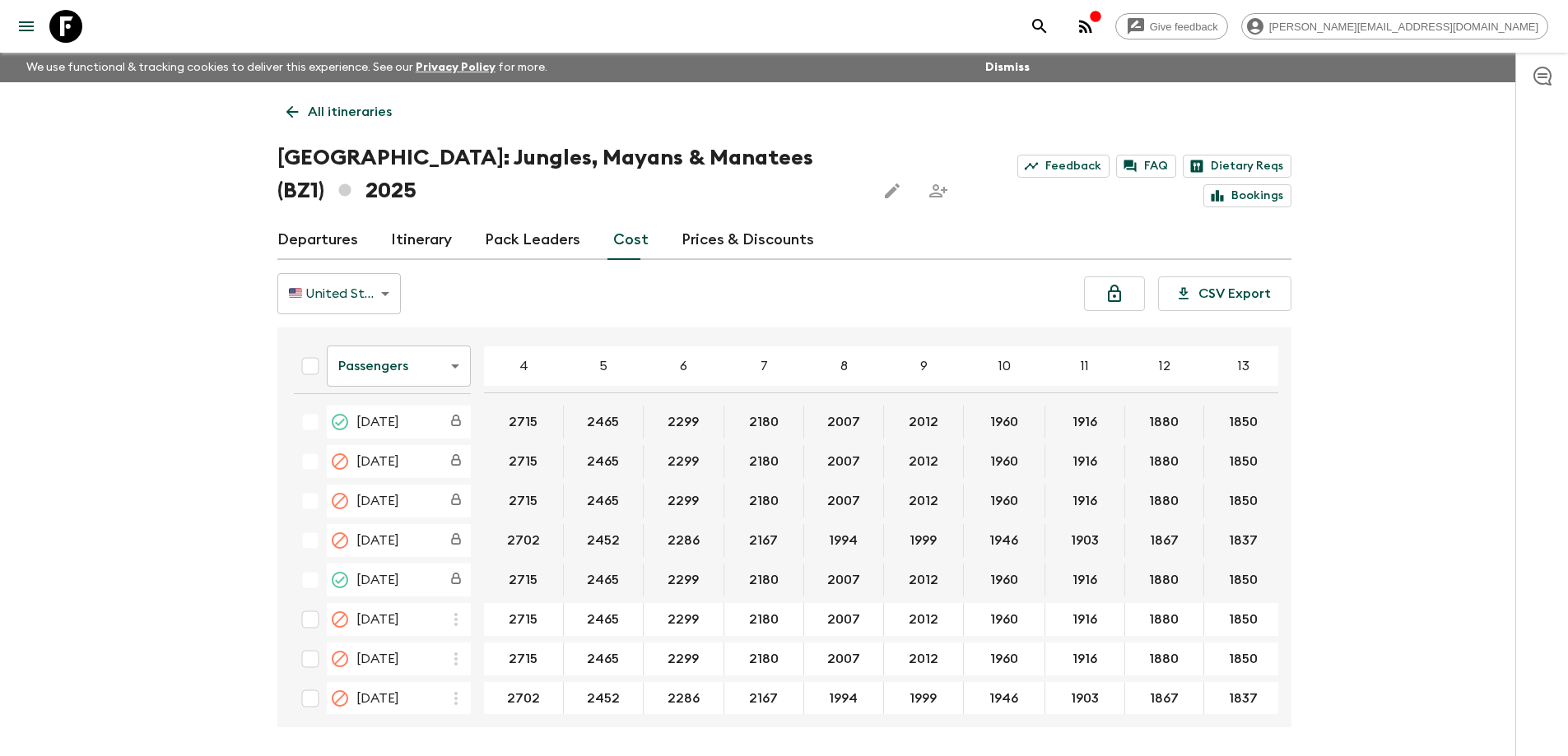
scroll to position [576, 0]
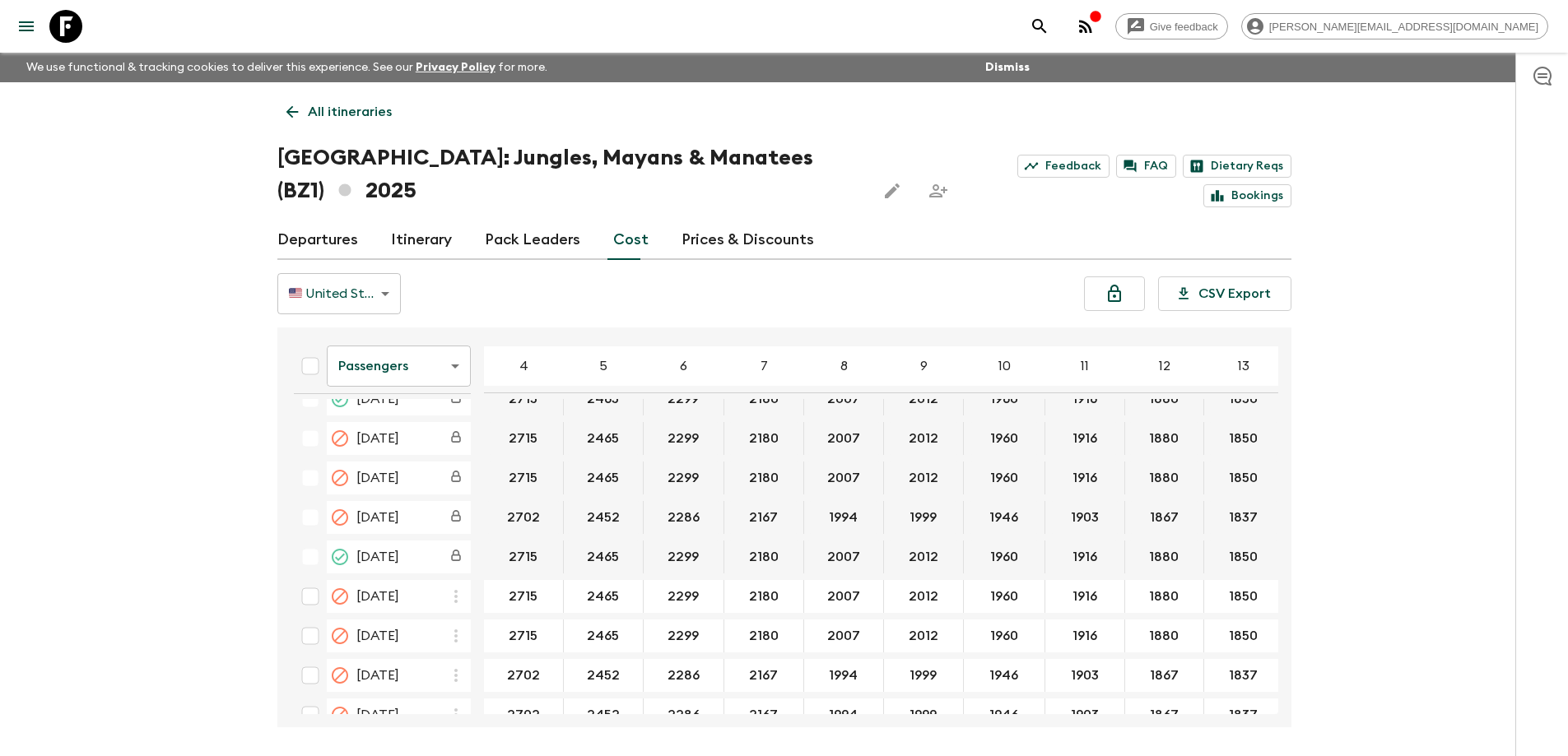
click at [378, 322] on body "Give feedback [PERSON_NAME][EMAIL_ADDRESS][DOMAIN_NAME] We use functional & tra…" at bounding box center [784, 409] width 1568 height 818
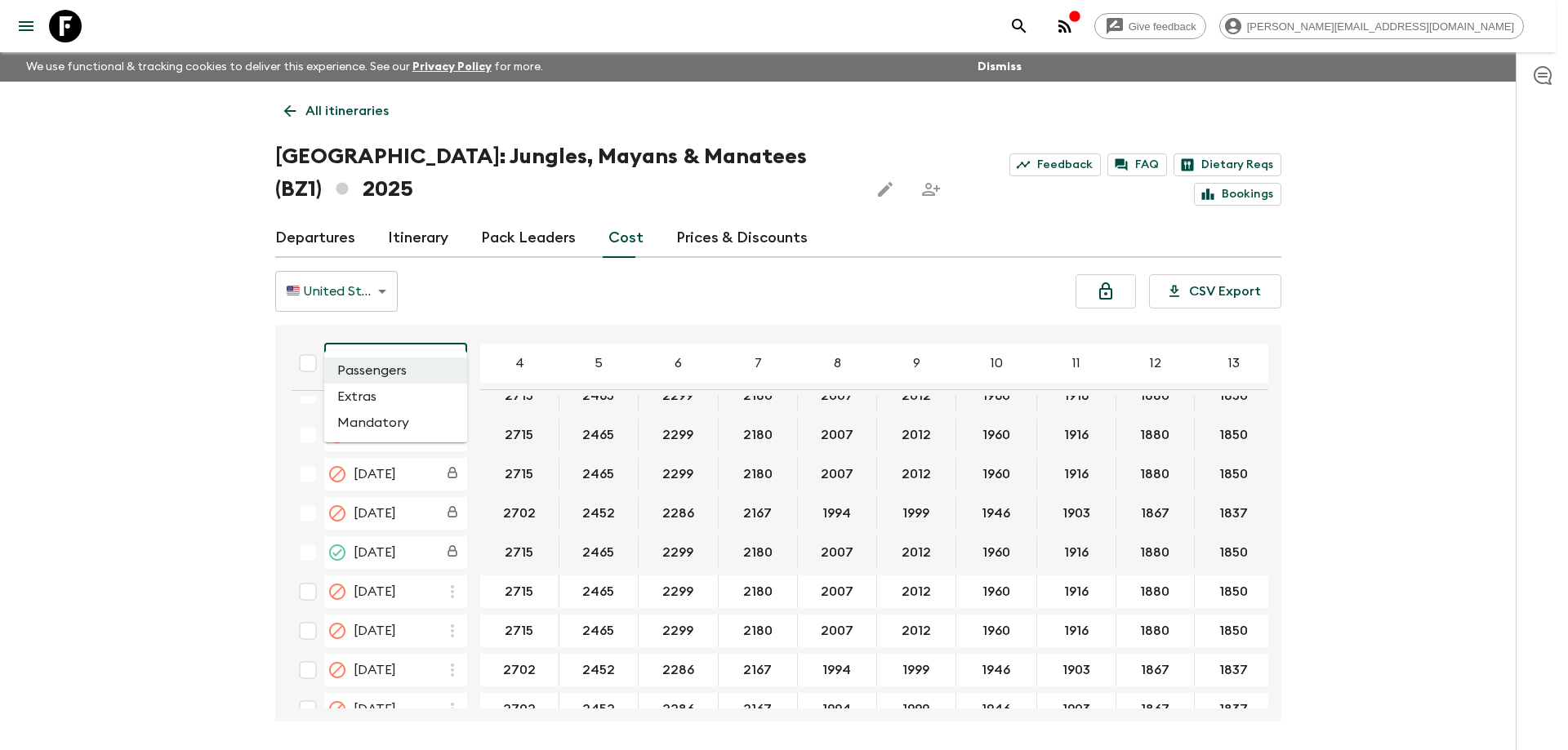
click at [371, 395] on li "Extras" at bounding box center [395, 397] width 143 height 26
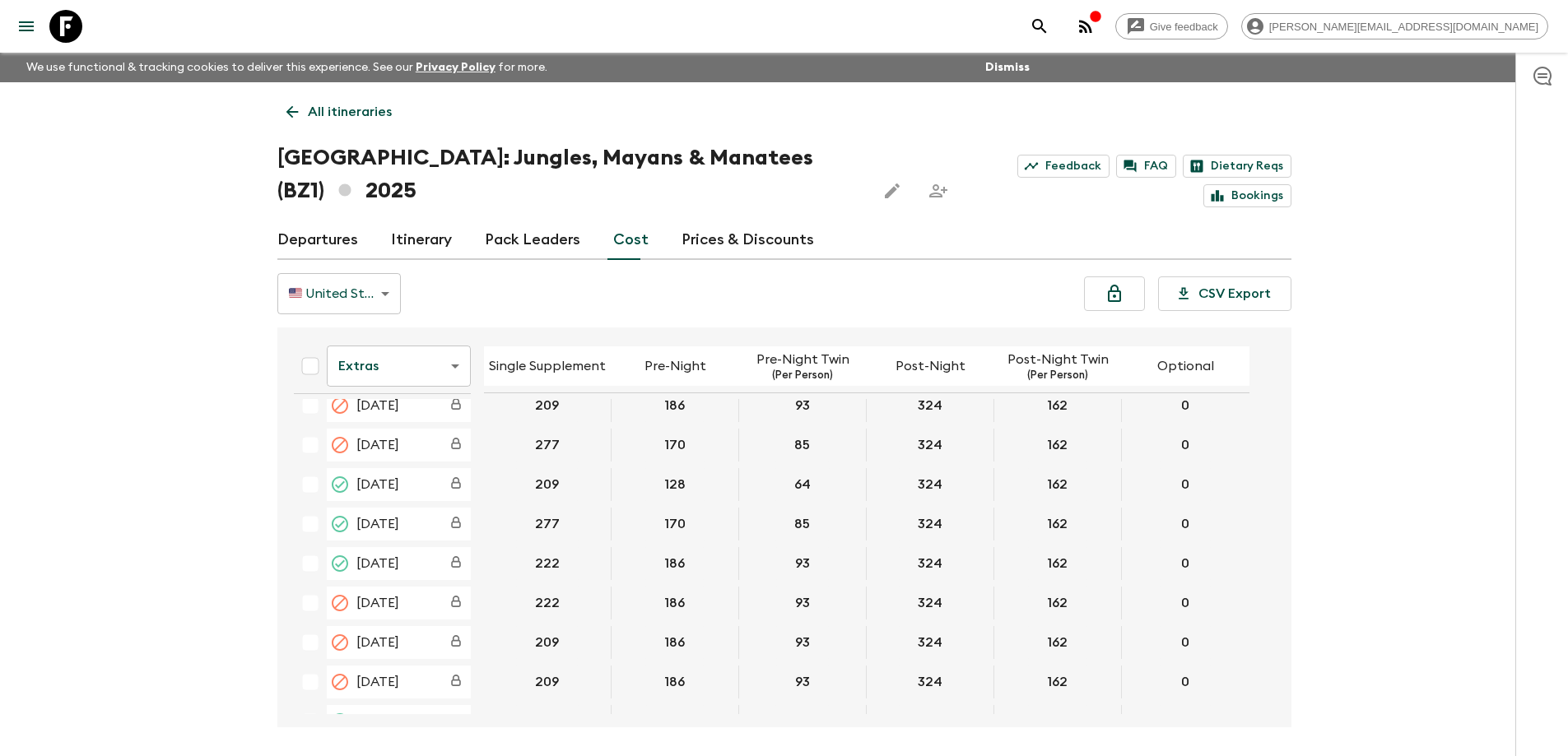
scroll to position [493, 0]
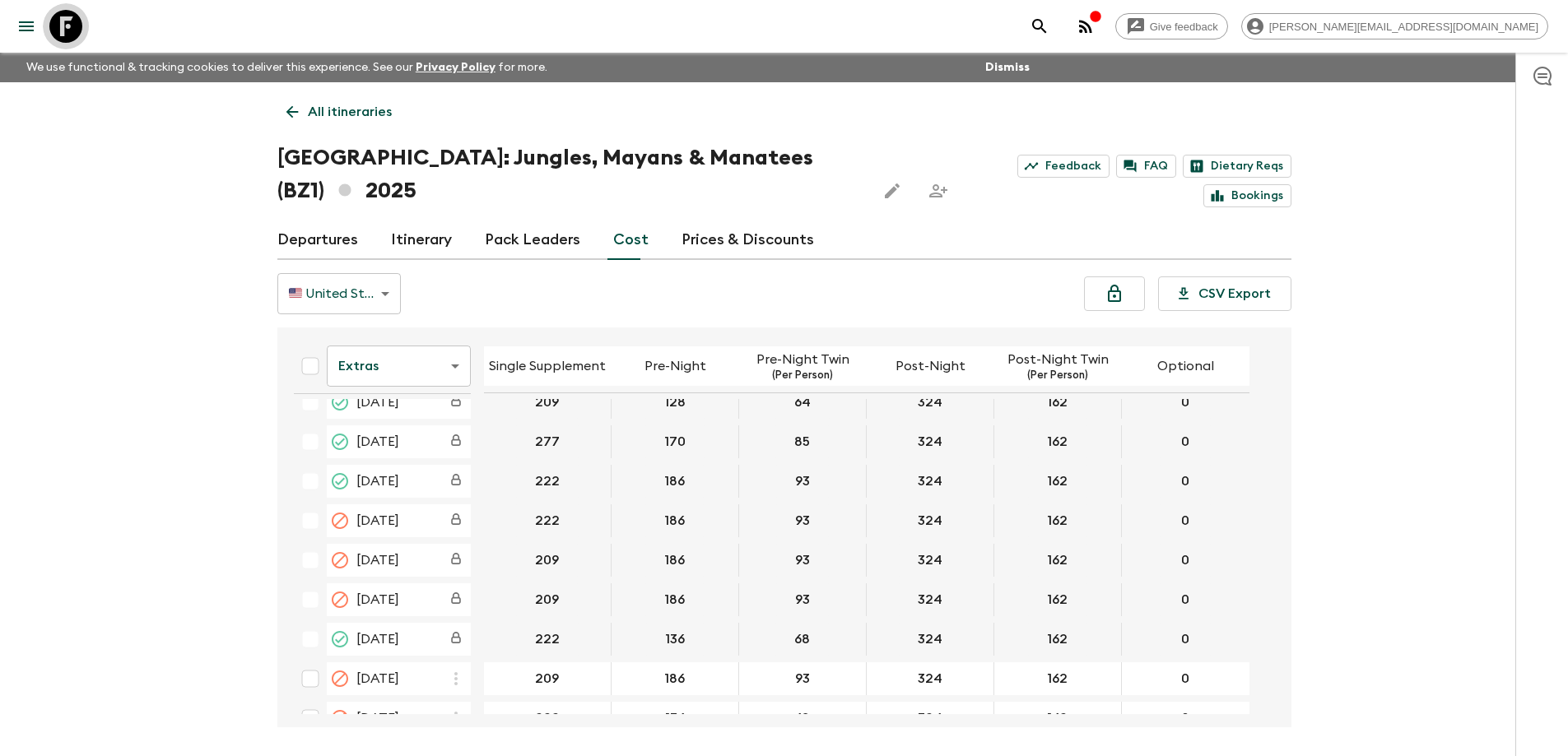
click at [52, 15] on icon at bounding box center [65, 26] width 33 height 33
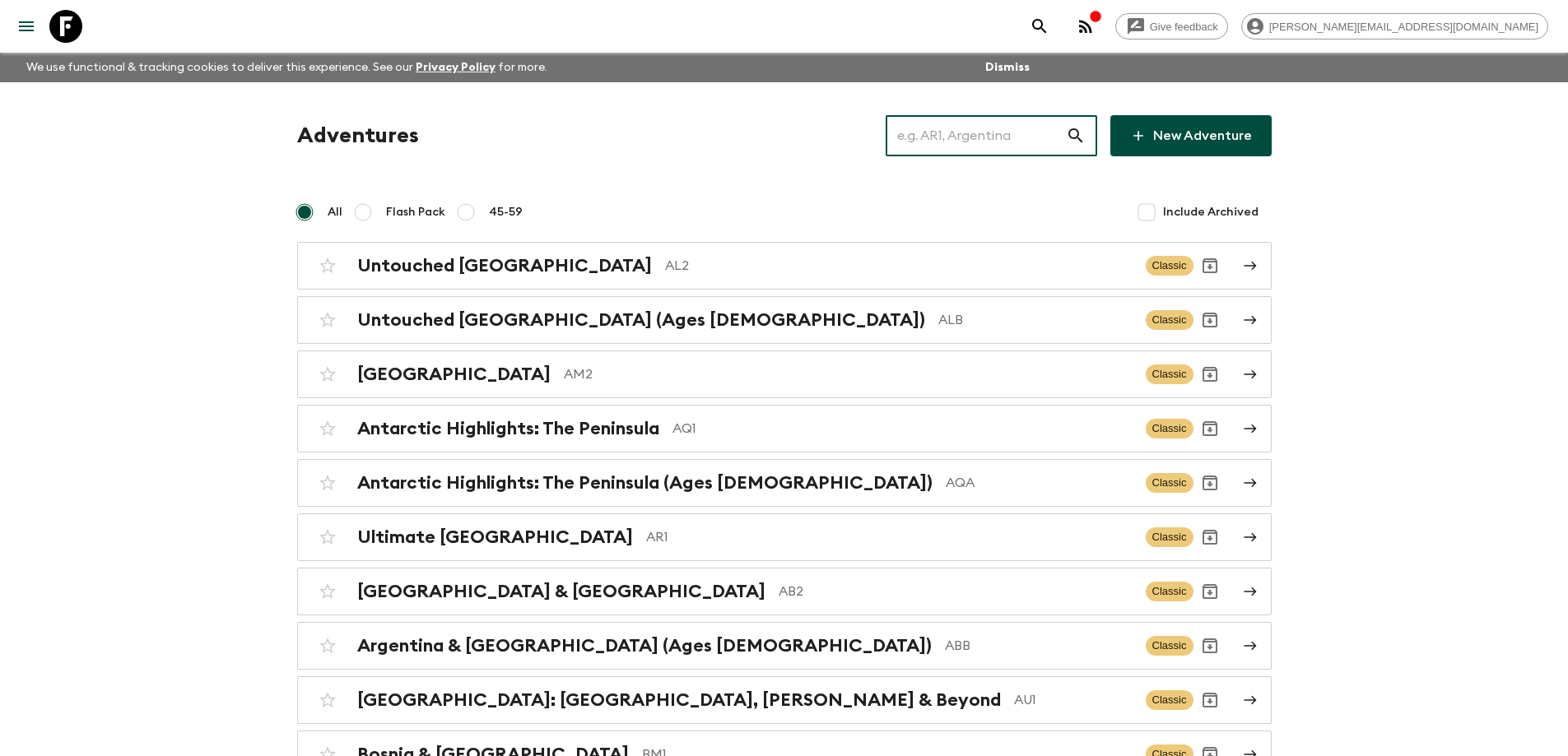
click at [966, 121] on input "text" at bounding box center [975, 136] width 180 height 46
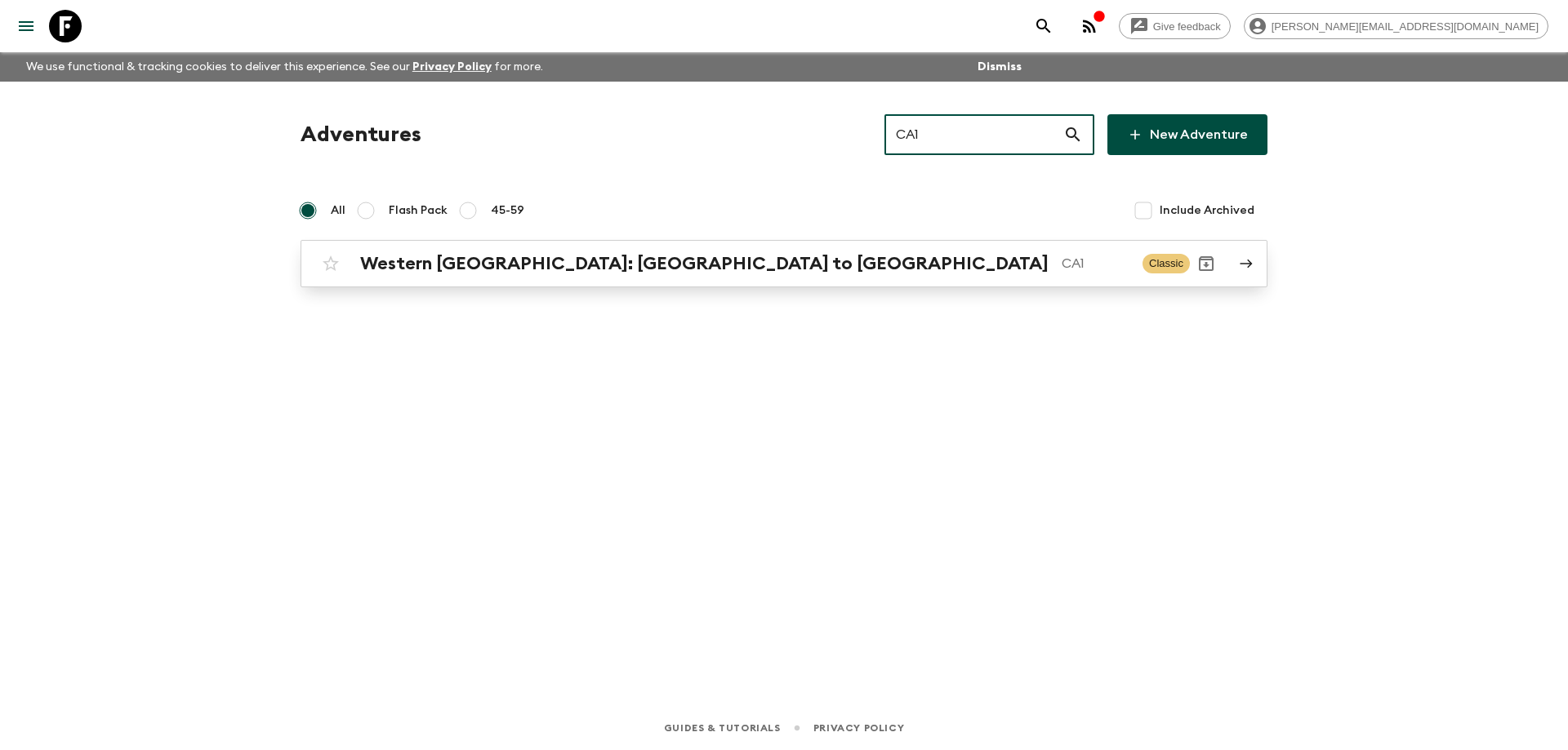
type input "CA1"
click at [1062, 267] on p "CA1" at bounding box center [1096, 263] width 68 height 20
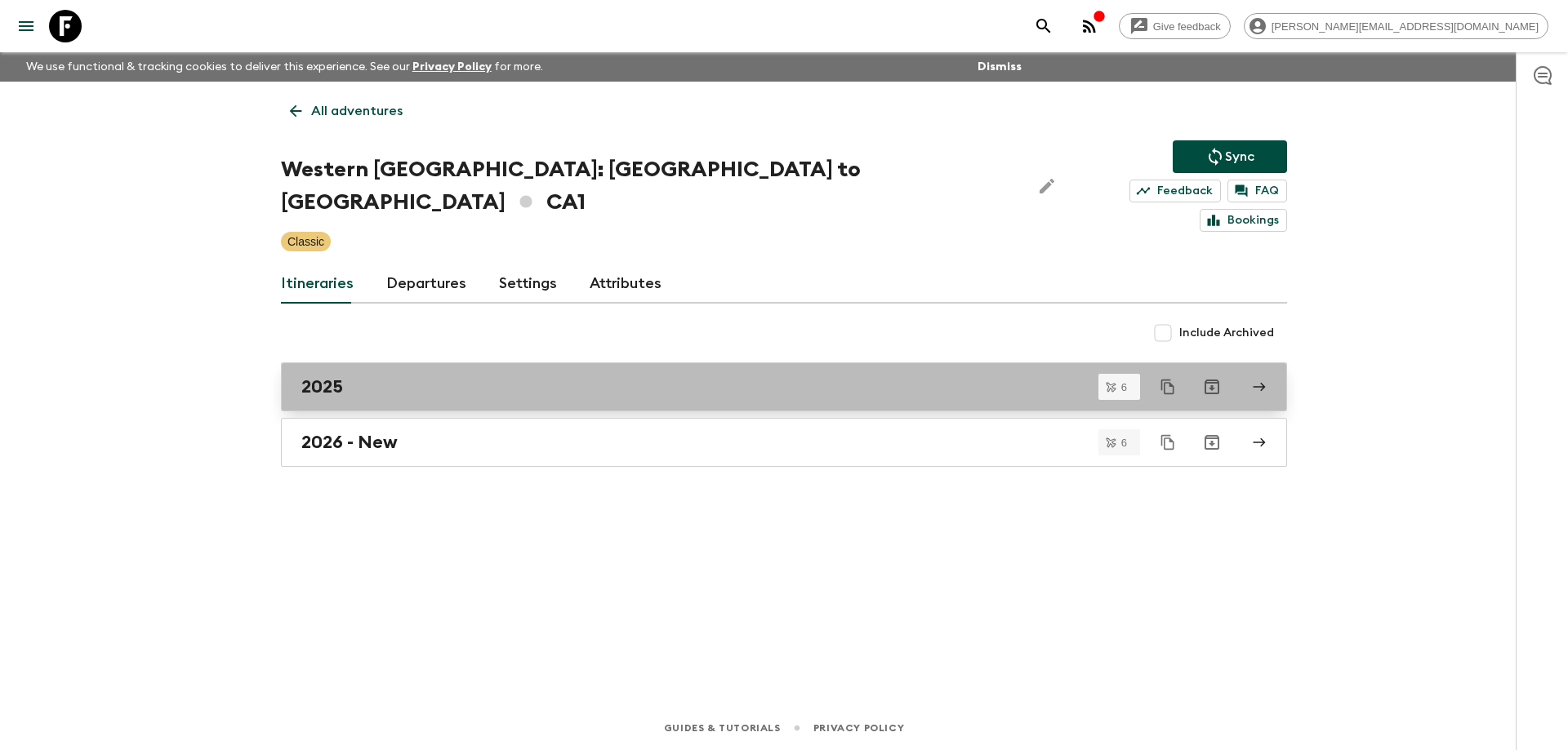
click at [600, 376] on div "2025" at bounding box center [768, 387] width 934 height 22
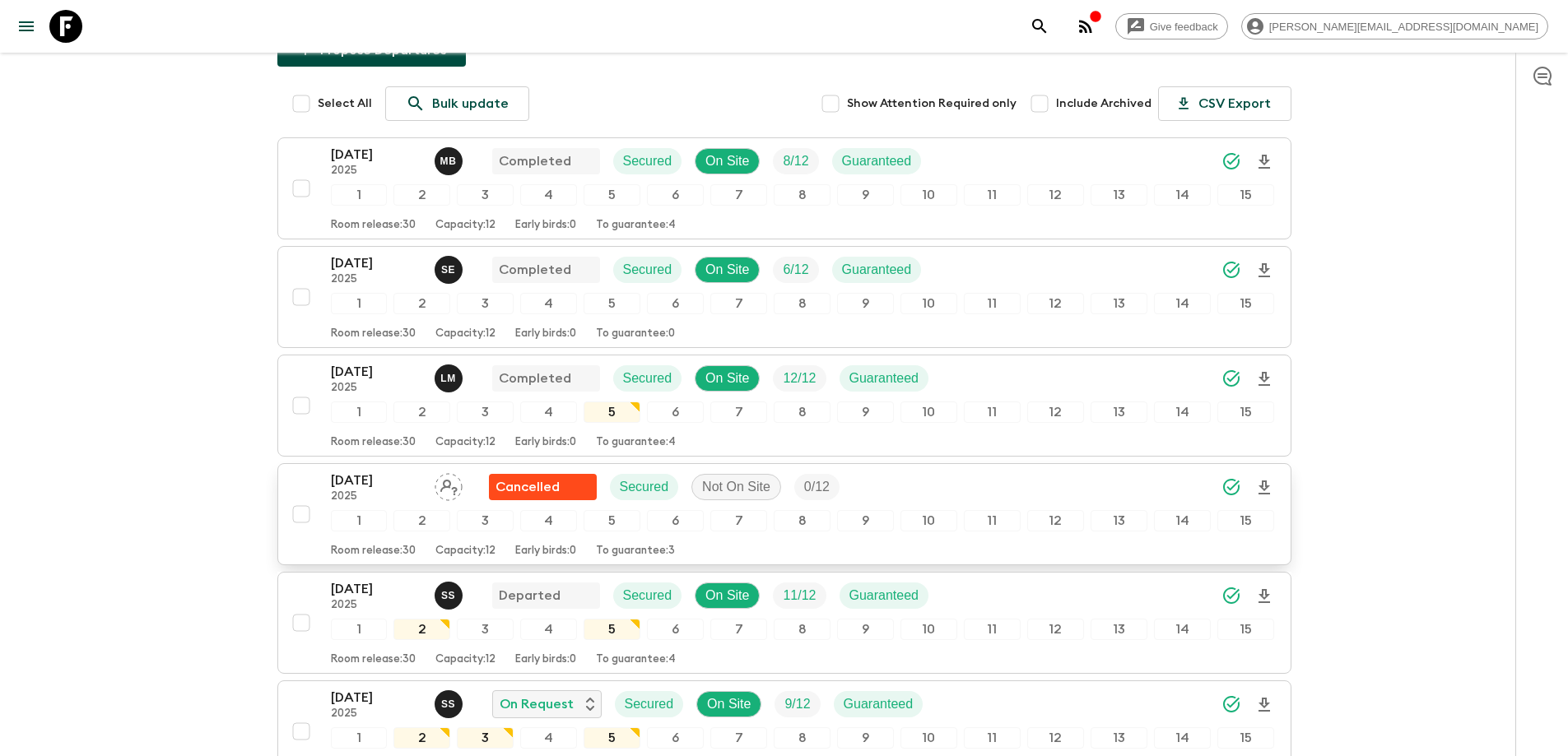
scroll to position [247, 0]
click at [376, 579] on p "[DATE]" at bounding box center [376, 588] width 90 height 20
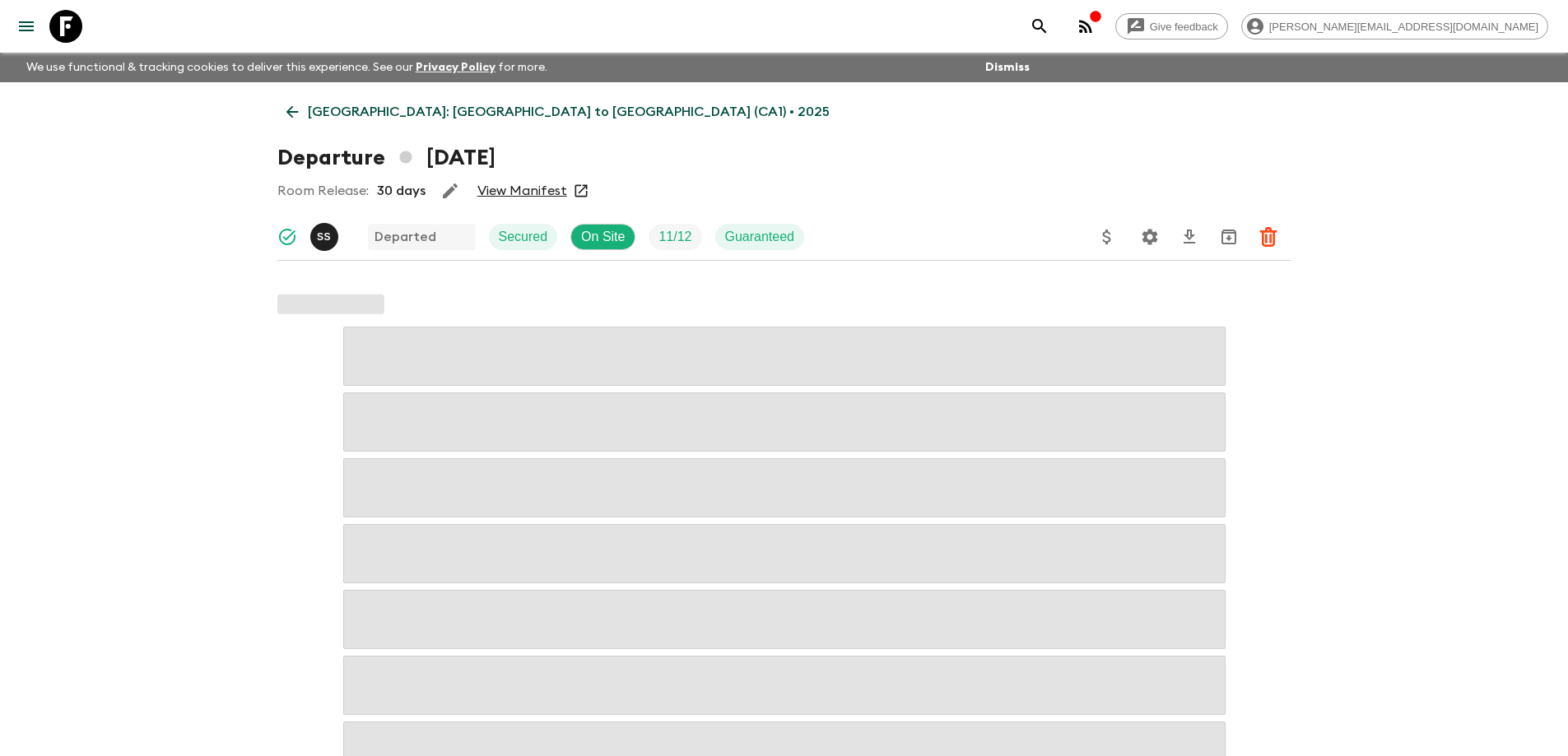
click at [528, 187] on link "View Manifest" at bounding box center [522, 191] width 90 height 16
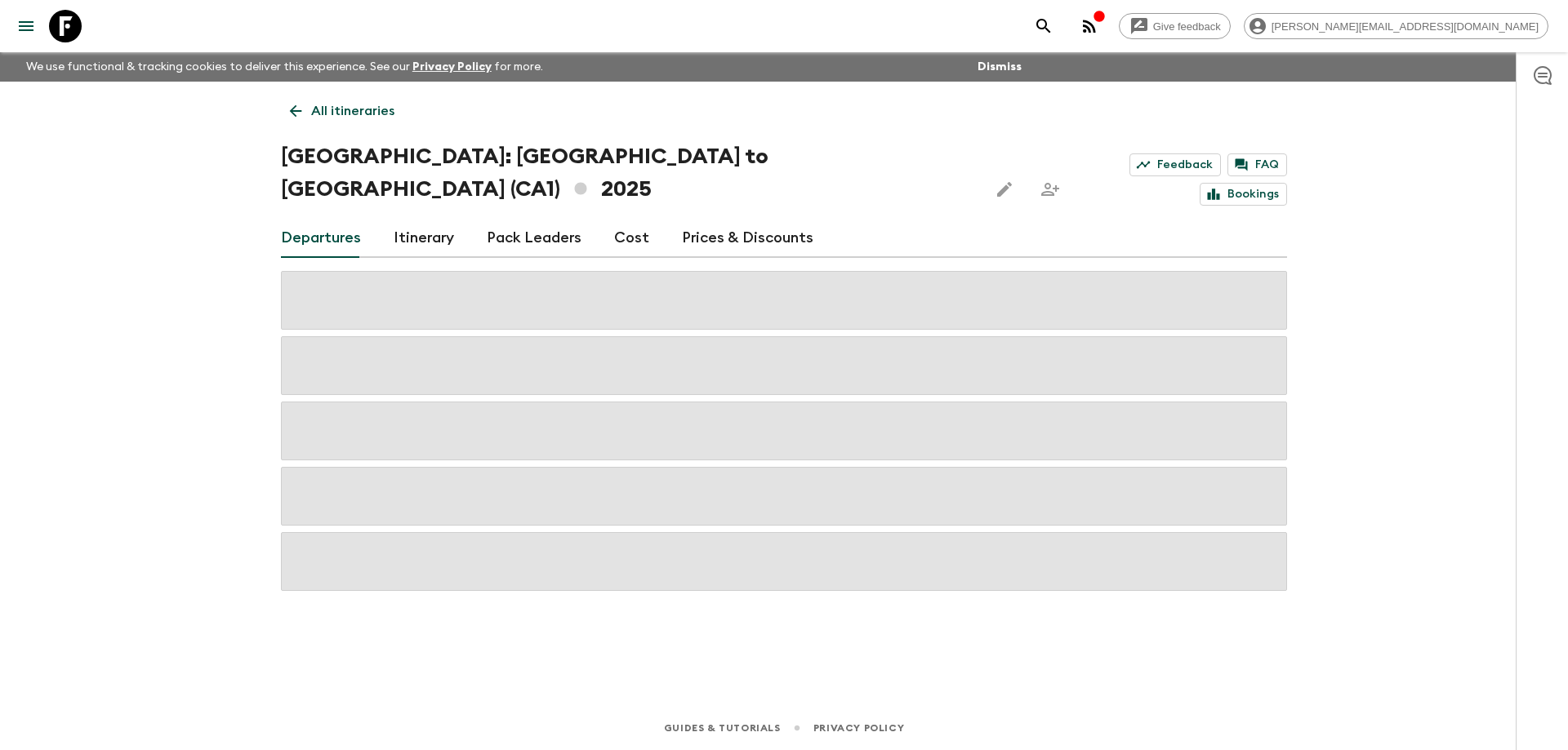
click at [632, 218] on link "Cost" at bounding box center [631, 238] width 35 height 40
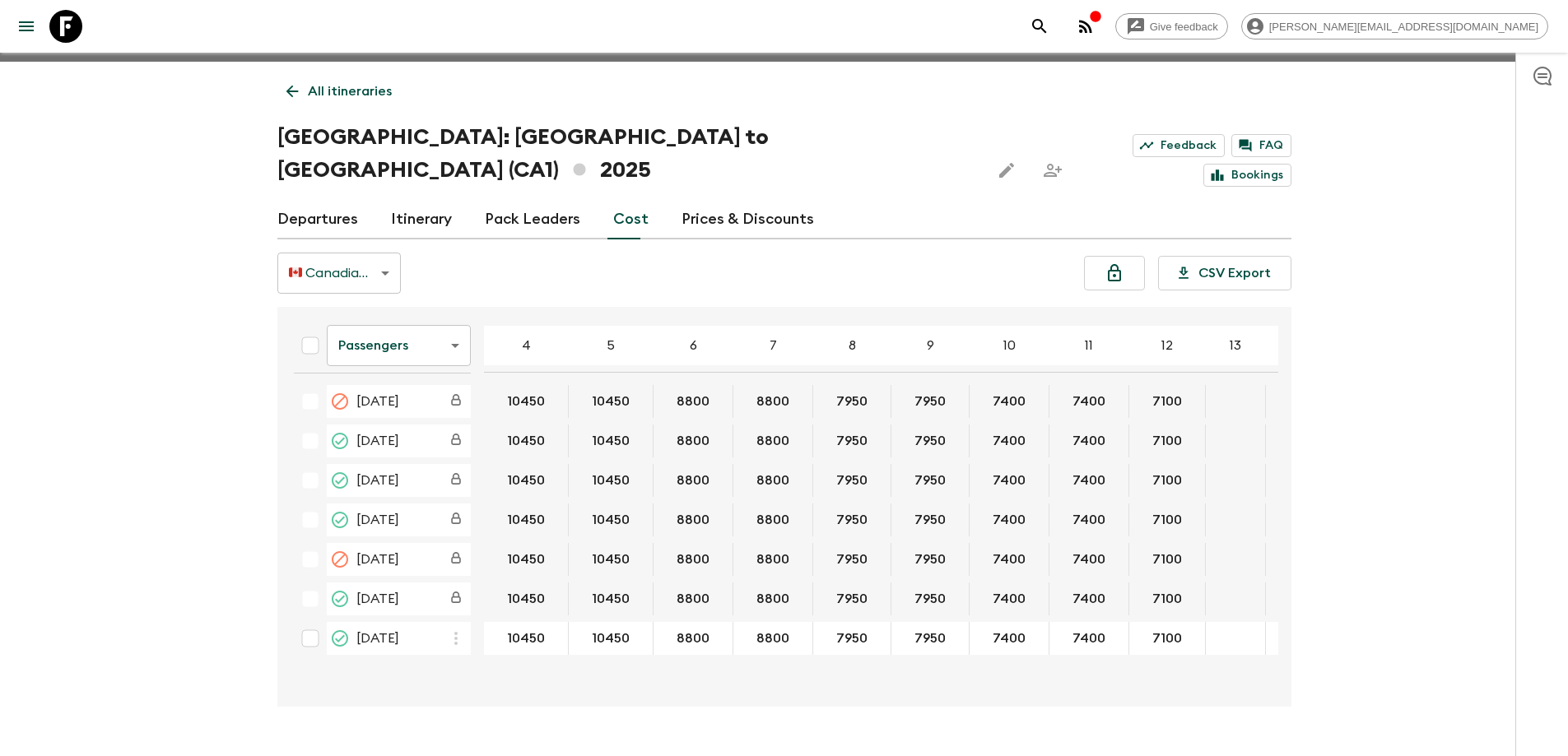
scroll to position [28, 0]
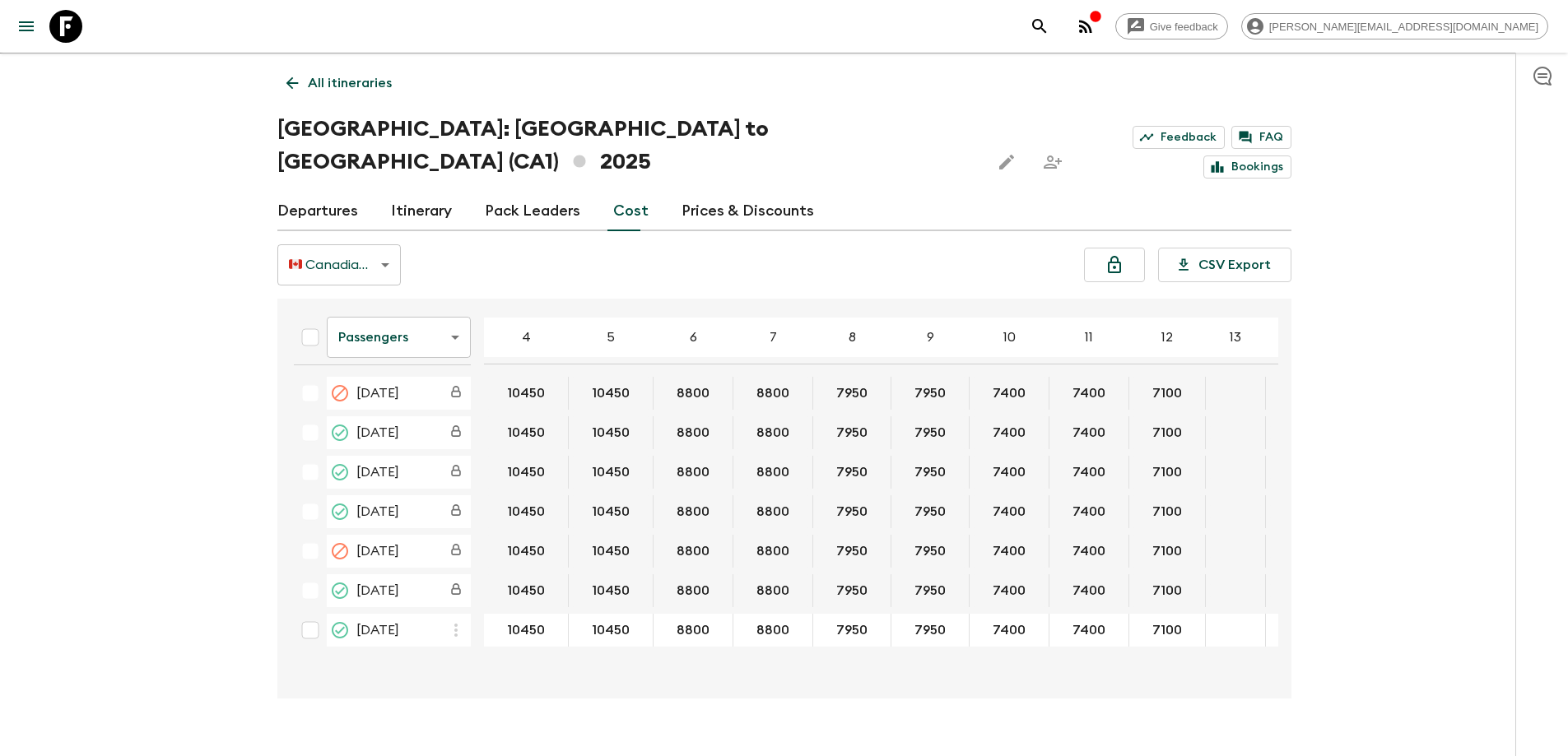
click at [397, 298] on body "Give feedback [PERSON_NAME][EMAIL_ADDRESS][DOMAIN_NAME] We use functional & tra…" at bounding box center [784, 380] width 1568 height 818
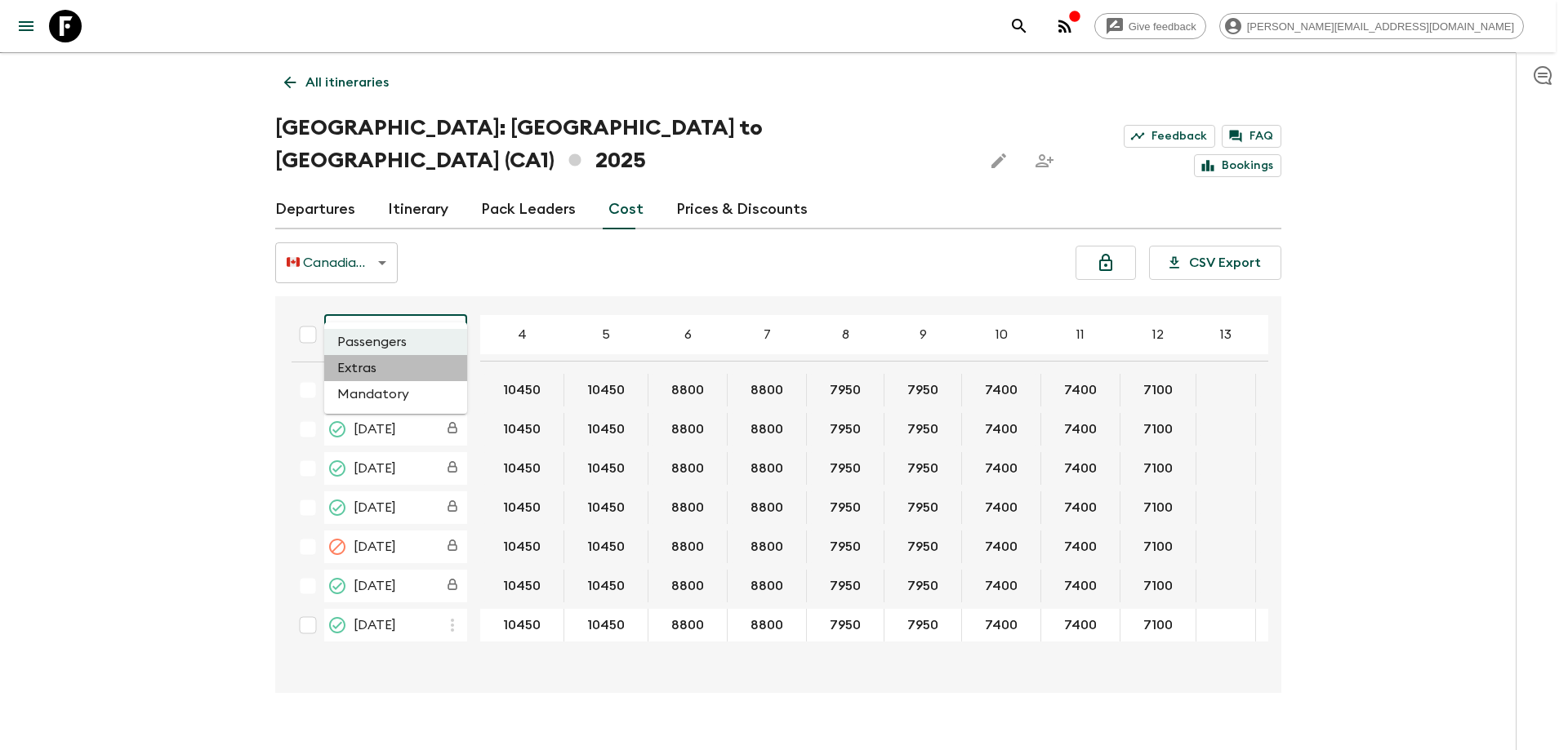
click at [383, 368] on li "Extras" at bounding box center [395, 368] width 143 height 26
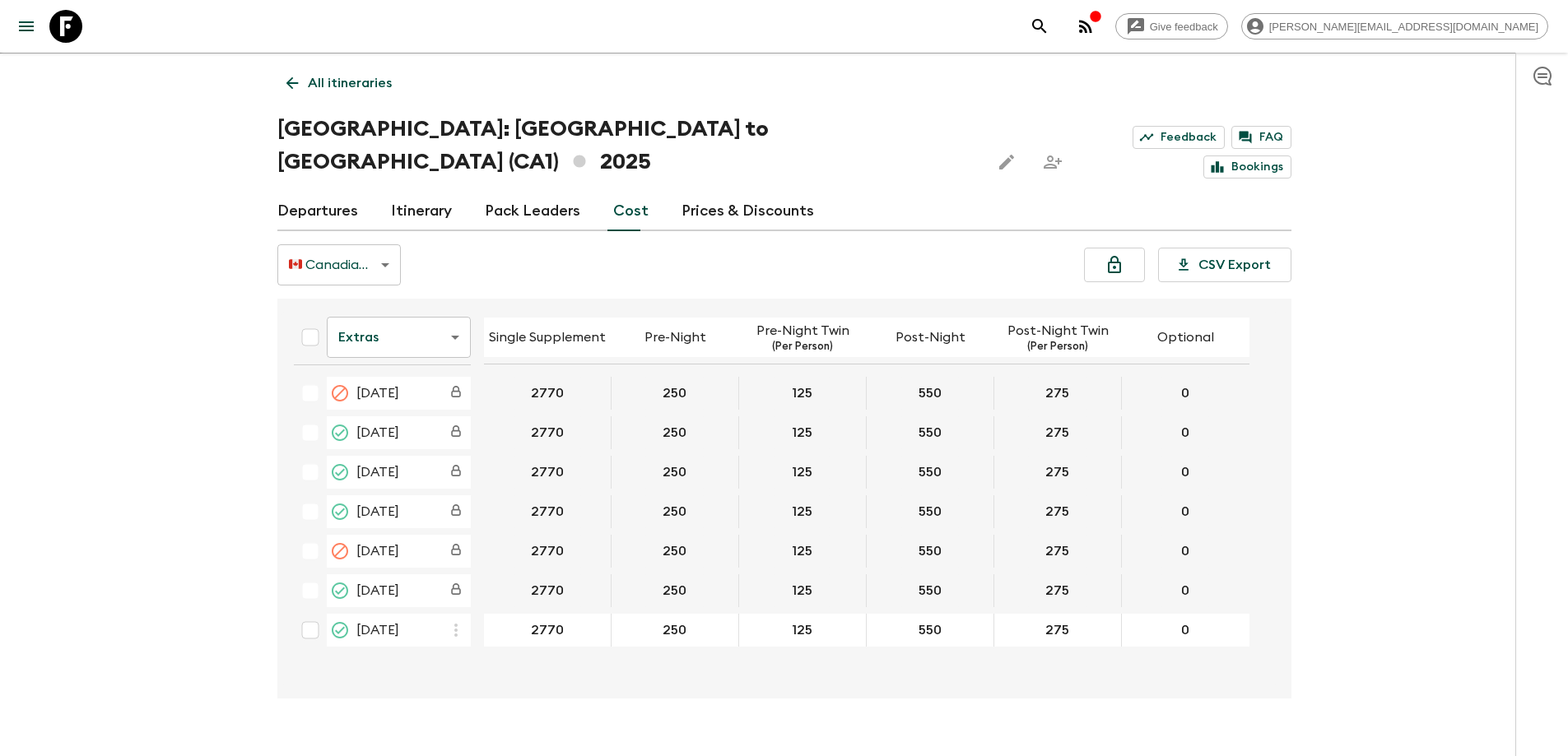
click at [65, 37] on icon at bounding box center [65, 26] width 33 height 33
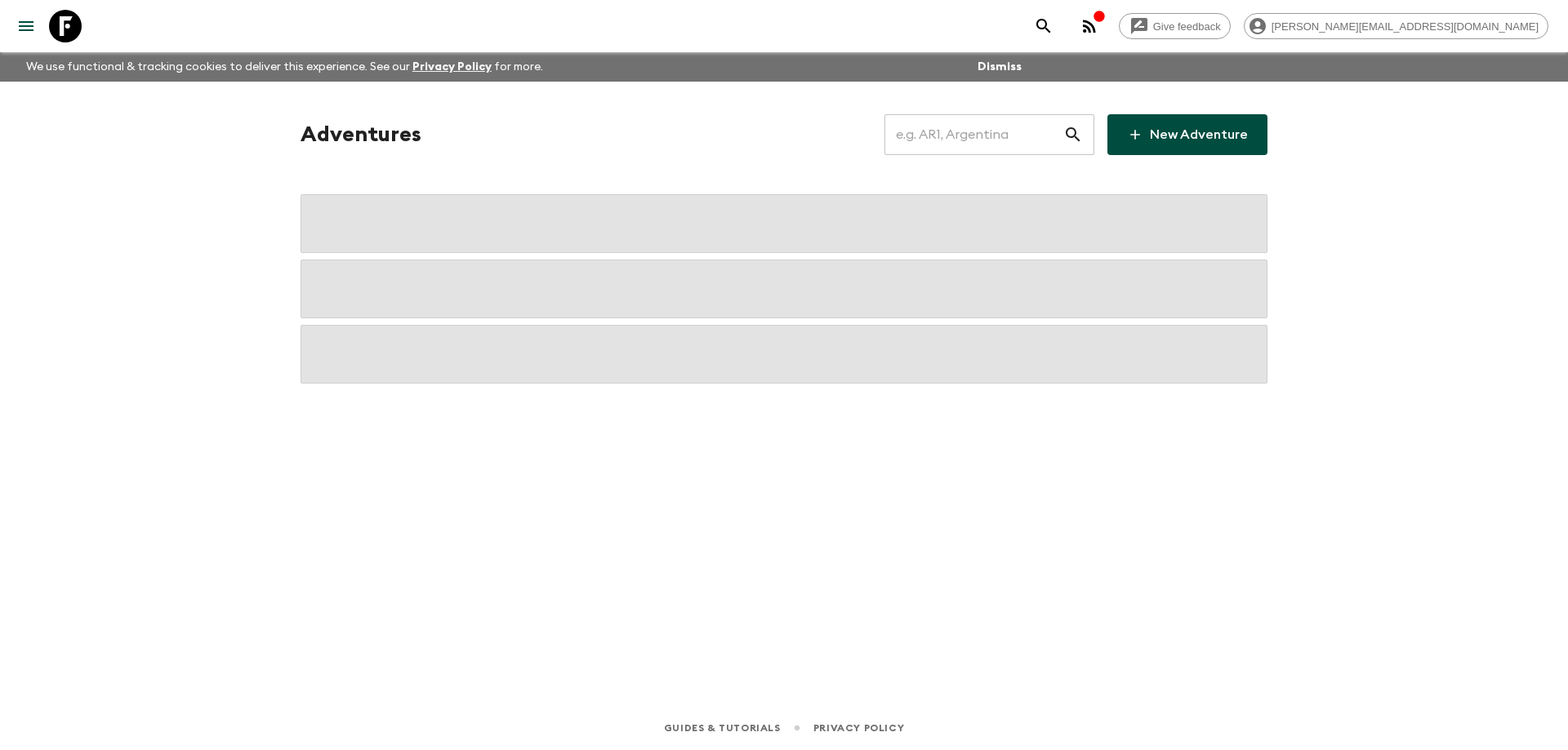
click at [960, 141] on input "text" at bounding box center [973, 135] width 179 height 46
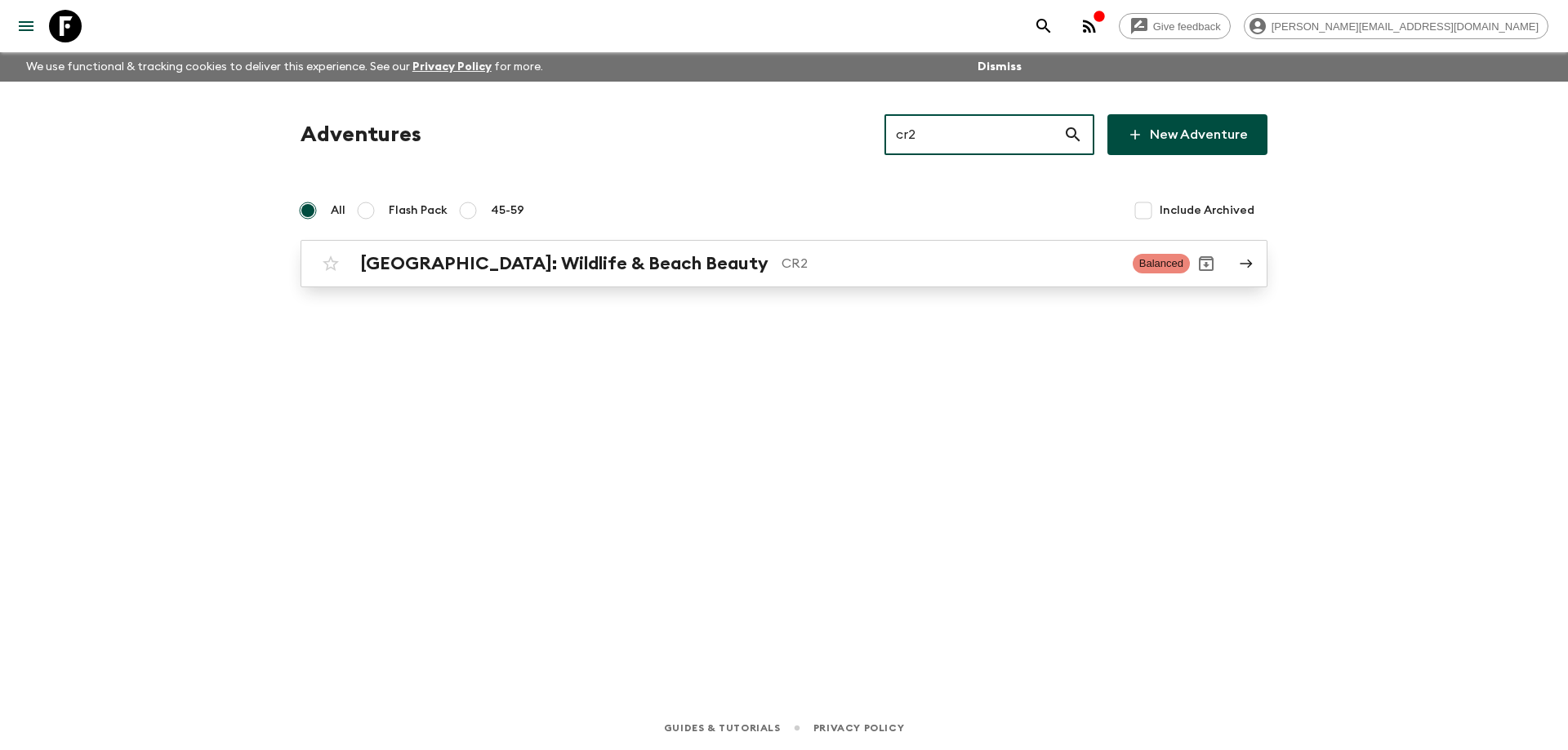
type input "cr2"
click at [781, 270] on p "CR2" at bounding box center [950, 263] width 338 height 20
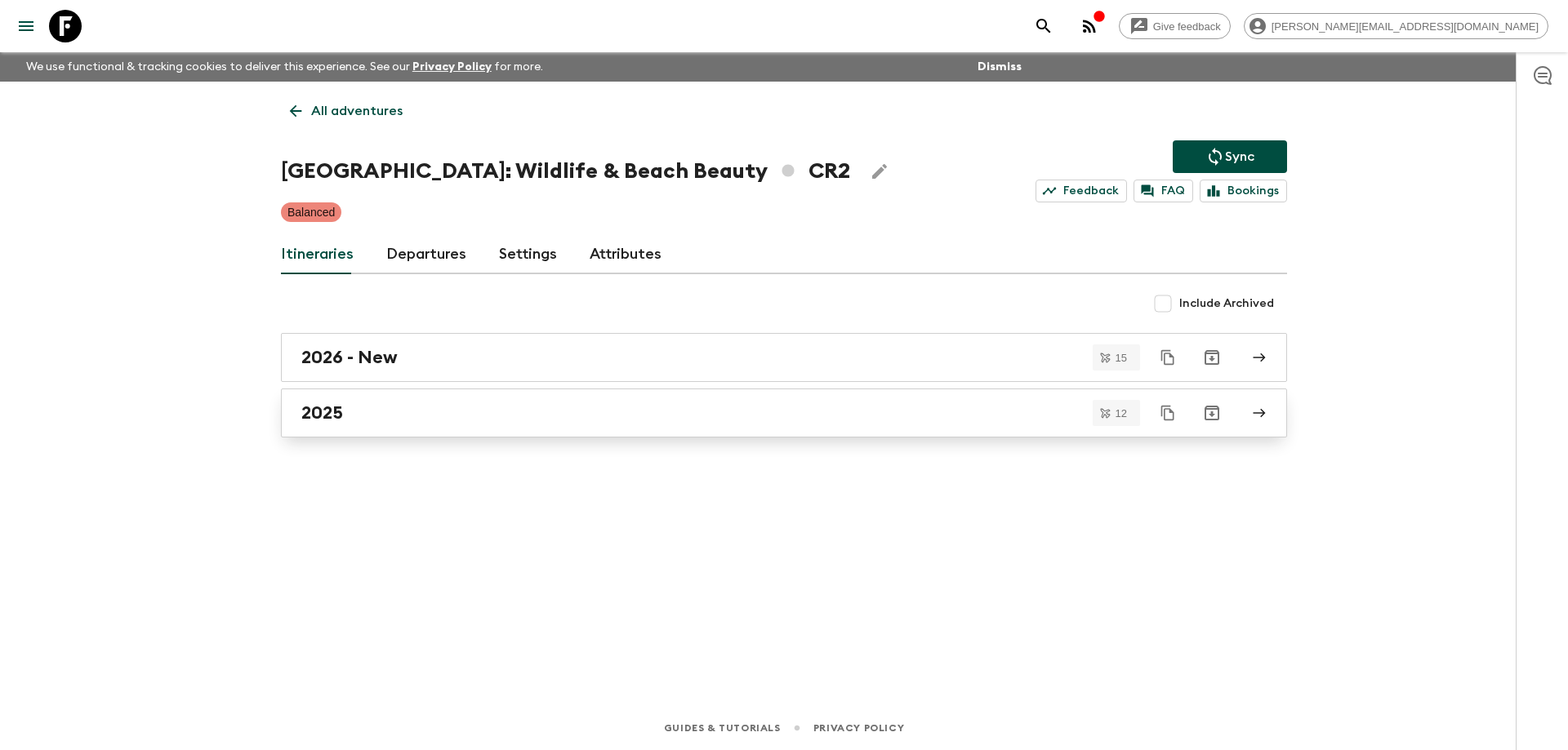
click at [406, 402] on link "2025" at bounding box center [783, 413] width 1006 height 49
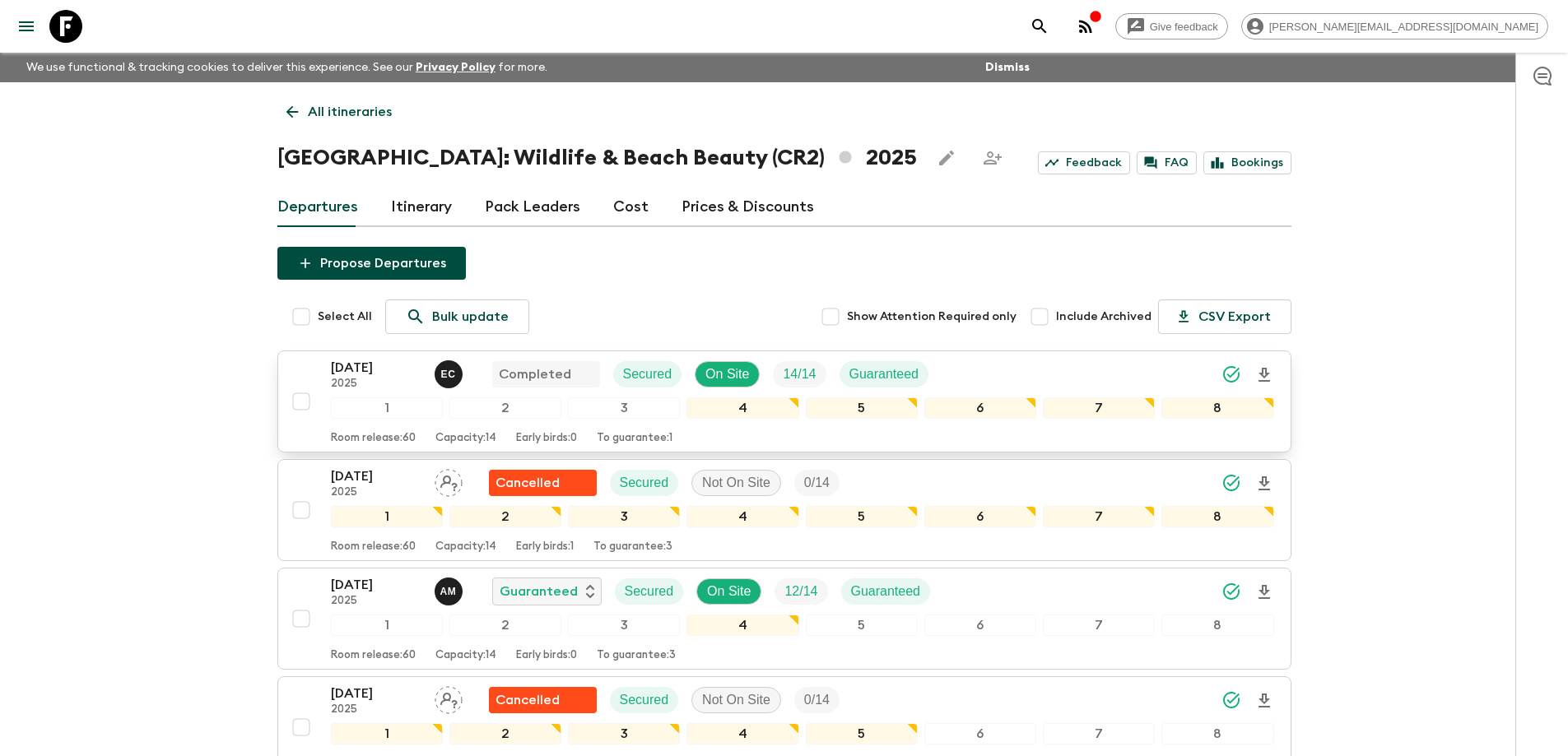
click at [369, 367] on p "[DATE]" at bounding box center [376, 367] width 90 height 20
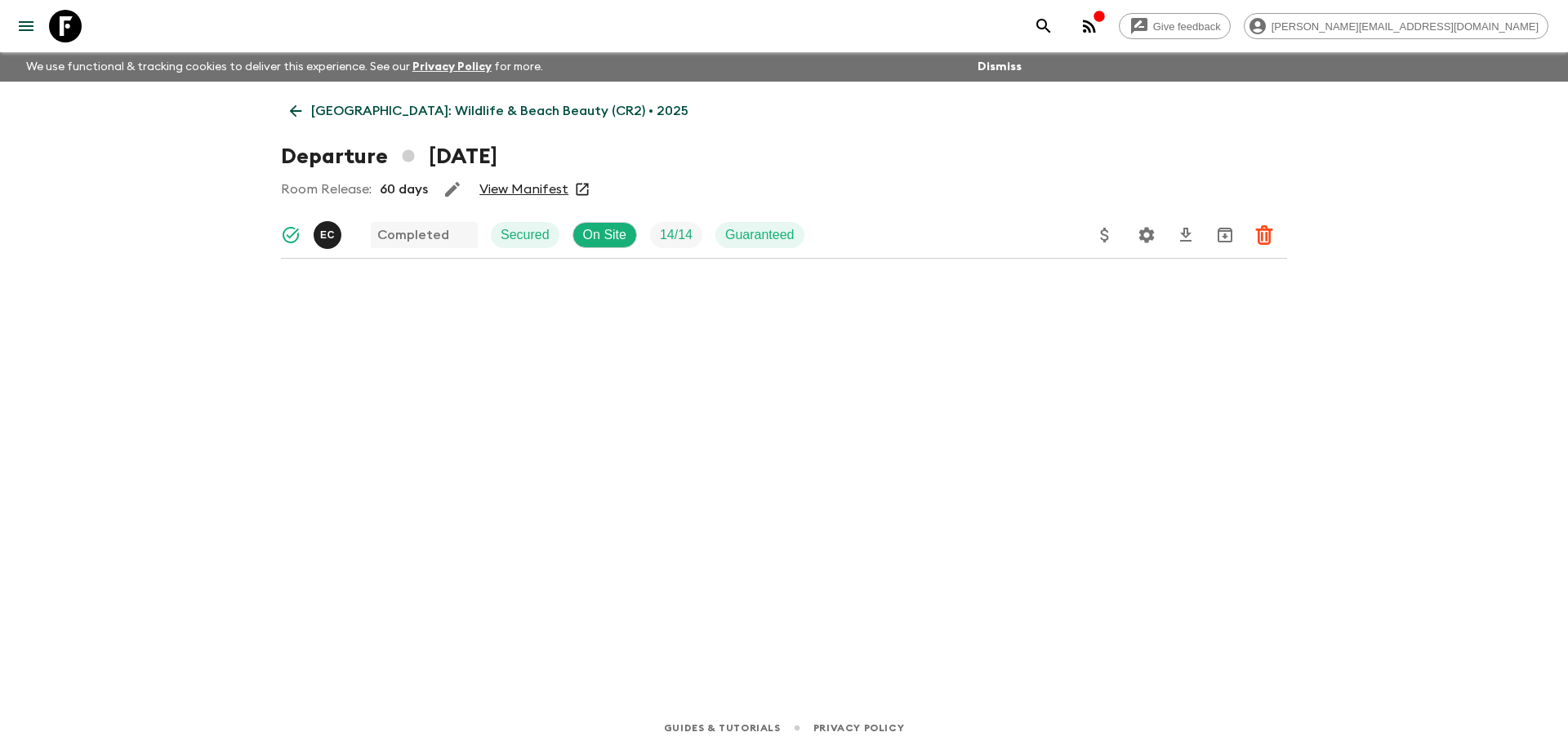
click at [513, 187] on link "View Manifest" at bounding box center [523, 189] width 89 height 16
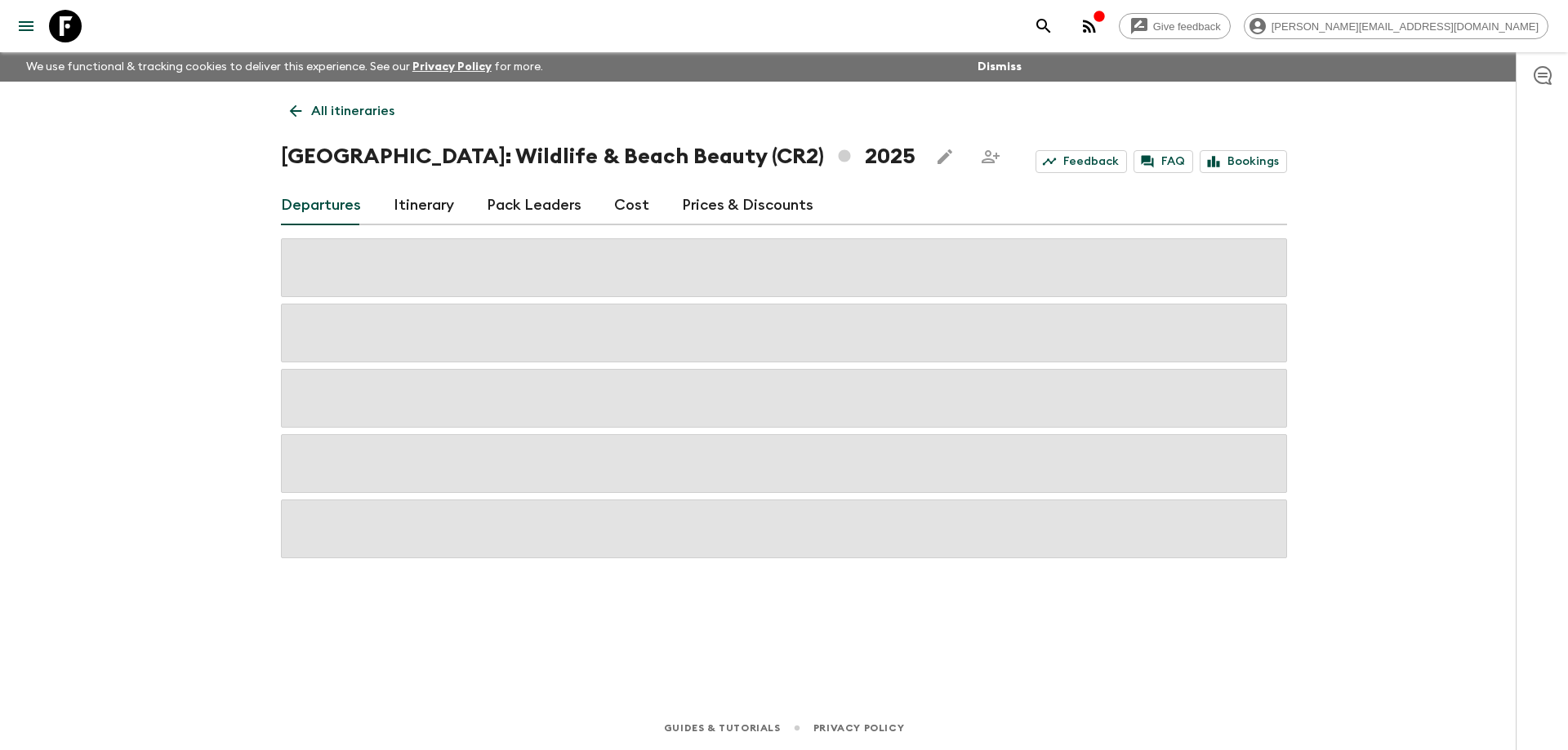
click at [632, 206] on link "Cost" at bounding box center [631, 206] width 35 height 40
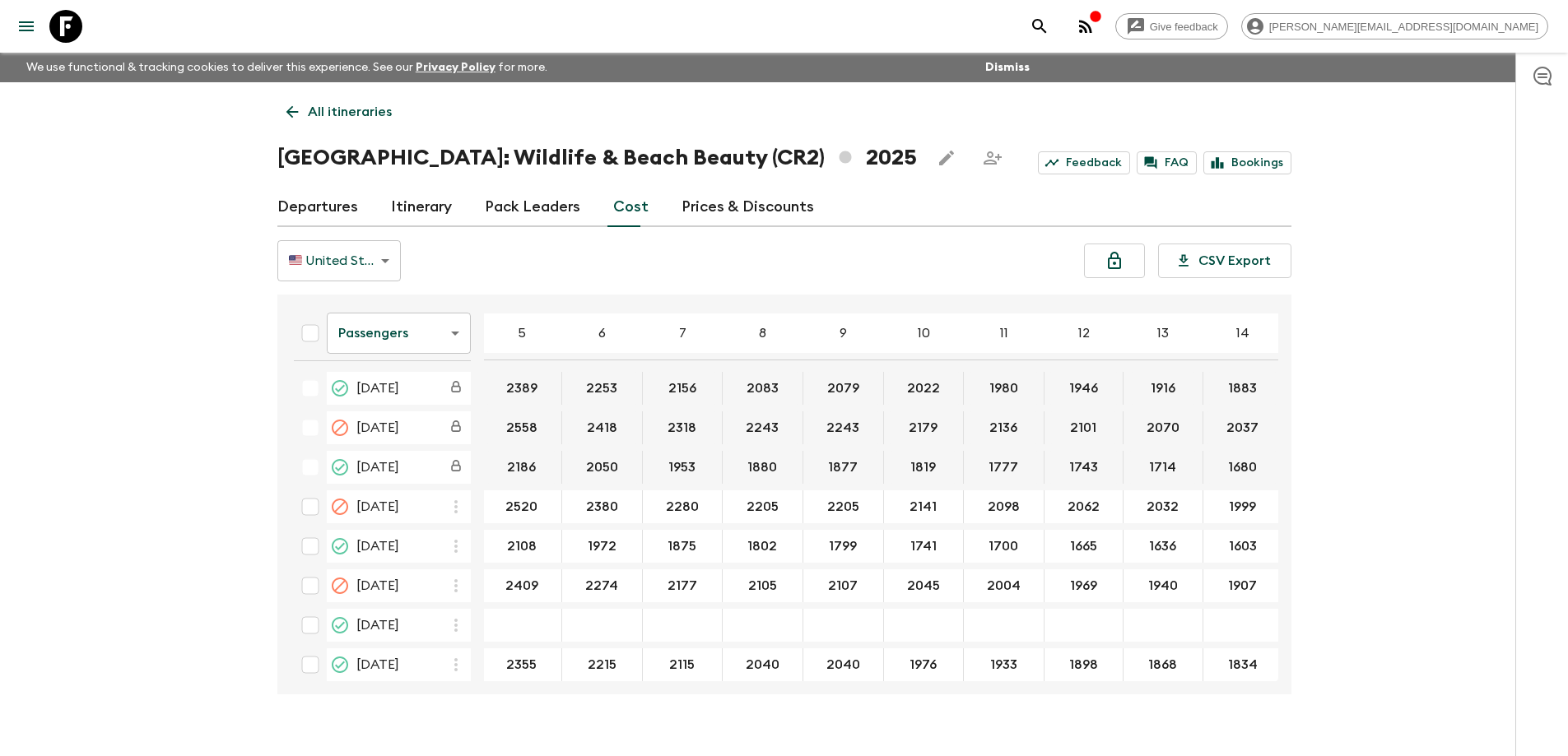
scroll to position [593, 91]
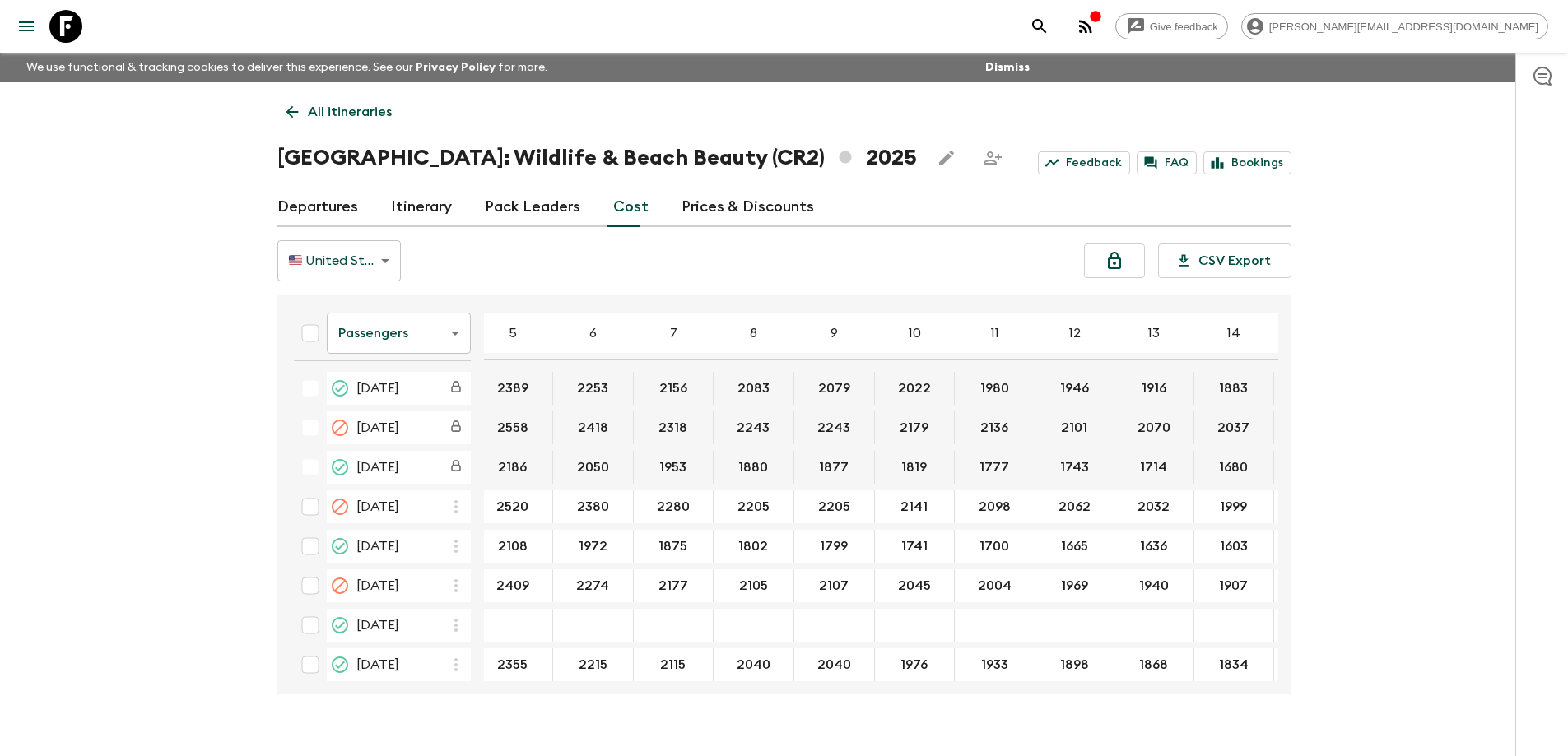
click at [397, 323] on body "Give feedback [PERSON_NAME][EMAIL_ADDRESS][DOMAIN_NAME] We use functional & tra…" at bounding box center [784, 393] width 1568 height 785
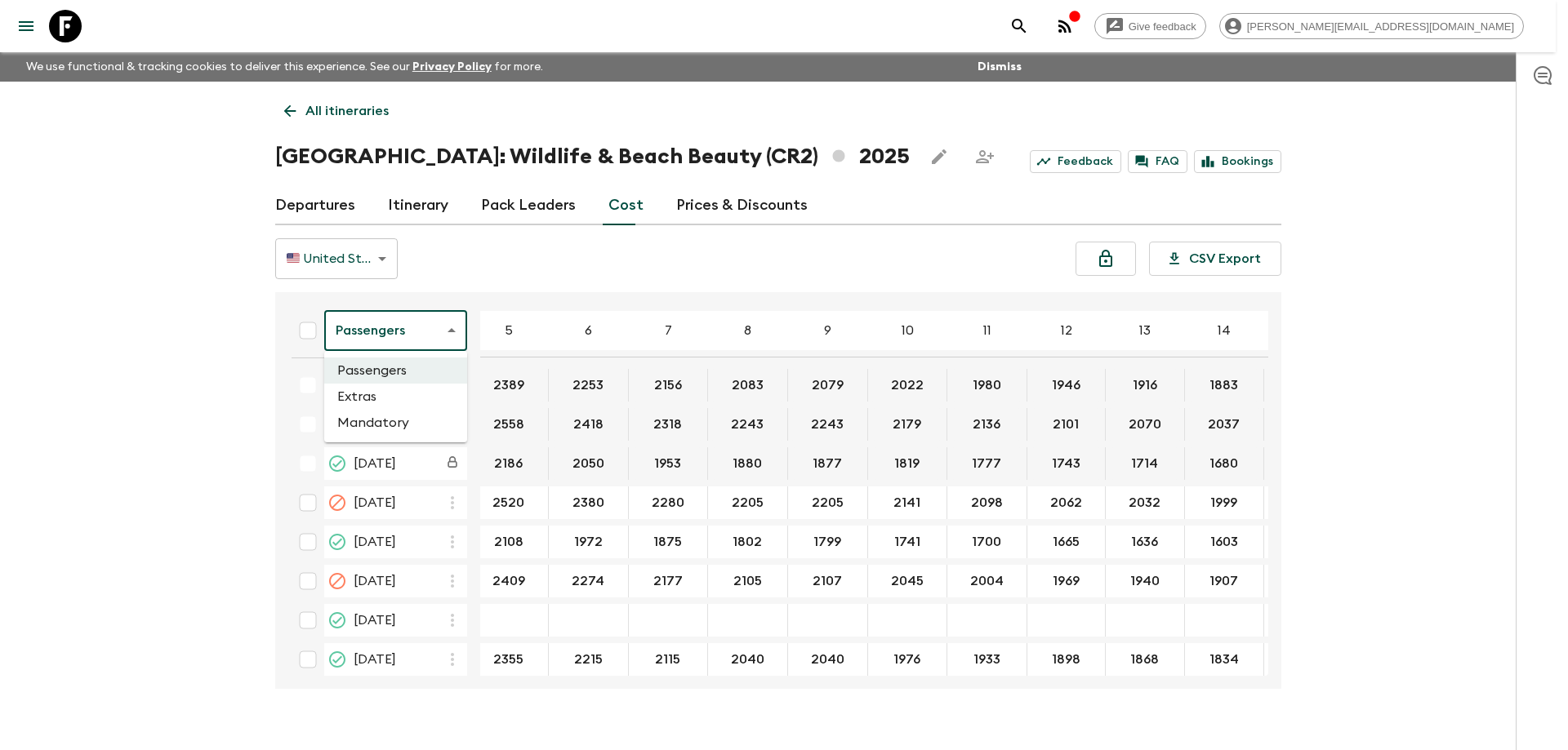
click at [374, 396] on li "Extras" at bounding box center [395, 397] width 143 height 26
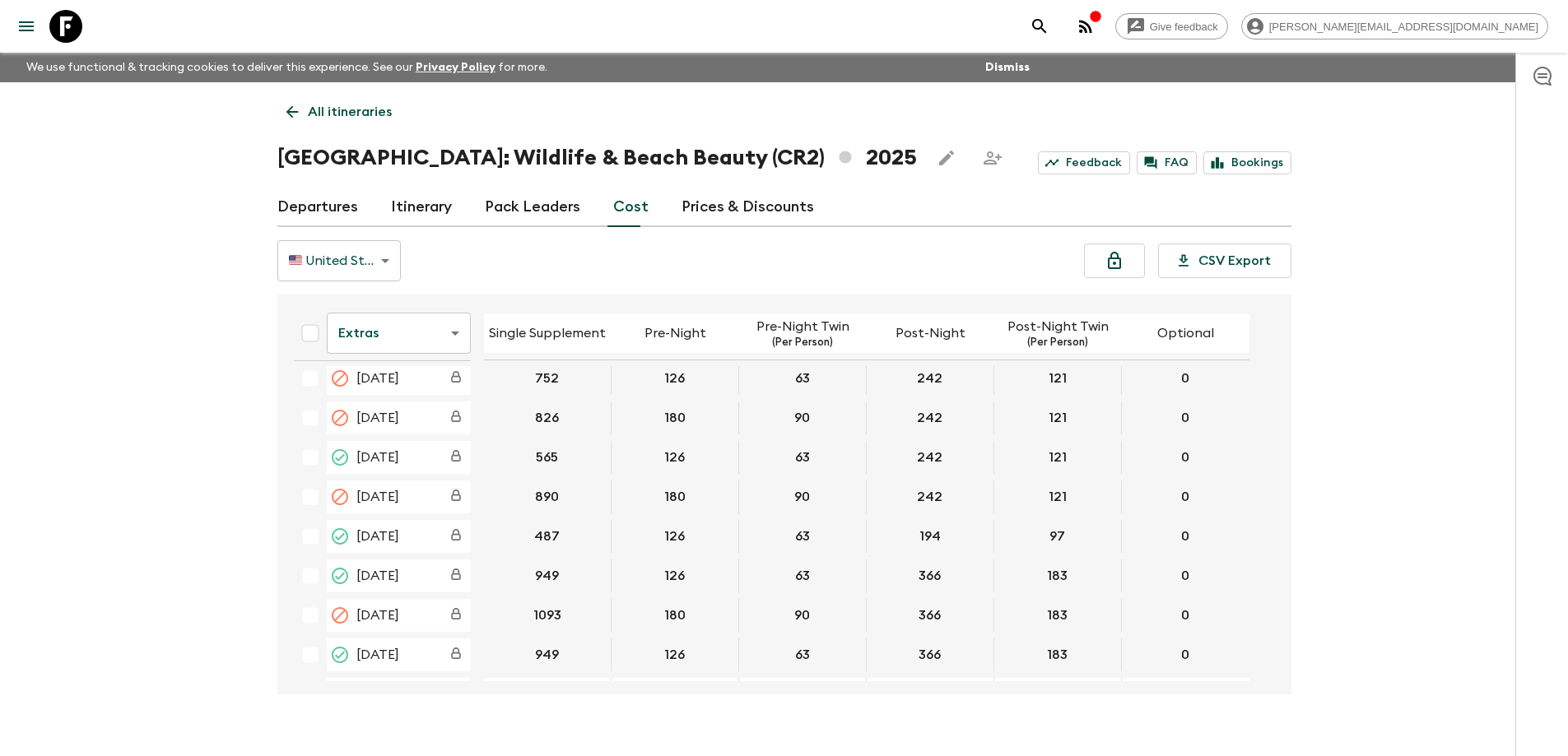
scroll to position [576, 0]
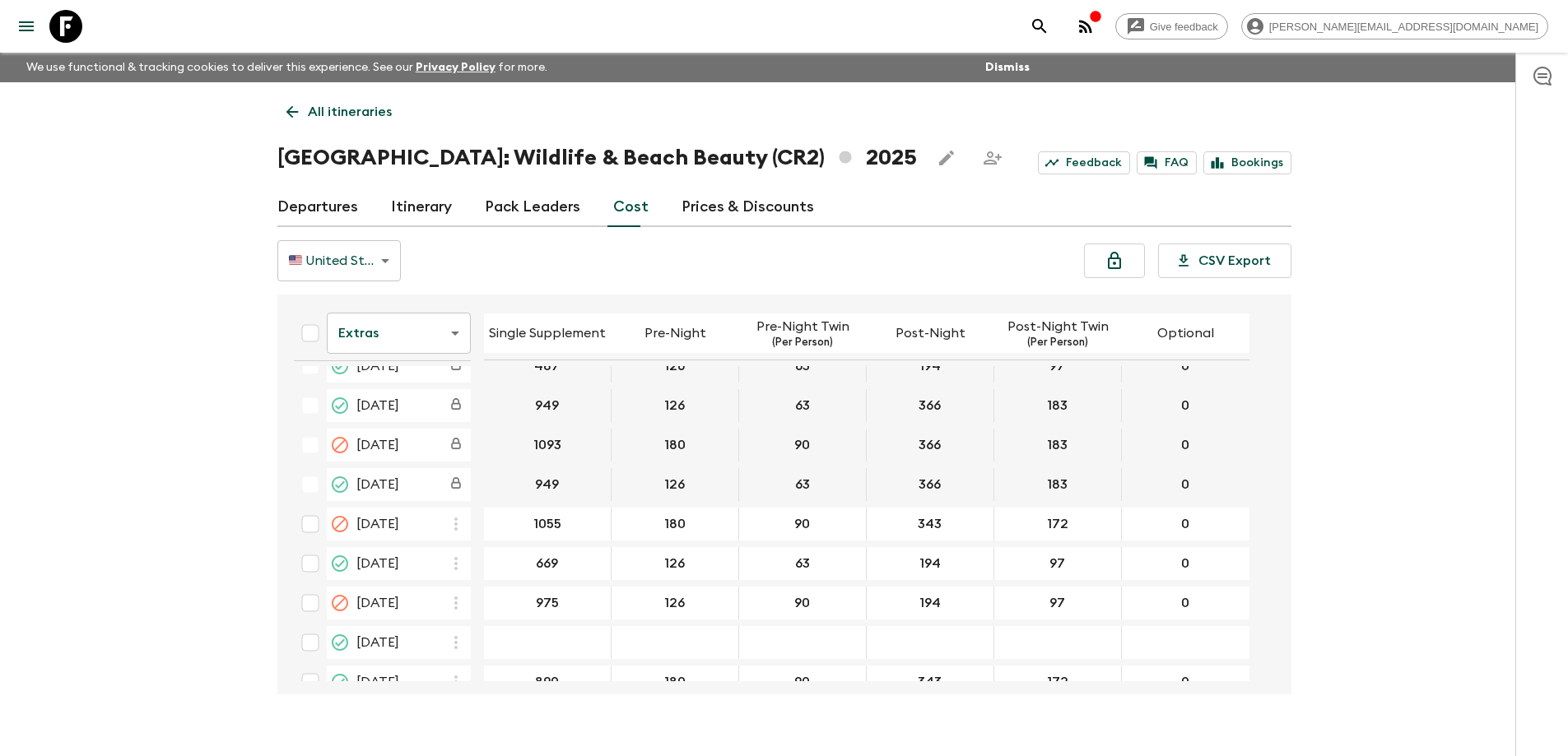
click at [61, 36] on icon at bounding box center [65, 26] width 33 height 33
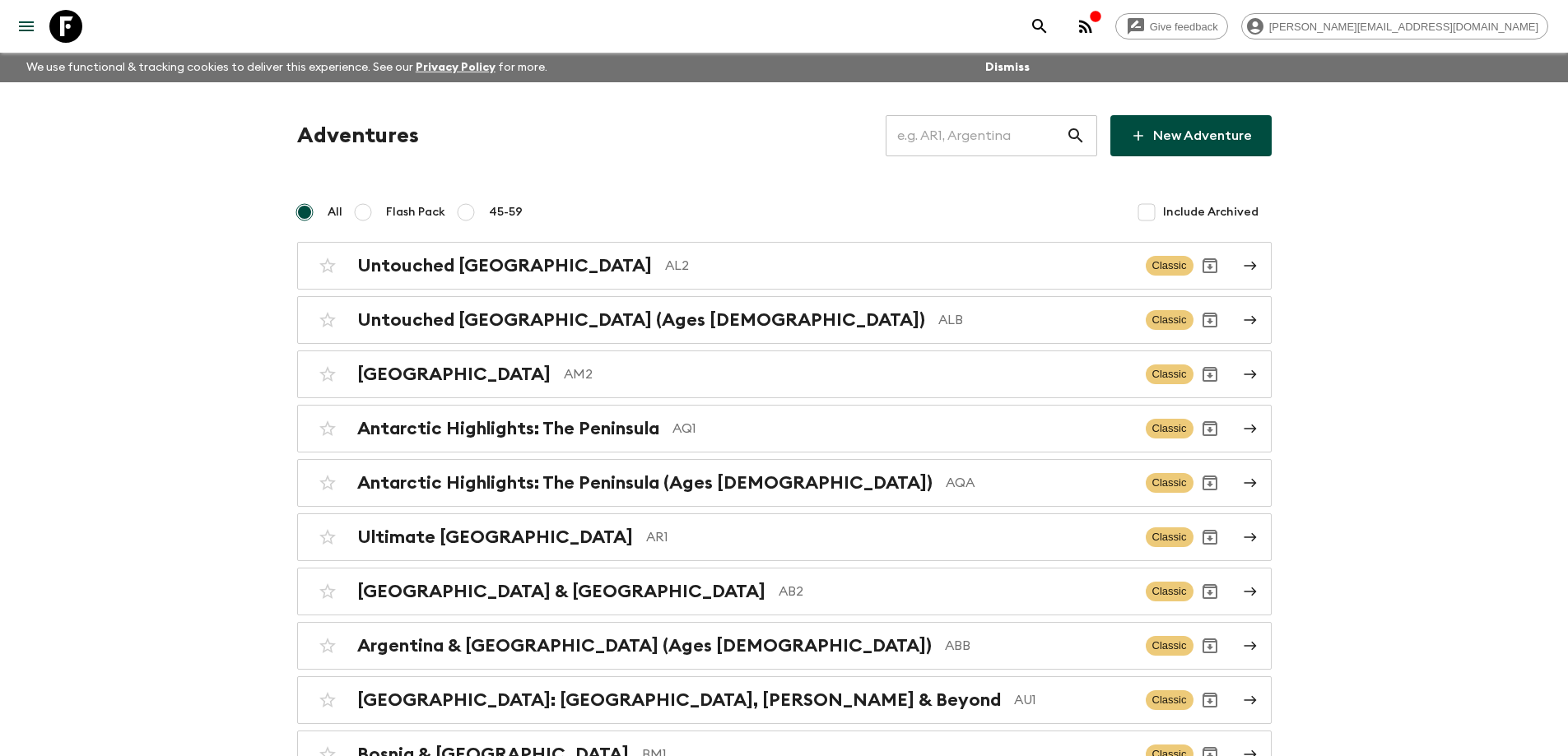
click at [1011, 142] on input "text" at bounding box center [975, 136] width 180 height 46
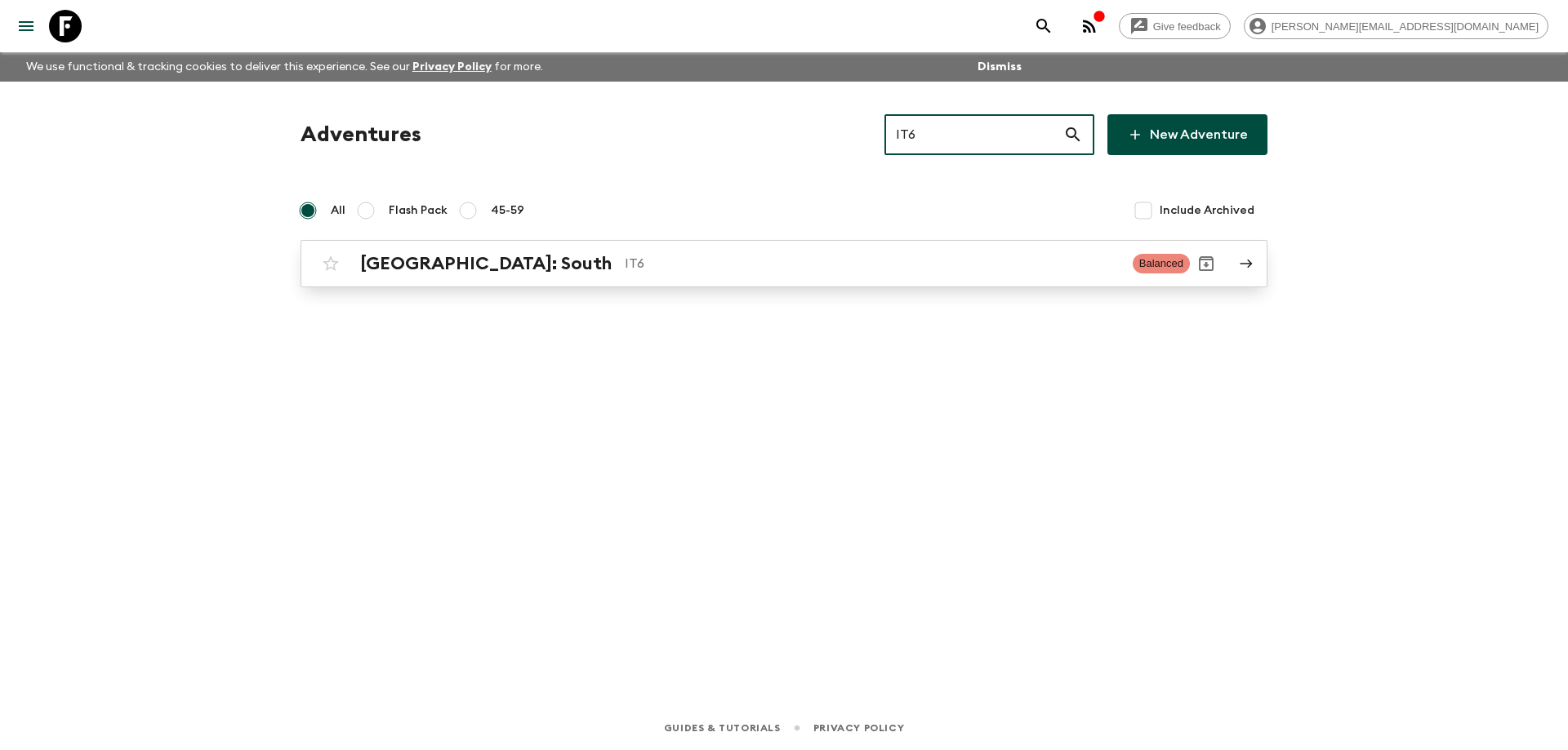
type input "IT6"
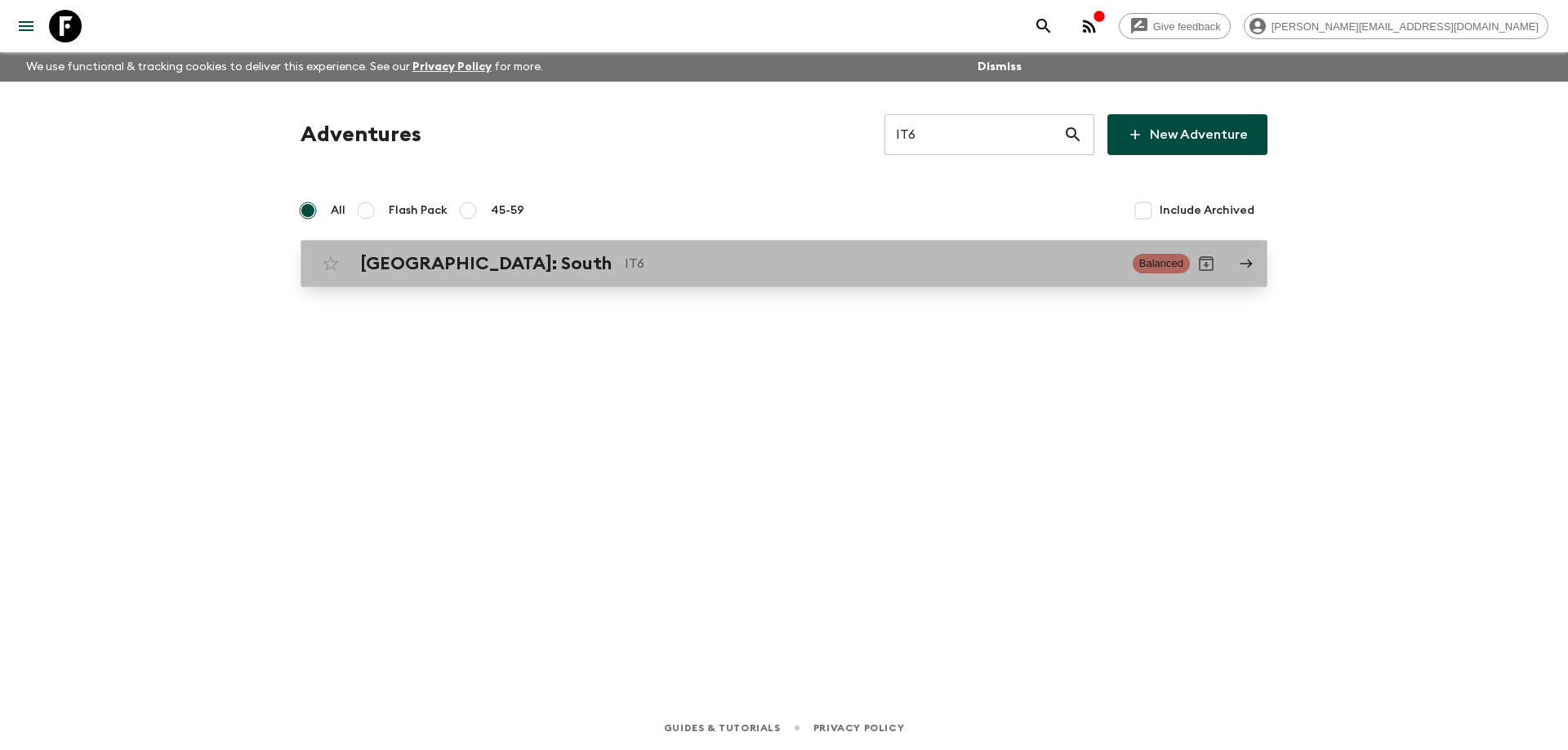
click at [870, 256] on p "IT6" at bounding box center [872, 263] width 495 height 20
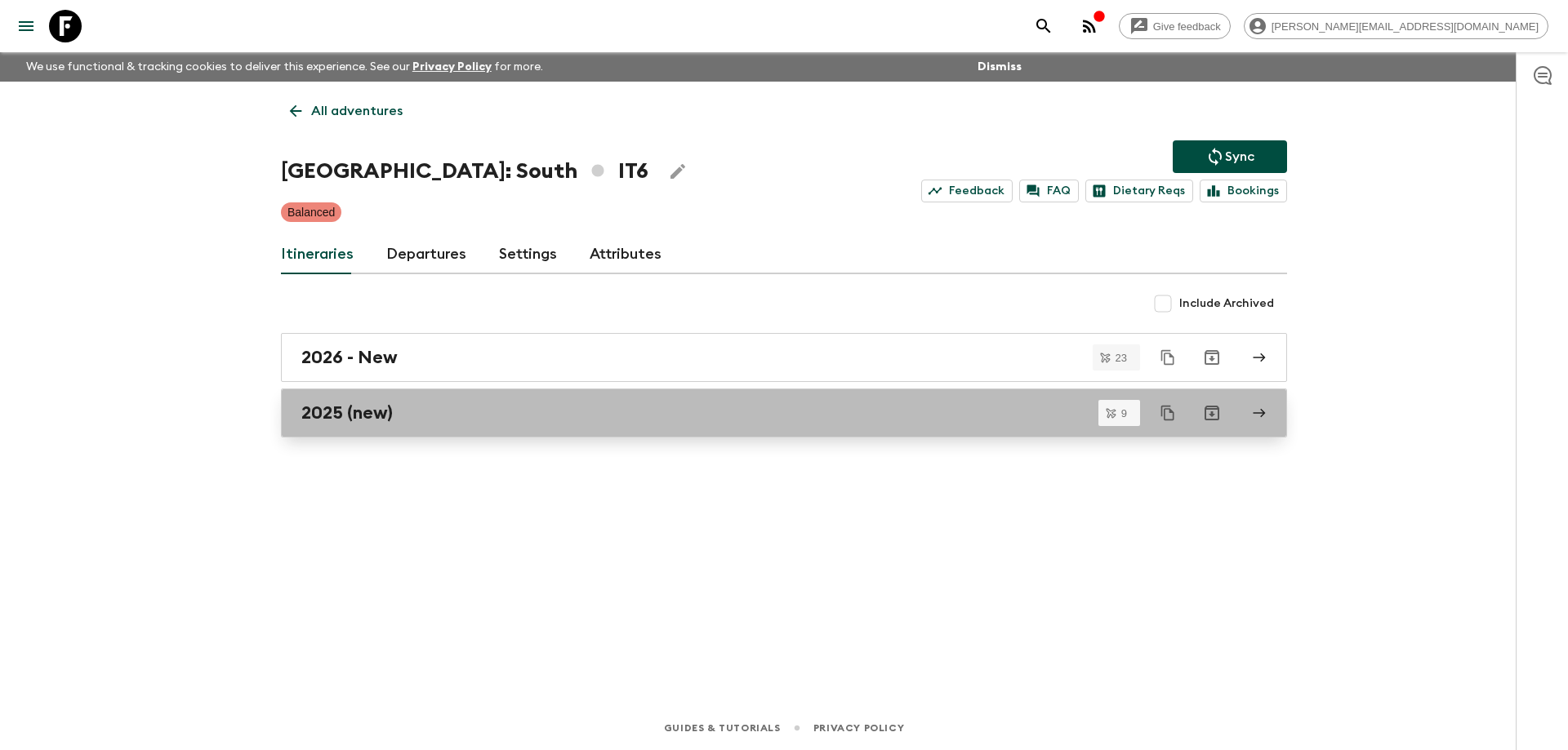
click at [413, 414] on div "2025 (new)" at bounding box center [768, 413] width 934 height 22
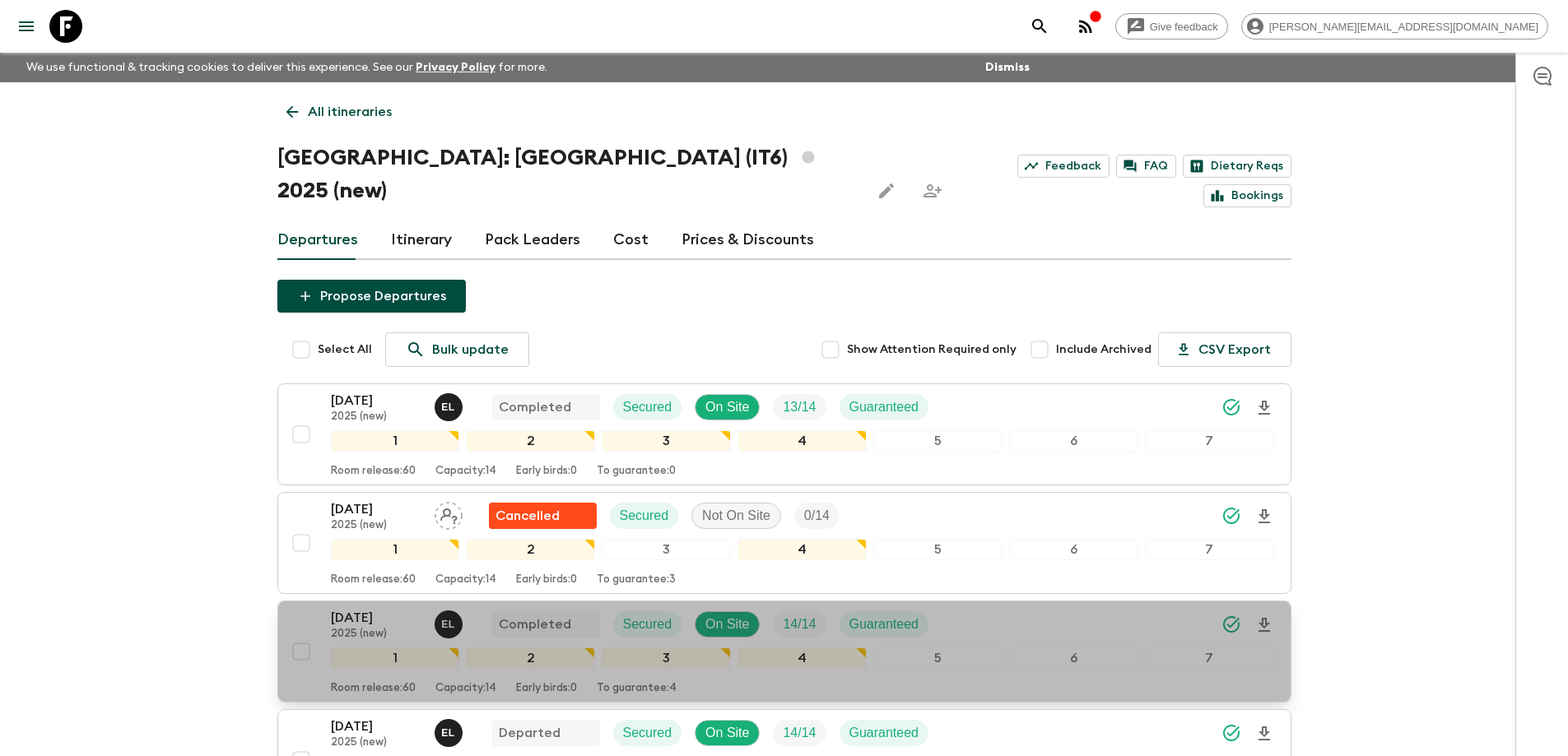
click at [367, 608] on p "[DATE]" at bounding box center [376, 618] width 90 height 20
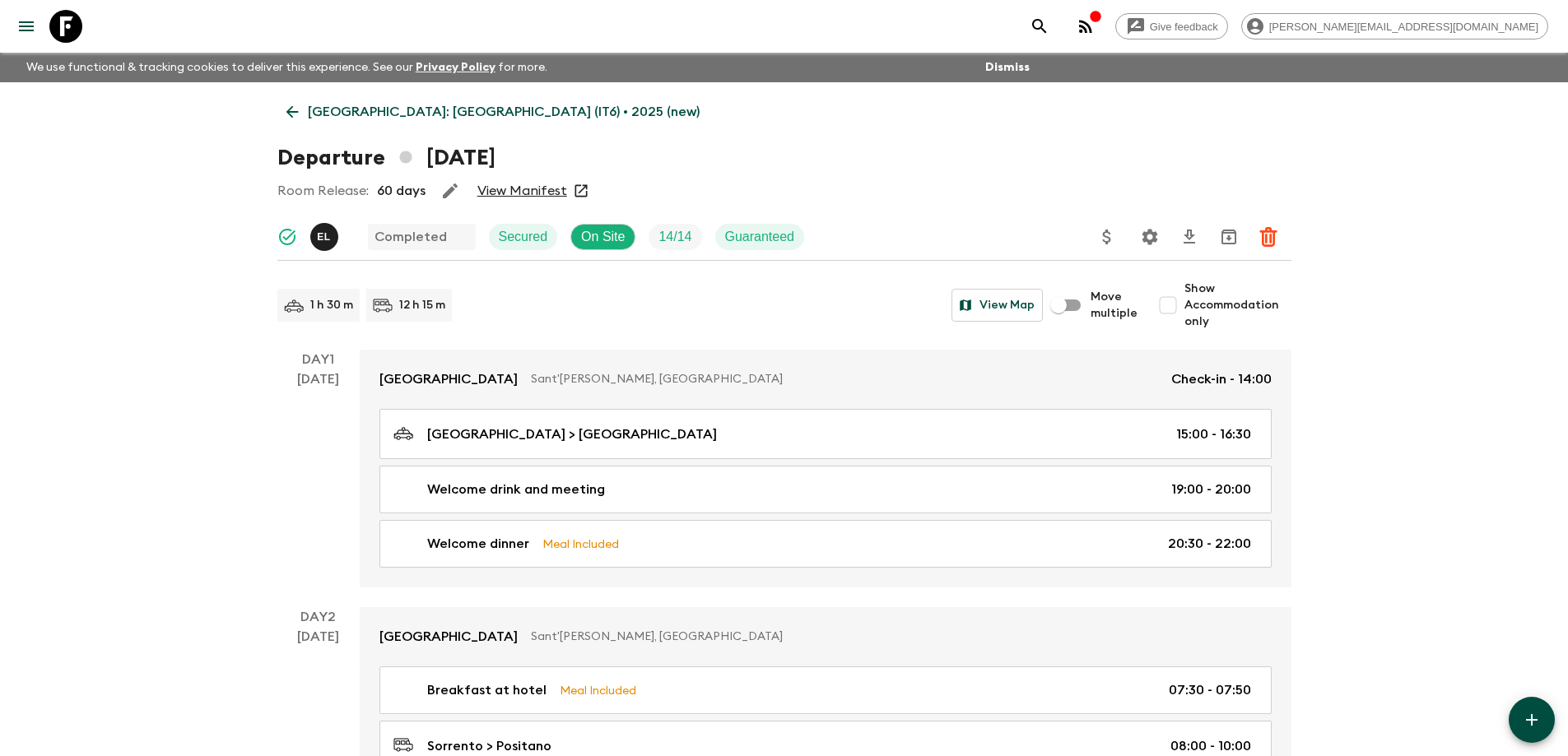
click at [533, 192] on link "View Manifest" at bounding box center [522, 191] width 90 height 16
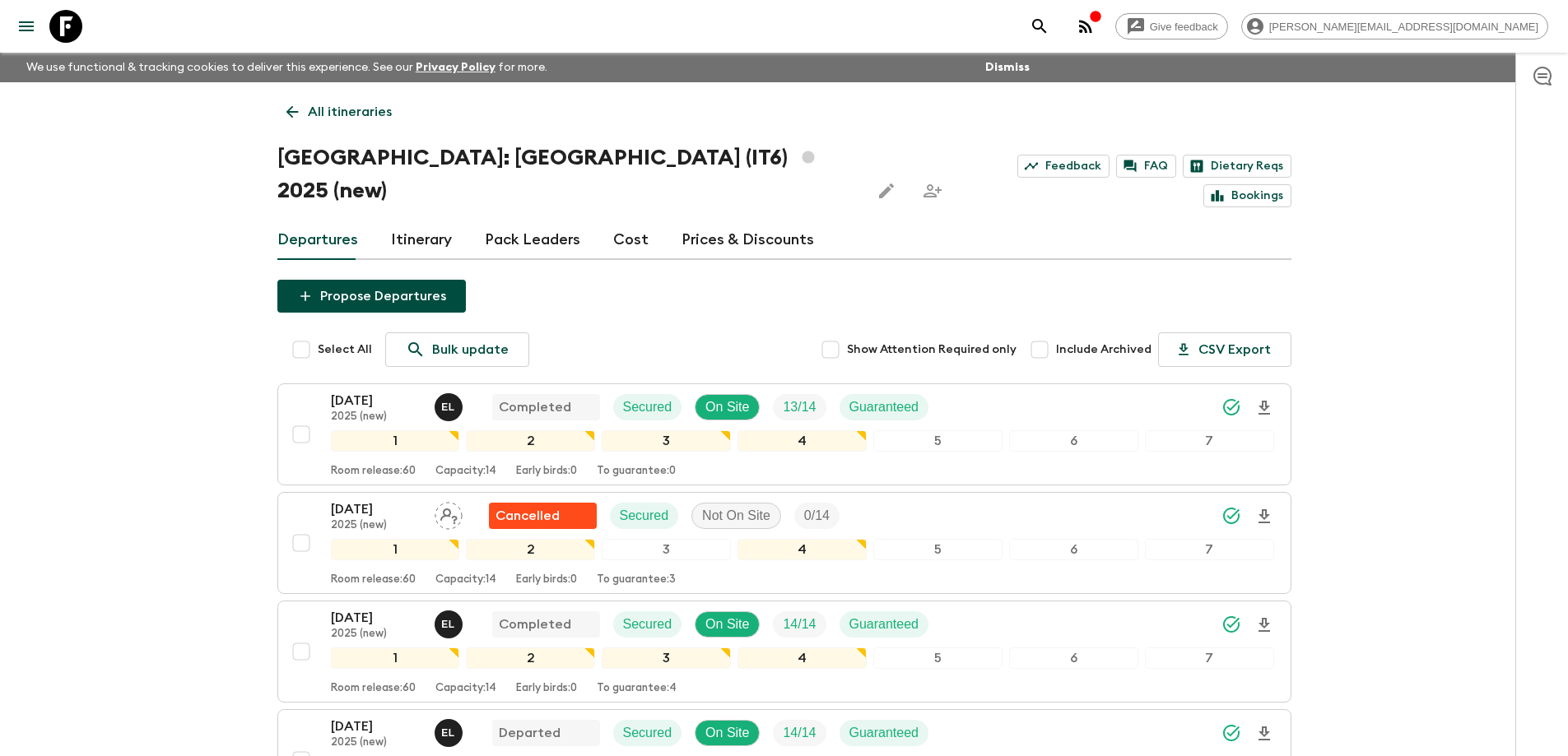
click at [628, 220] on link "Cost" at bounding box center [630, 240] width 35 height 40
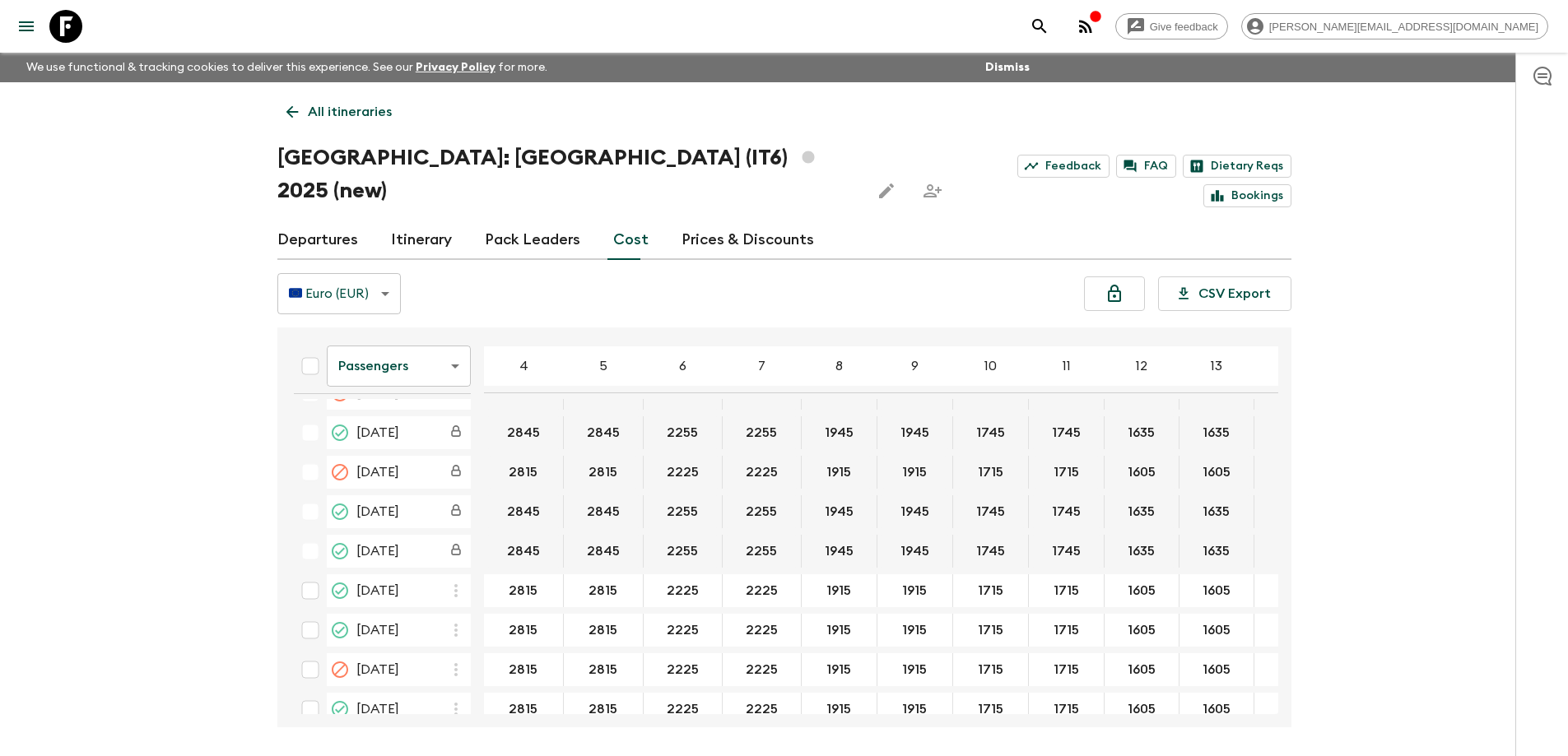
scroll to position [329, 0]
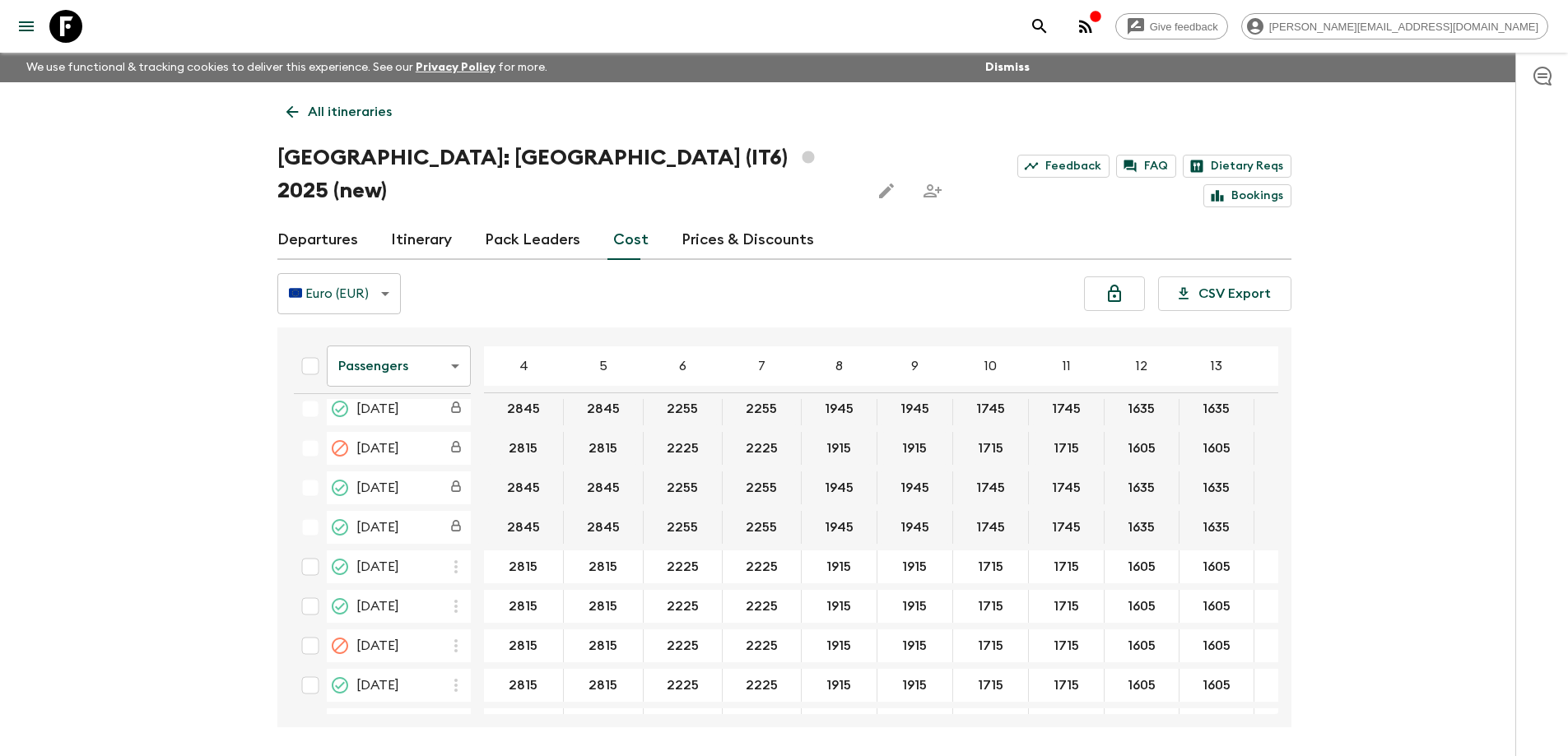
drag, startPoint x: 555, startPoint y: 673, endPoint x: 703, endPoint y: 674, distance: 148.0
click at [701, 680] on div "Passengers passengersCost ​ 4 5 6 7 8 9 10 11 12 13 14 15 16 17 18 [DATE] 2815 …" at bounding box center [779, 527] width 997 height 374
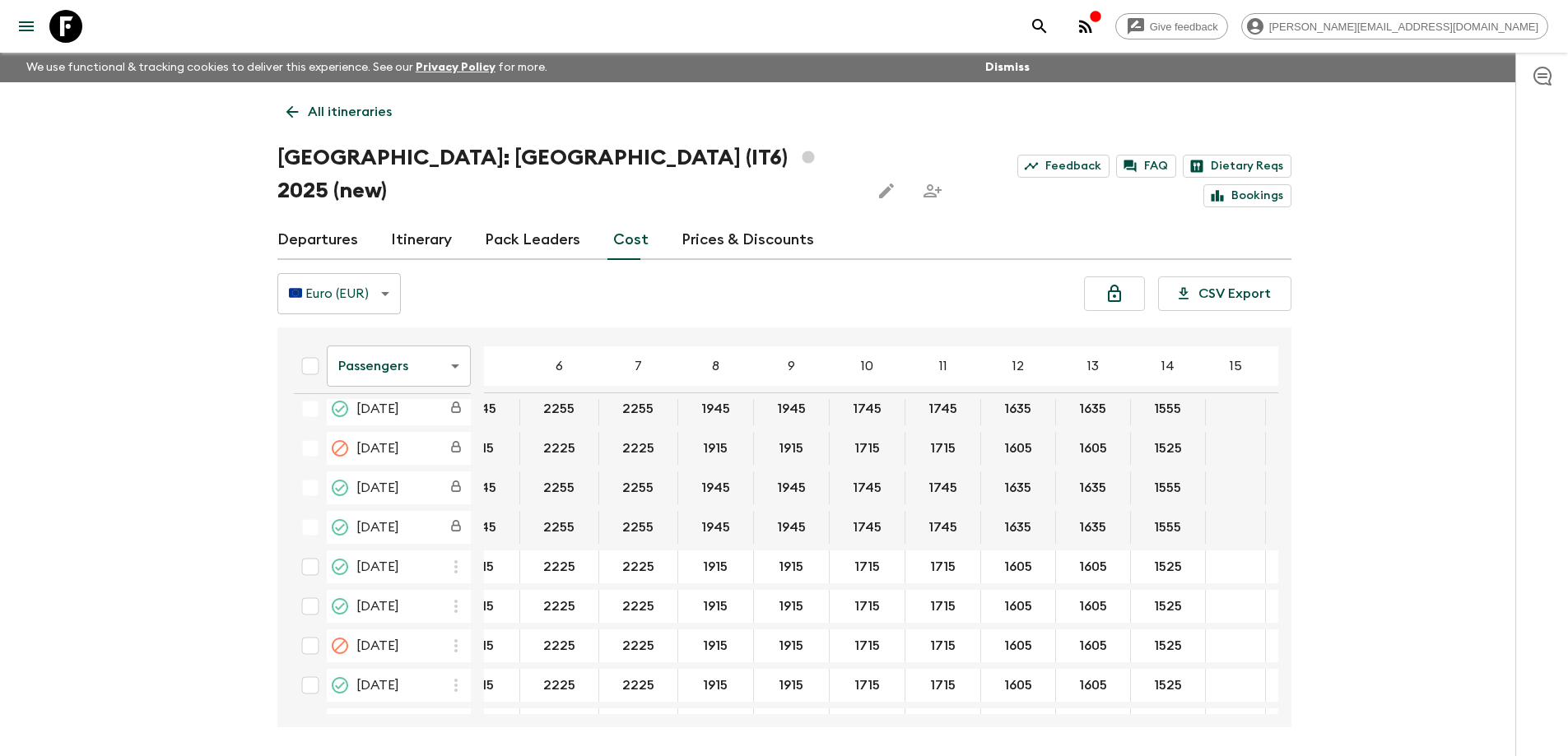
scroll to position [329, 139]
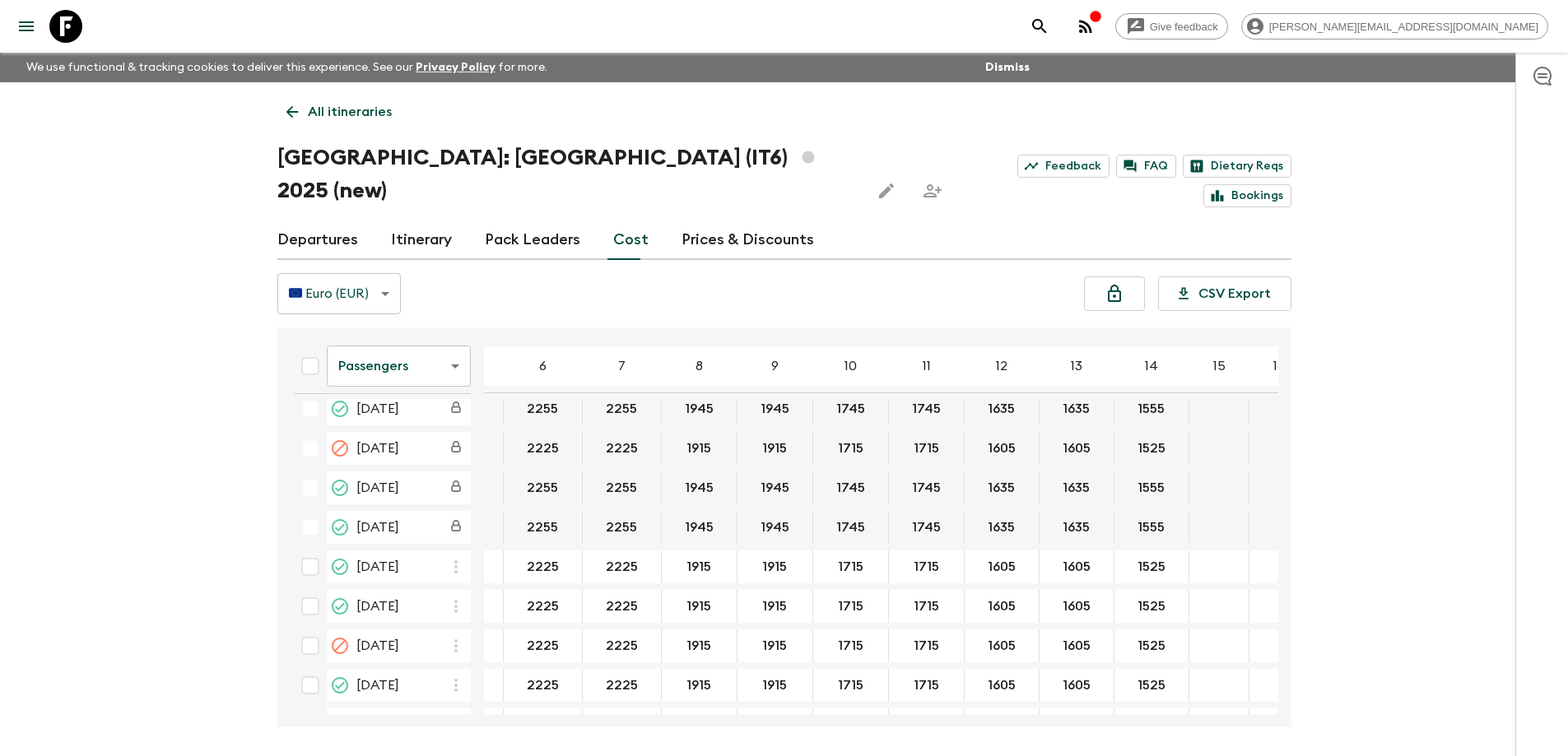
click at [405, 334] on body "Give feedback [PERSON_NAME][EMAIL_ADDRESS][DOMAIN_NAME] We use functional & tra…" at bounding box center [784, 409] width 1568 height 818
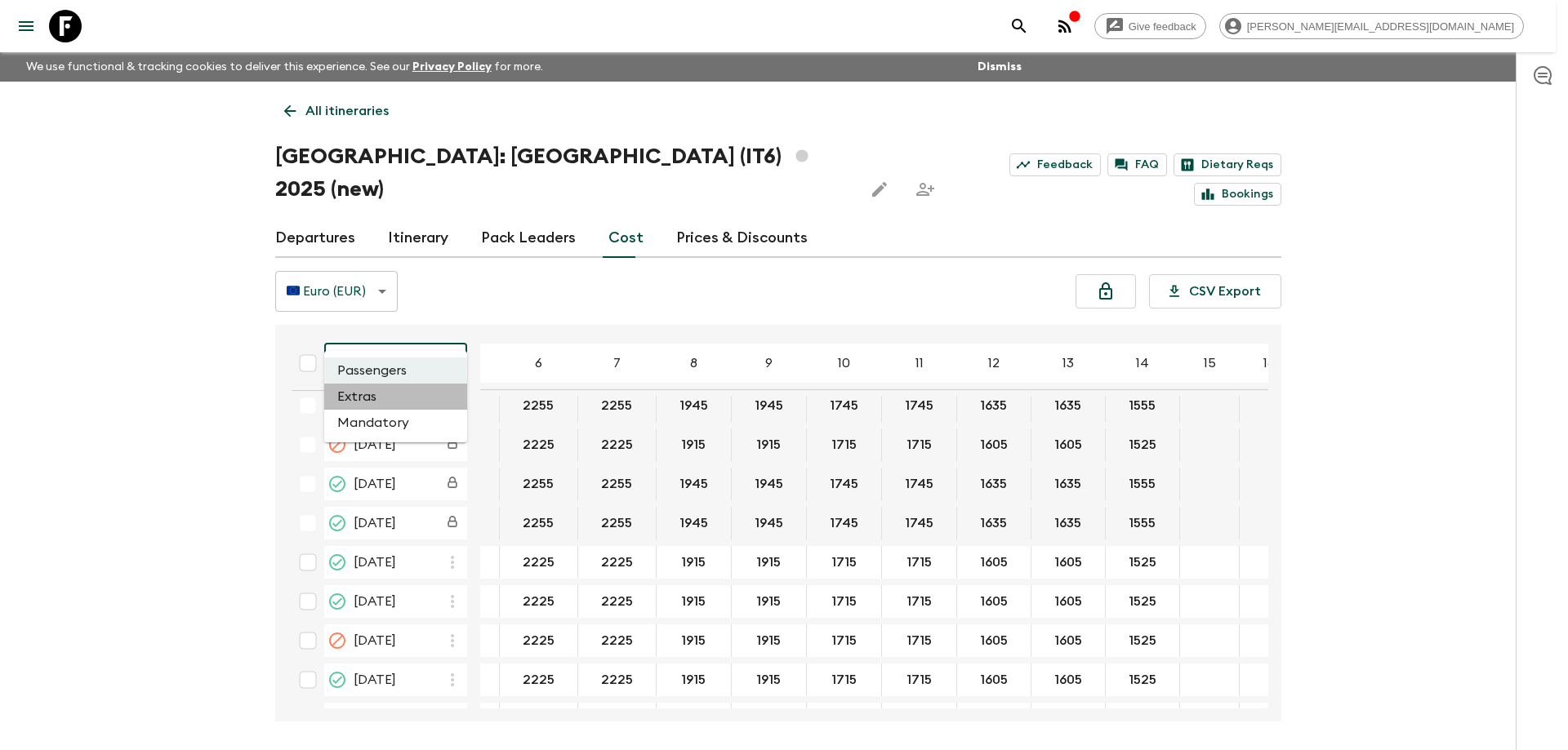
click at [382, 406] on li "Extras" at bounding box center [395, 397] width 143 height 26
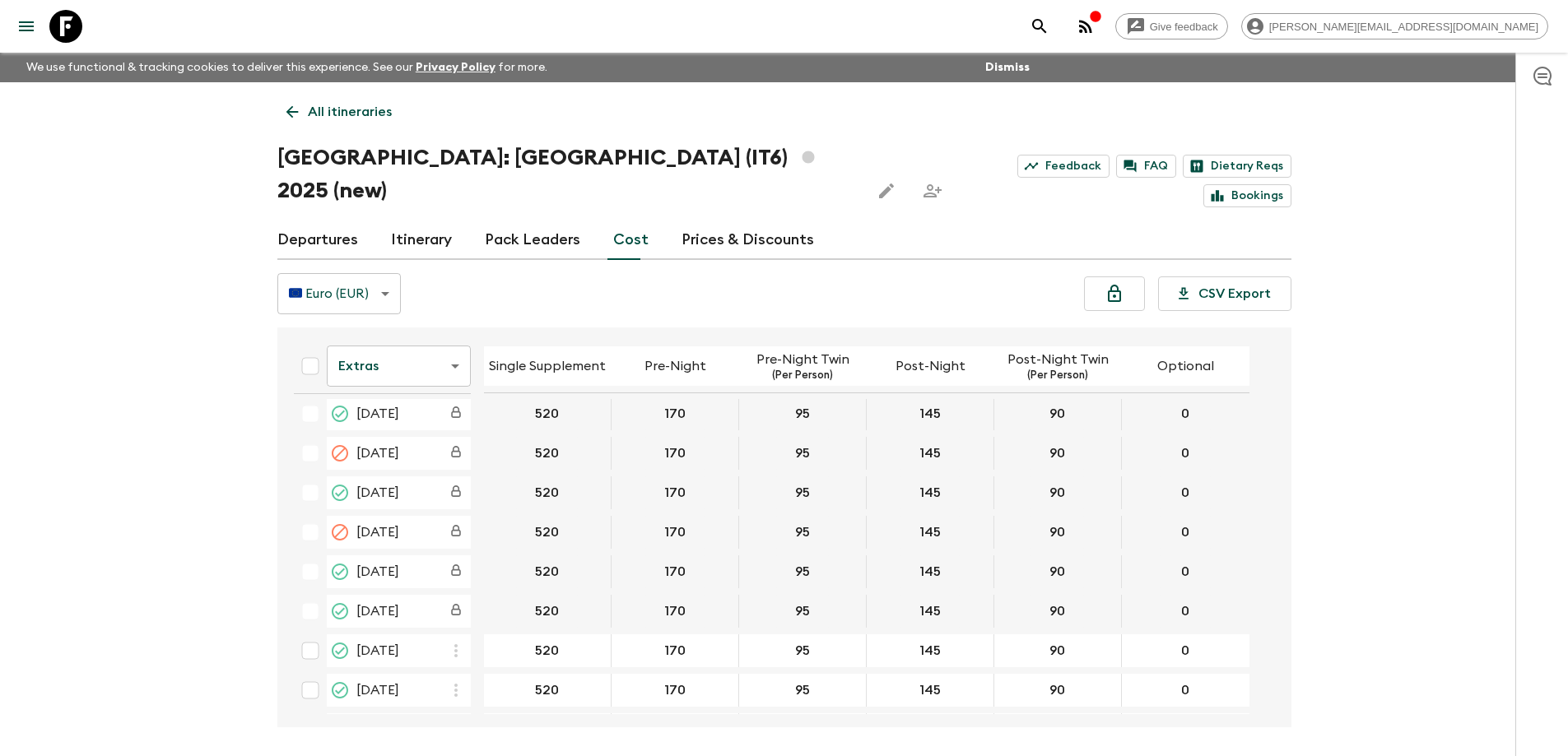
scroll to position [247, 0]
click at [76, 20] on icon at bounding box center [65, 26] width 33 height 33
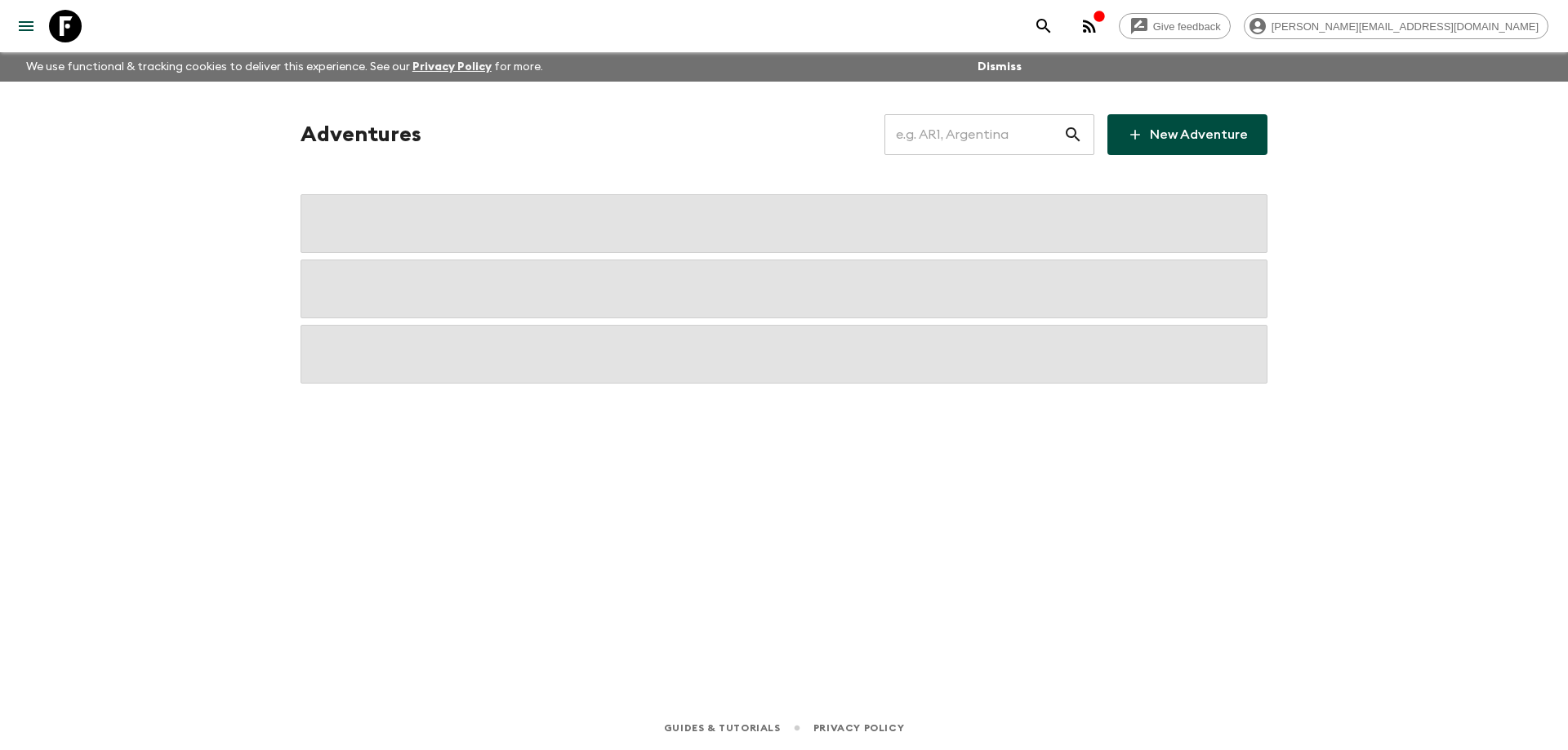
click at [984, 126] on input "text" at bounding box center [973, 135] width 179 height 46
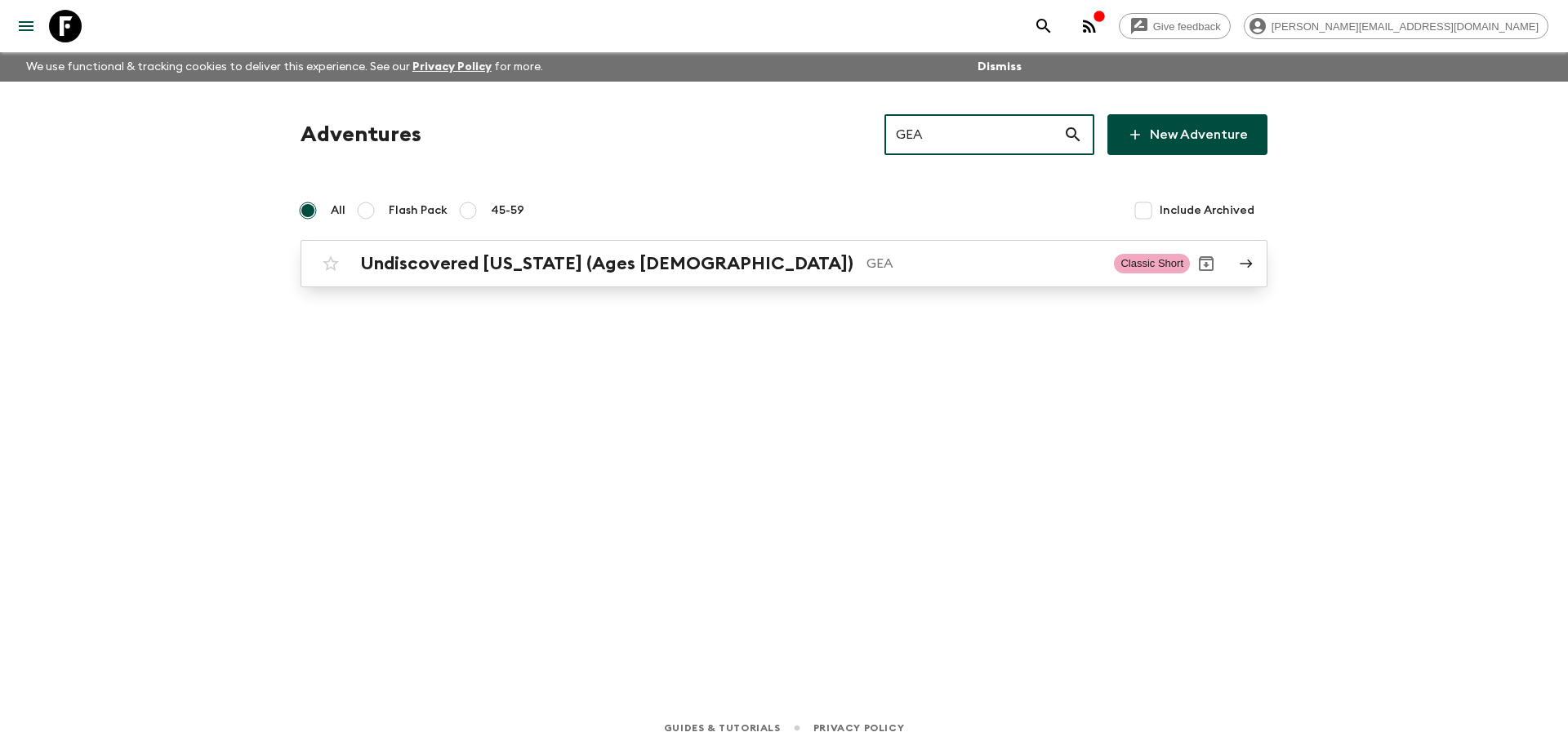
type input "GEA"
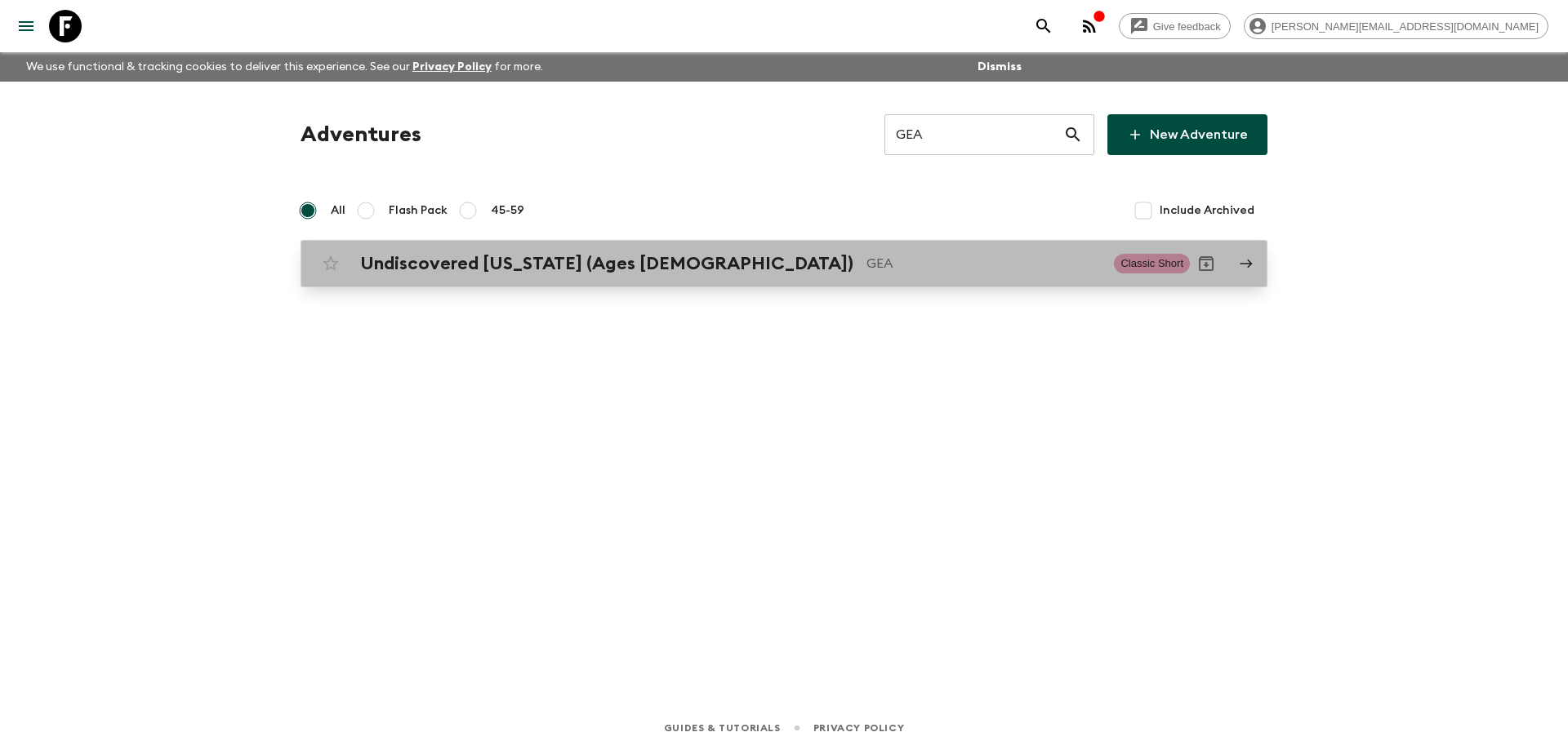
click at [866, 265] on p "GEA" at bounding box center [983, 263] width 234 height 20
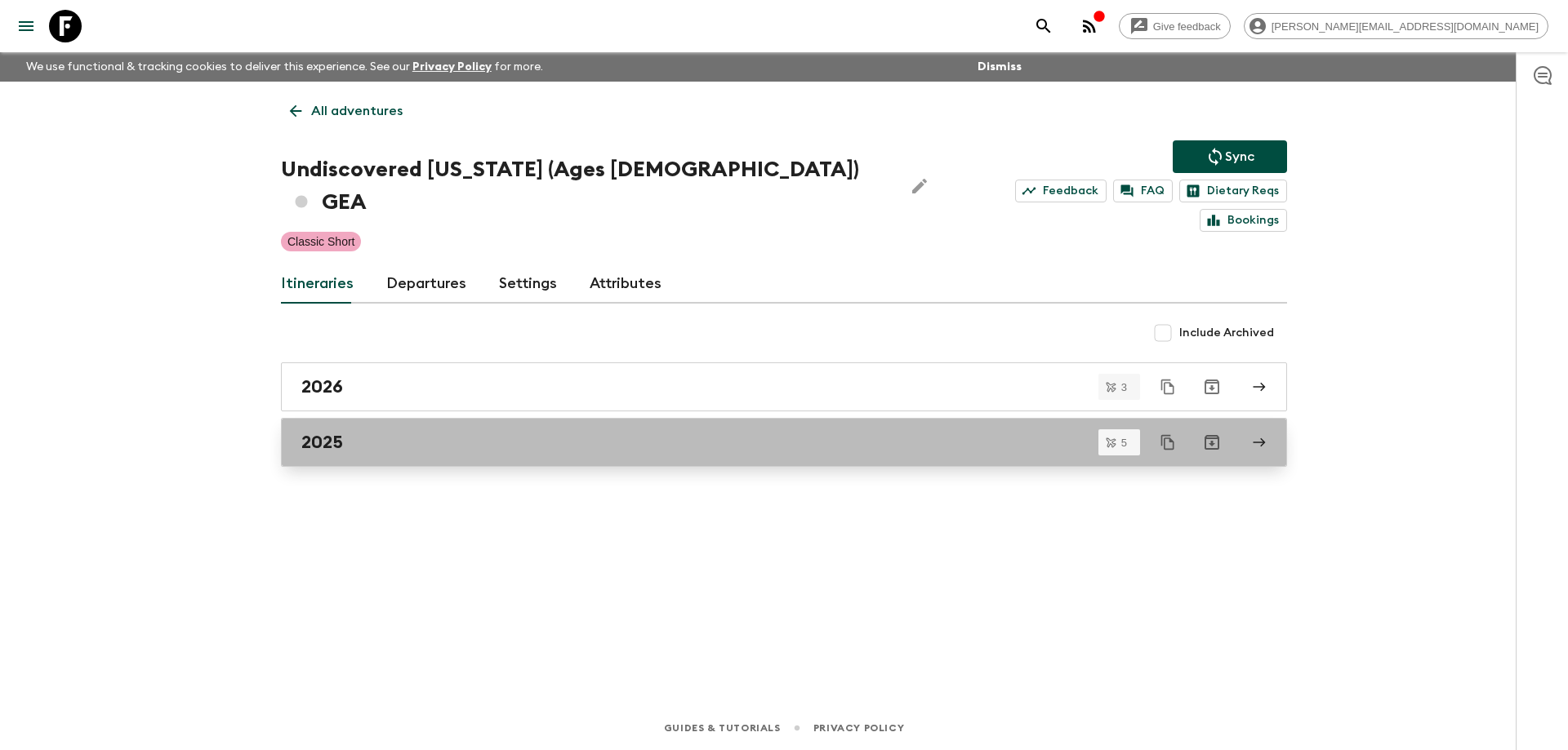
click at [452, 432] on div "2025" at bounding box center [768, 442] width 934 height 22
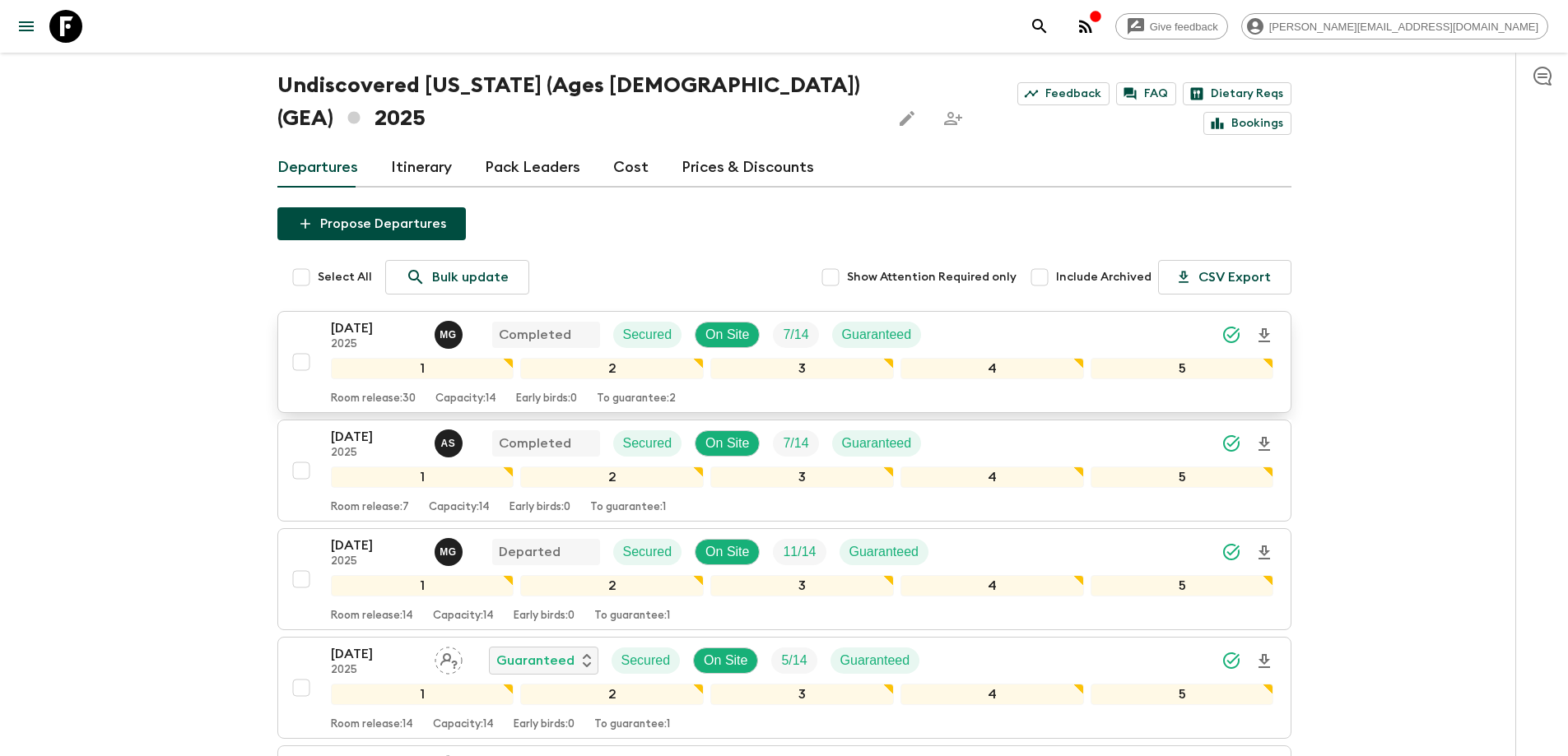
scroll to position [83, 0]
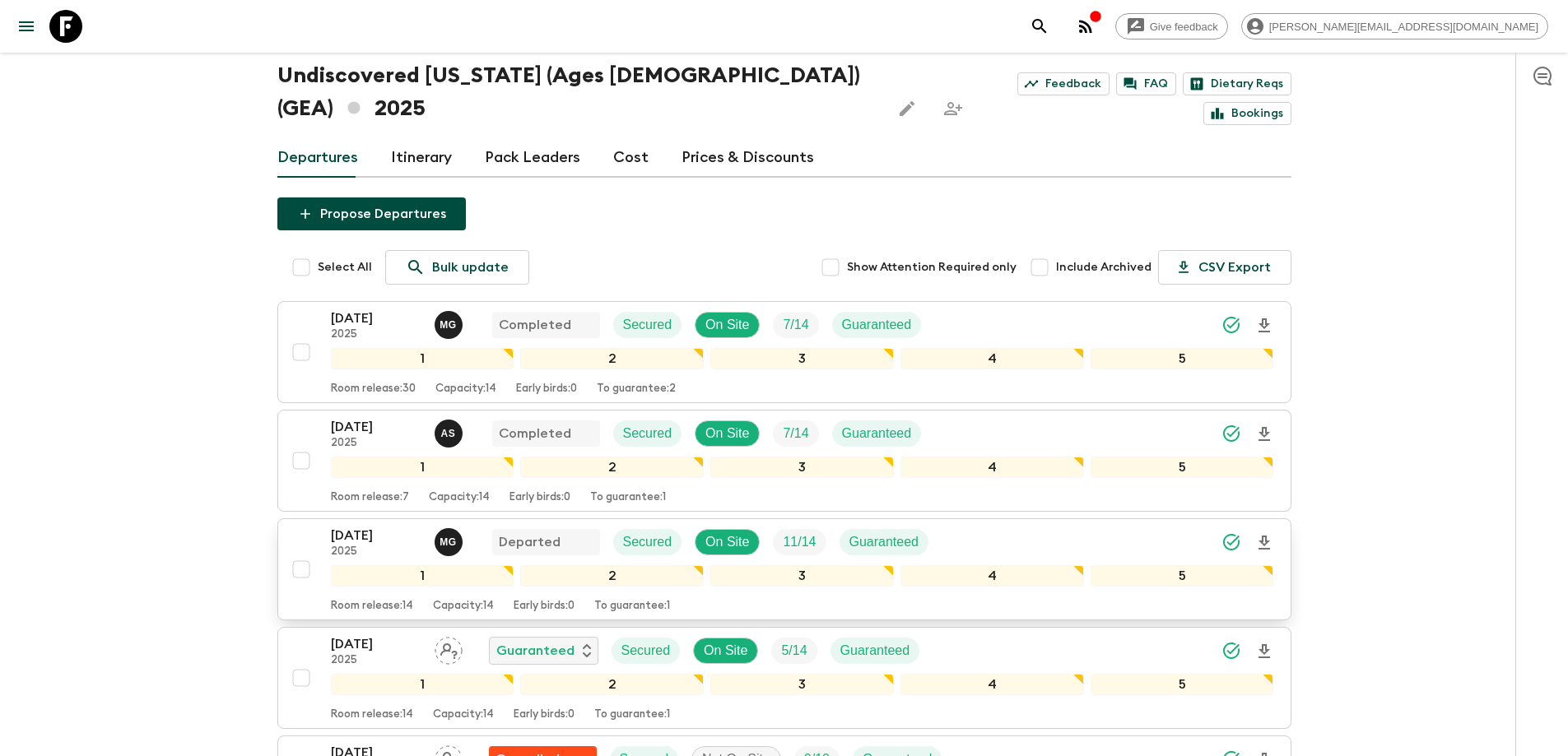
click at [363, 526] on p "[DATE]" at bounding box center [376, 535] width 90 height 20
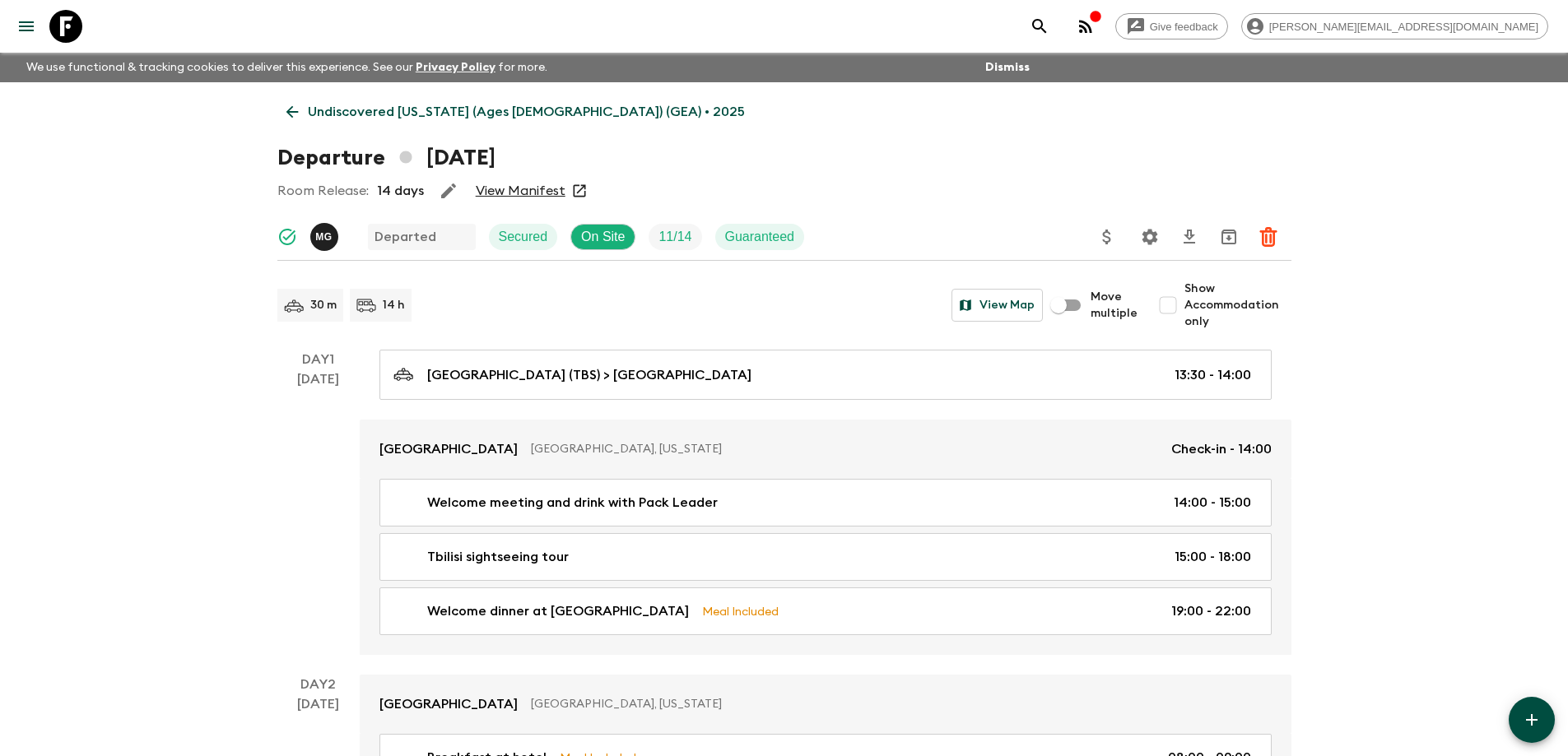
click at [525, 194] on link "View Manifest" at bounding box center [520, 191] width 90 height 16
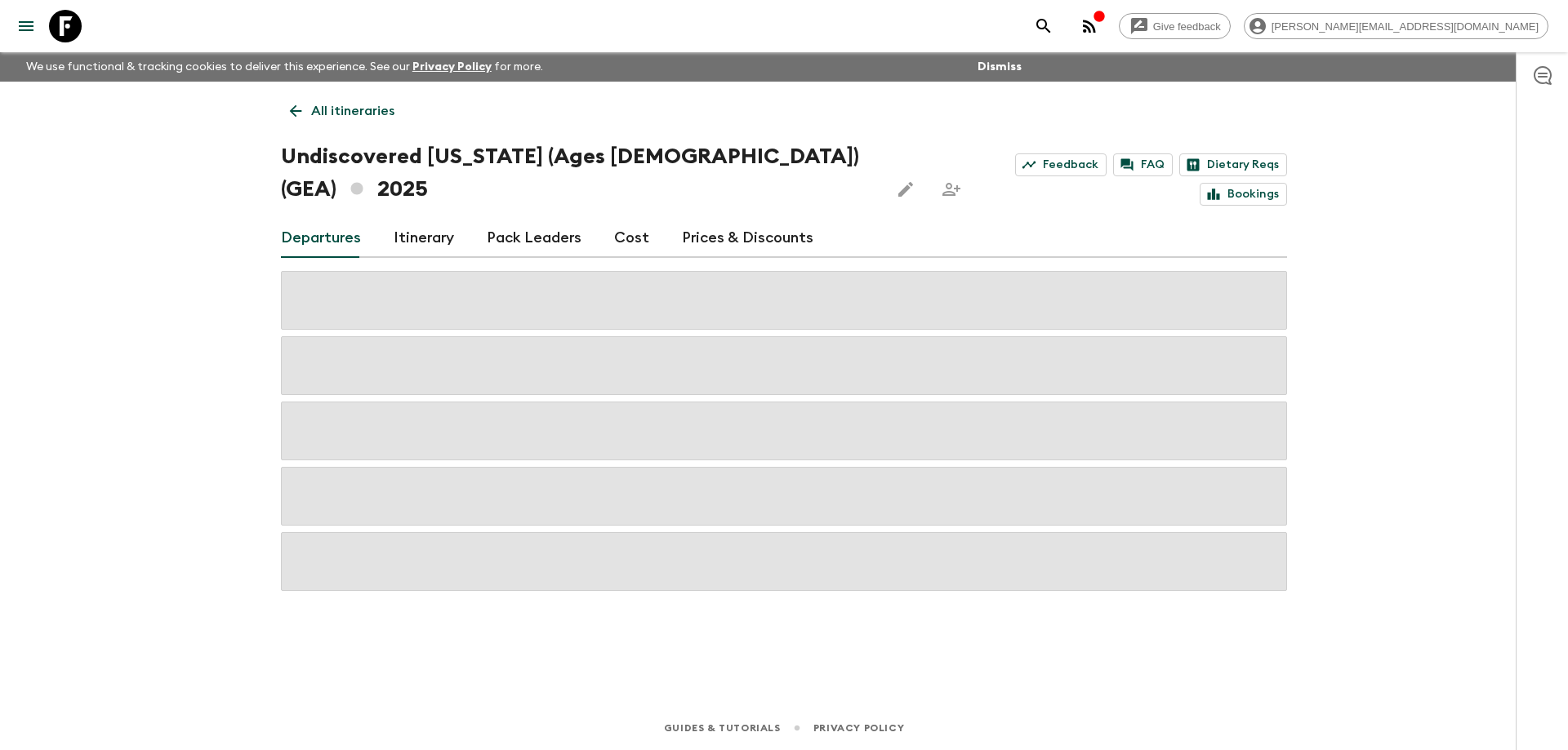
click at [628, 218] on link "Cost" at bounding box center [631, 238] width 35 height 40
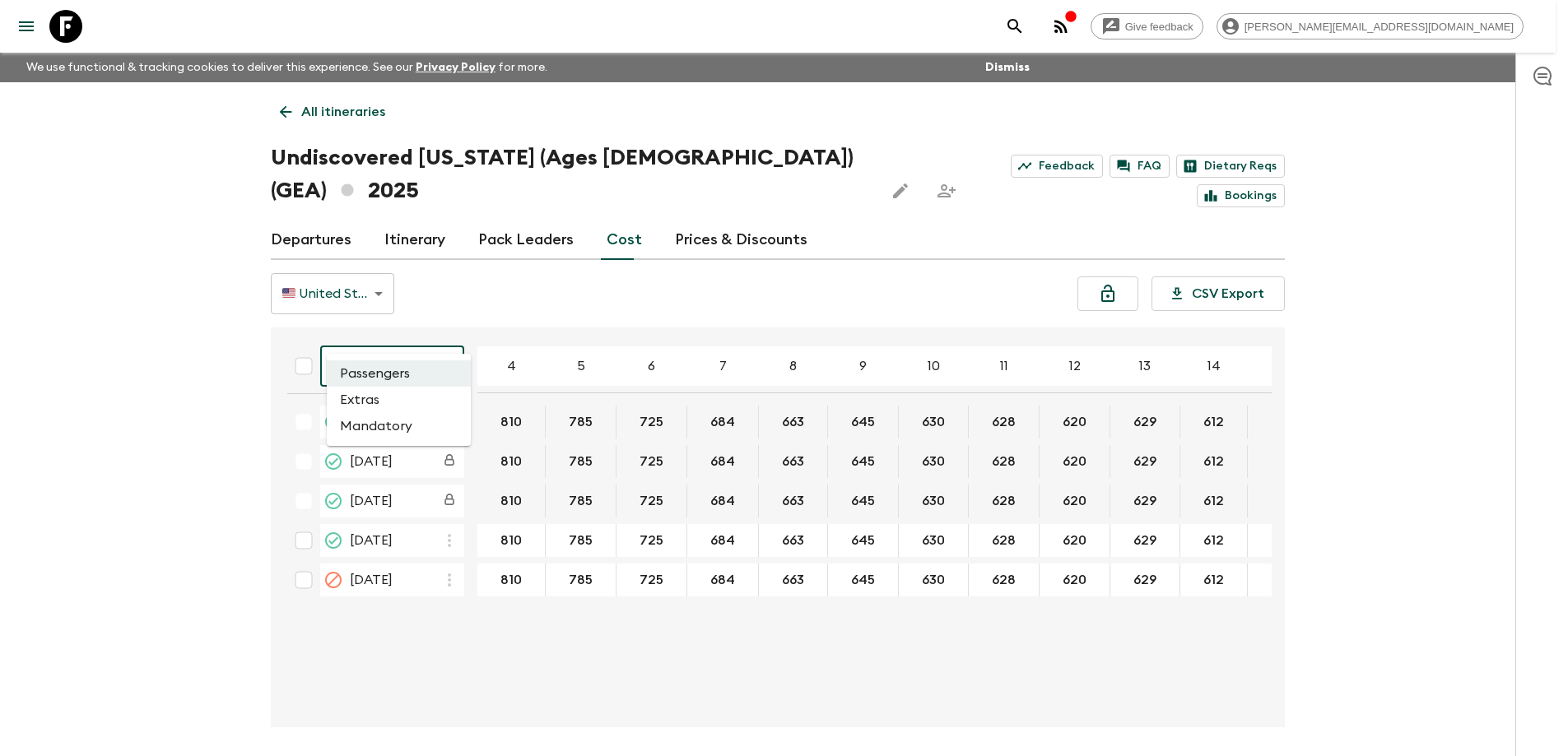
click at [403, 343] on body "Give feedback [PERSON_NAME][EMAIL_ADDRESS][DOMAIN_NAME] We use functional & tra…" at bounding box center [784, 409] width 1568 height 818
click at [389, 400] on li "Extras" at bounding box center [398, 400] width 144 height 27
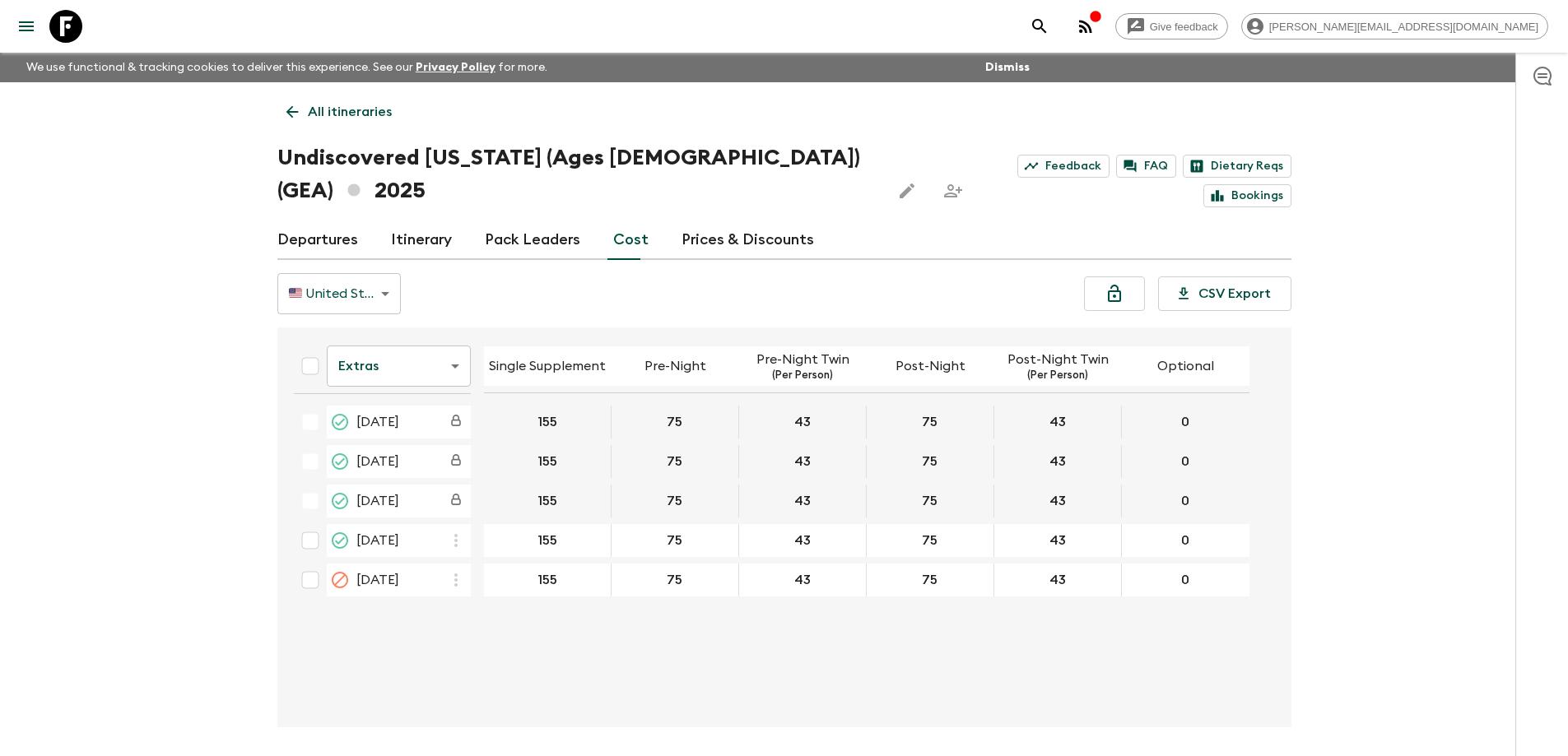
click at [418, 334] on body "Give feedback [PERSON_NAME][EMAIL_ADDRESS][DOMAIN_NAME] We use functional & tra…" at bounding box center [784, 409] width 1568 height 818
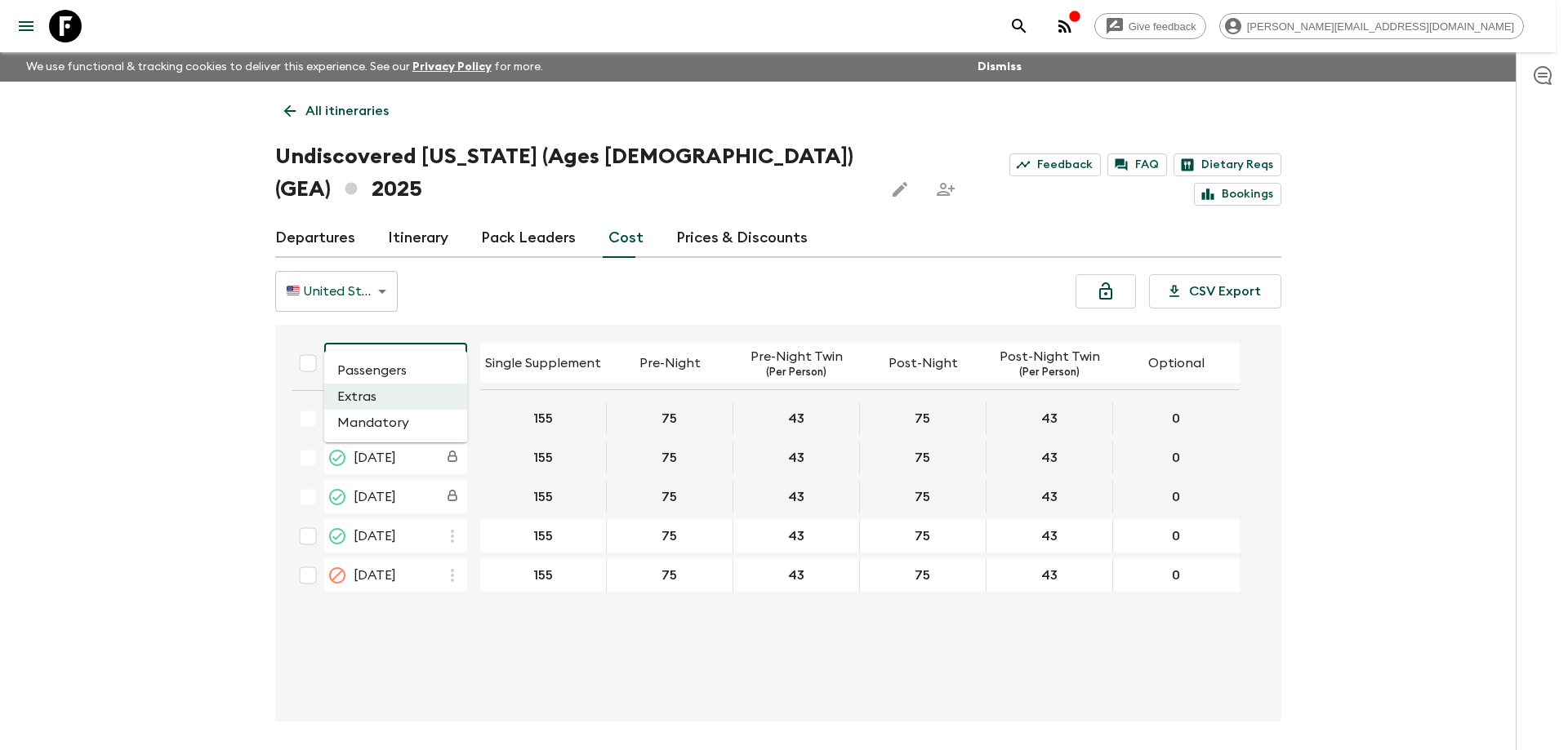
click at [404, 372] on li "Passengers" at bounding box center [395, 371] width 143 height 26
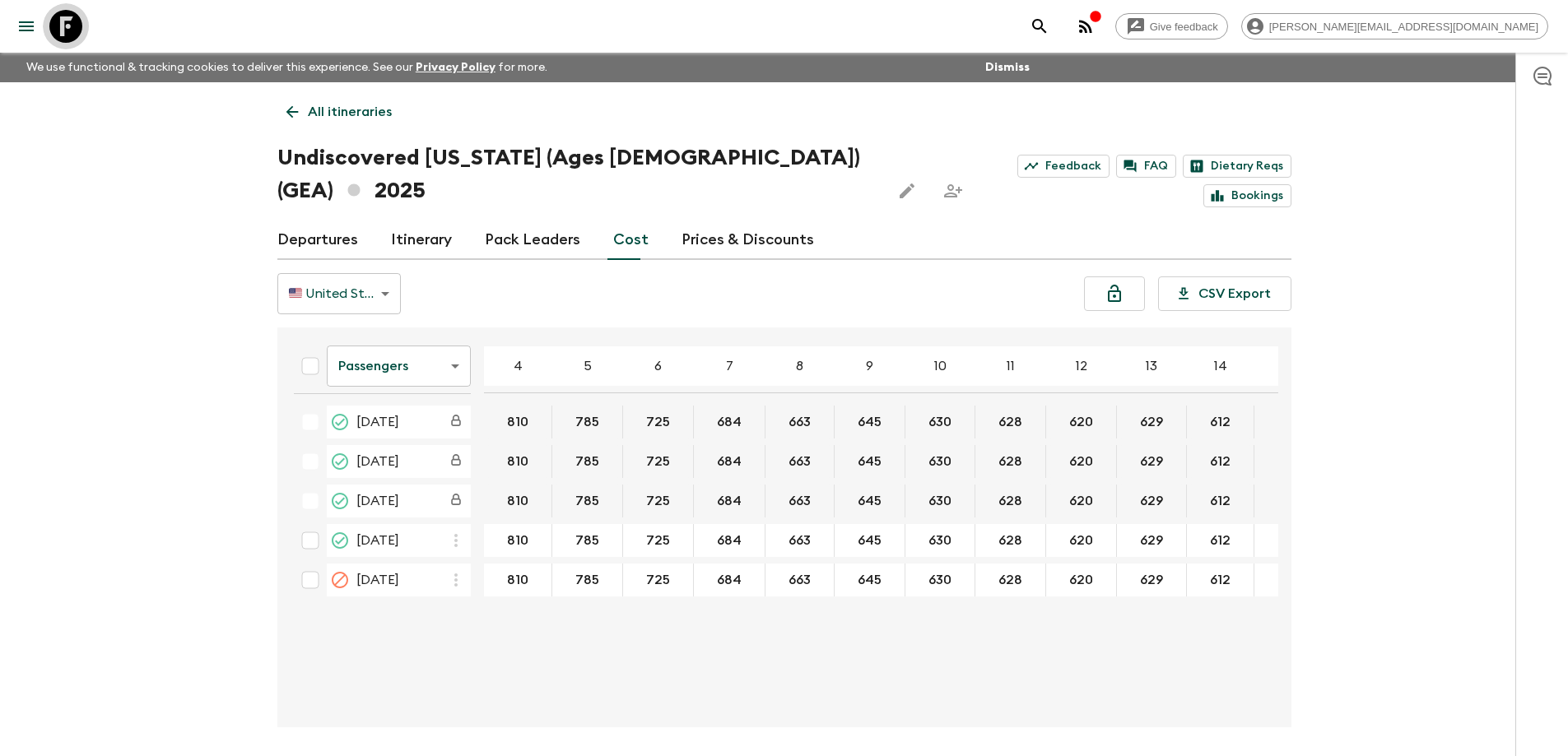
click at [53, 31] on icon at bounding box center [65, 26] width 33 height 33
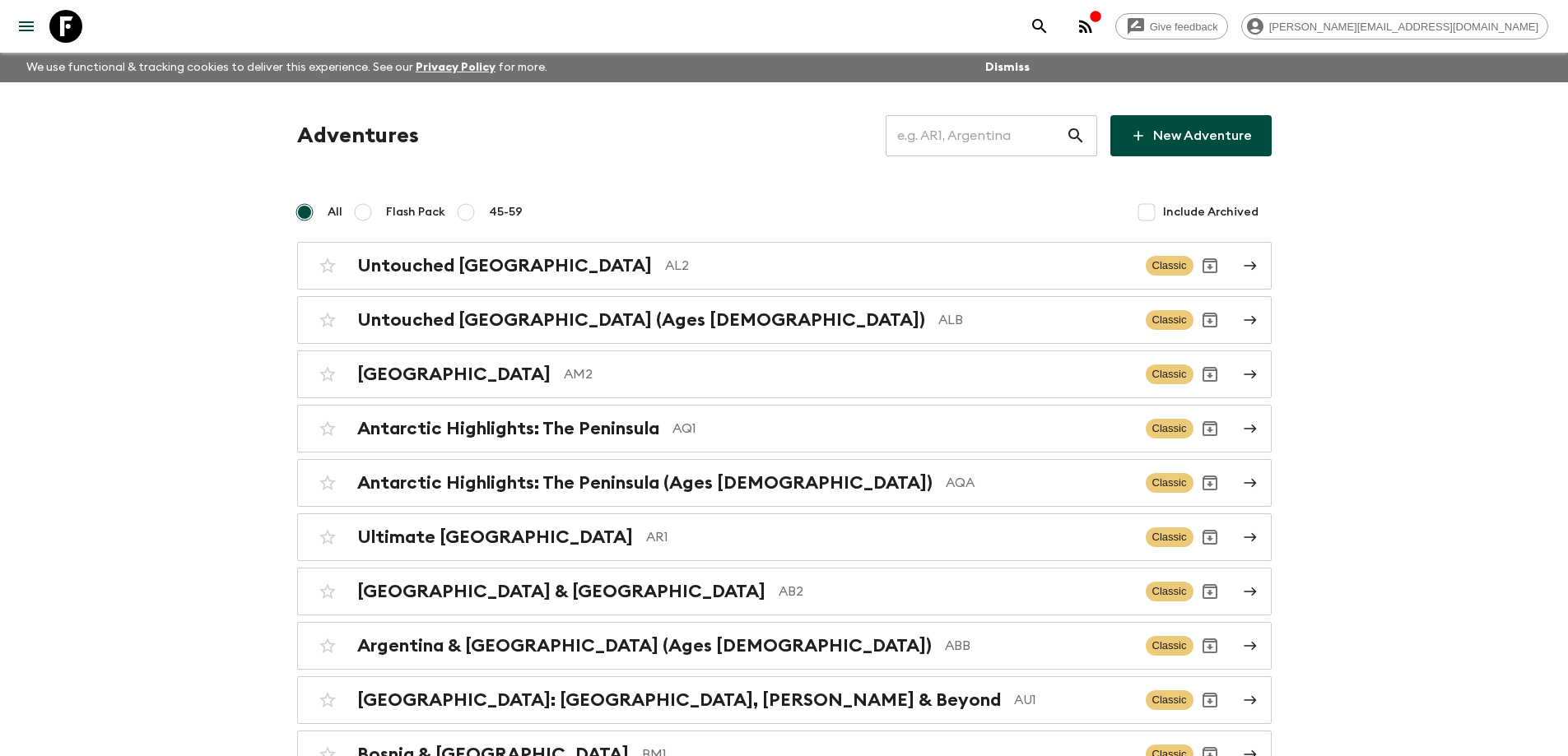
click at [990, 135] on input "text" at bounding box center [975, 136] width 180 height 46
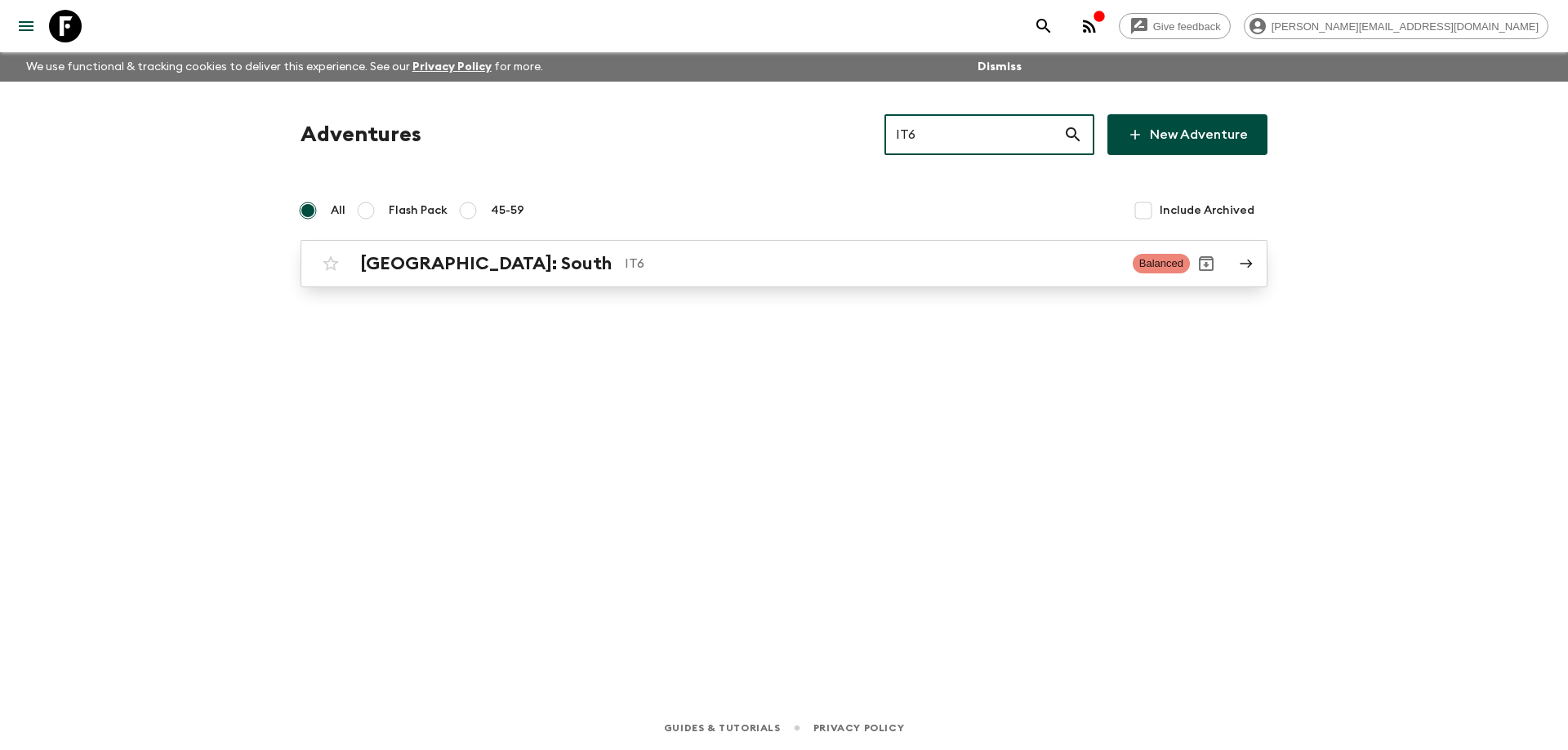
type input "IT6"
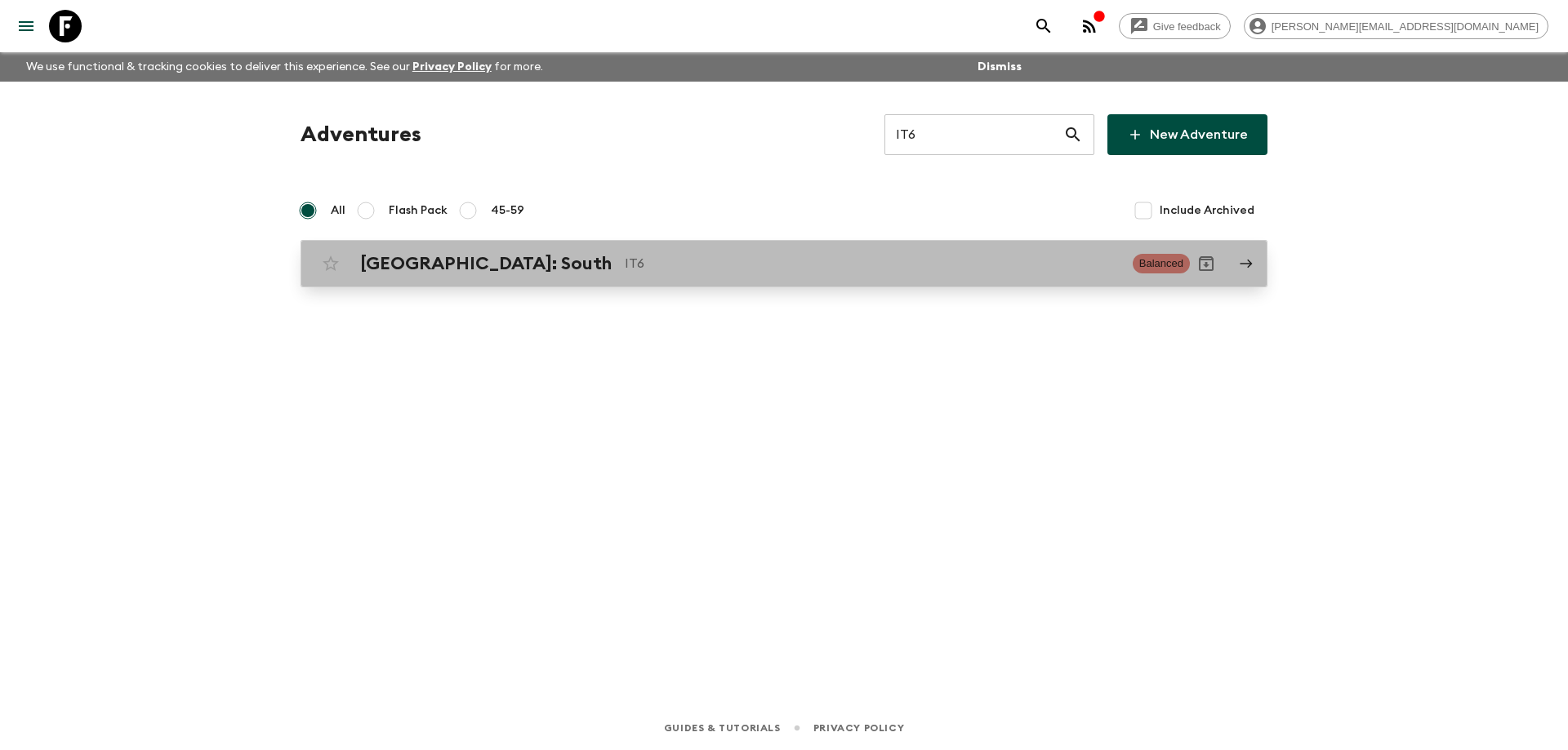
click at [722, 274] on div "[GEOGRAPHIC_DATA]: South IT6" at bounding box center [740, 263] width 760 height 22
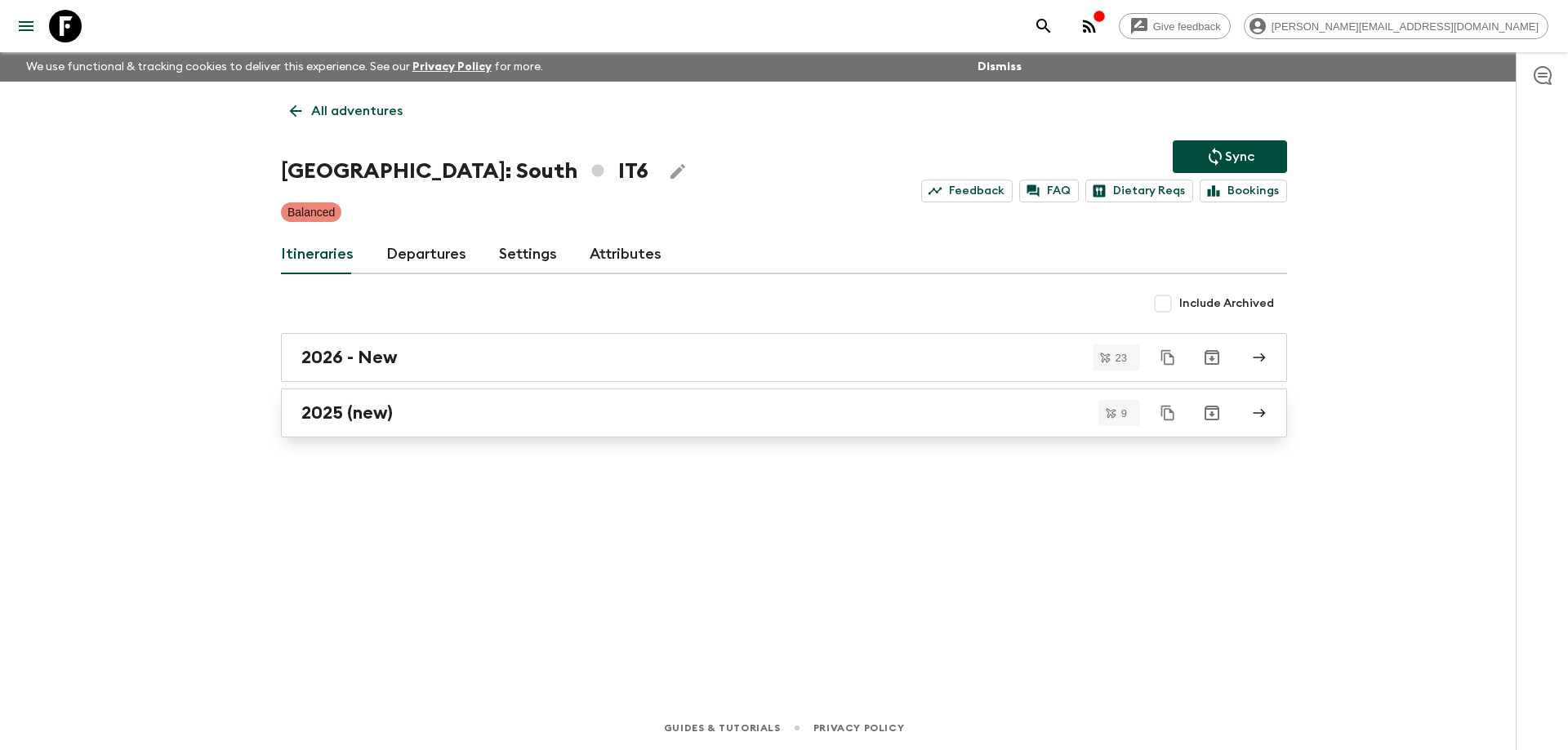
click at [459, 399] on link "2025 (new)" at bounding box center [783, 413] width 1006 height 49
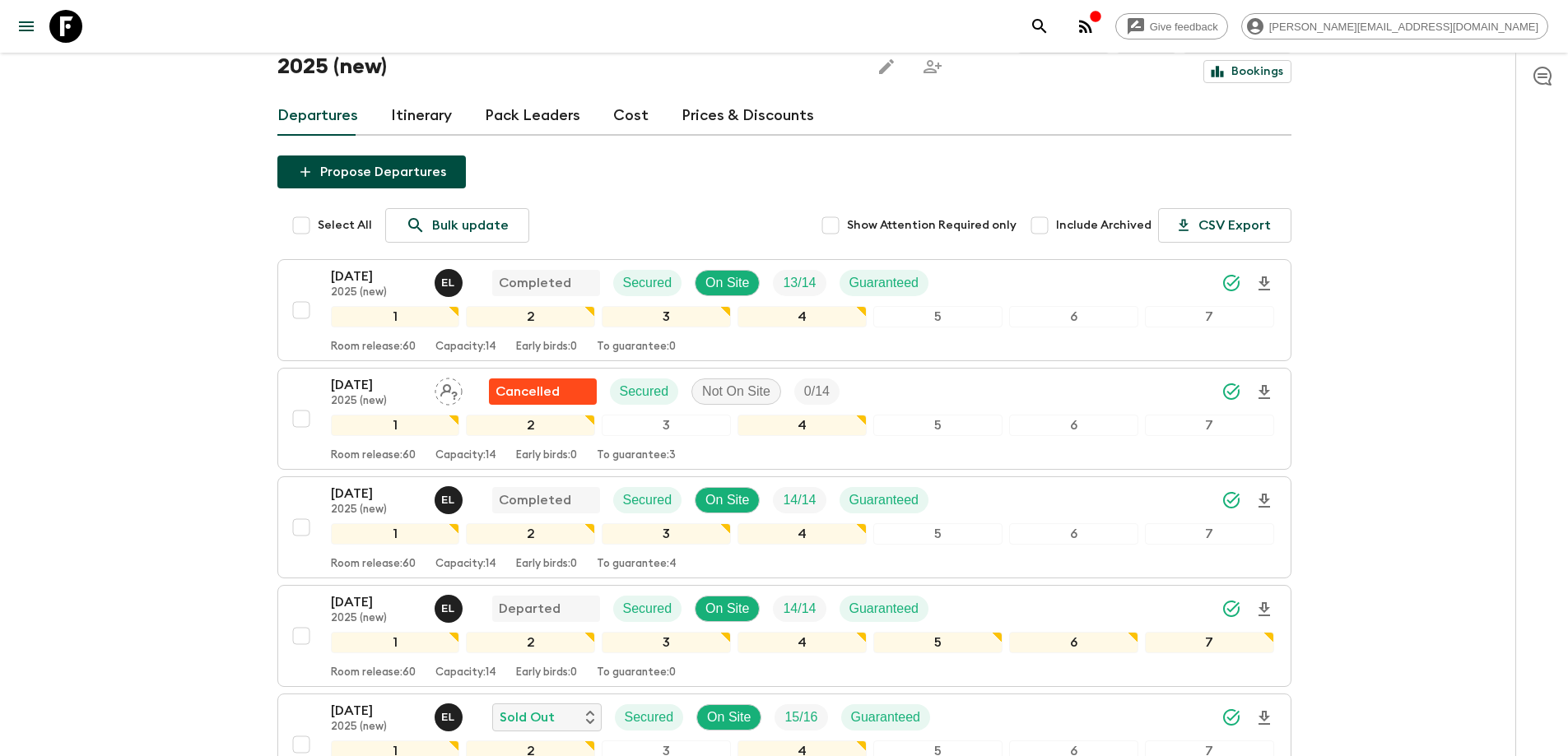
scroll to position [164, 0]
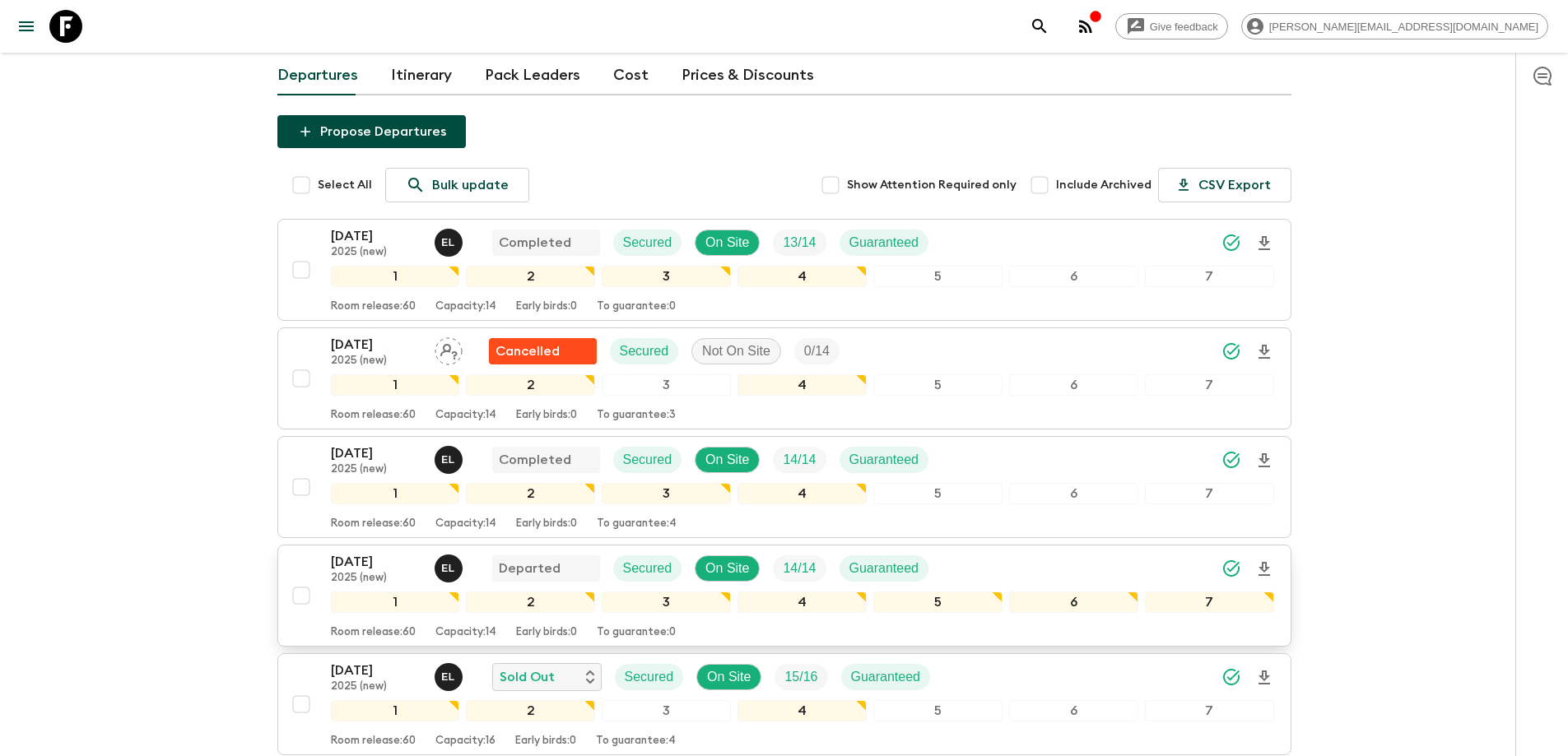
click at [353, 552] on p "[DATE]" at bounding box center [376, 562] width 90 height 20
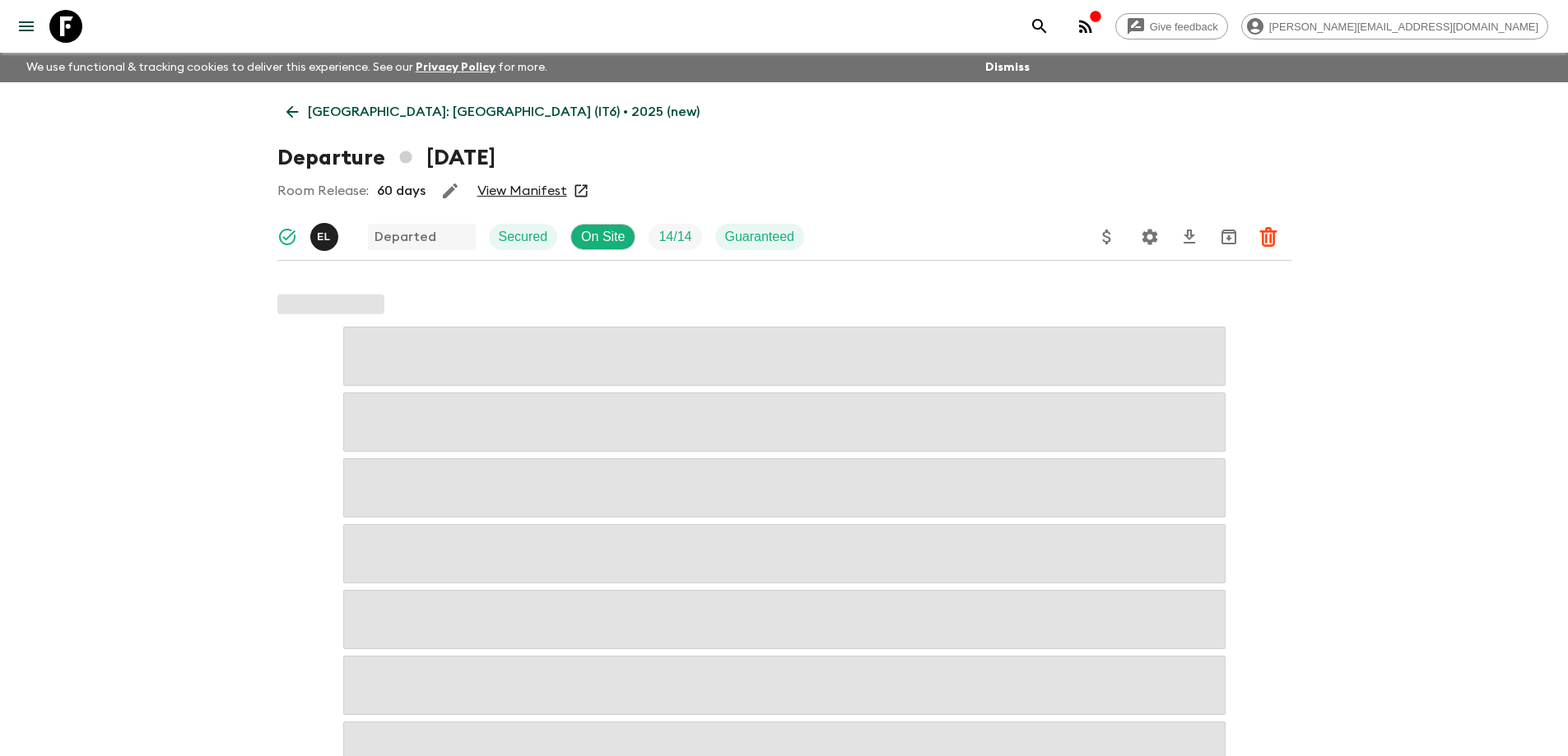
click at [539, 192] on link "View Manifest" at bounding box center [522, 191] width 90 height 16
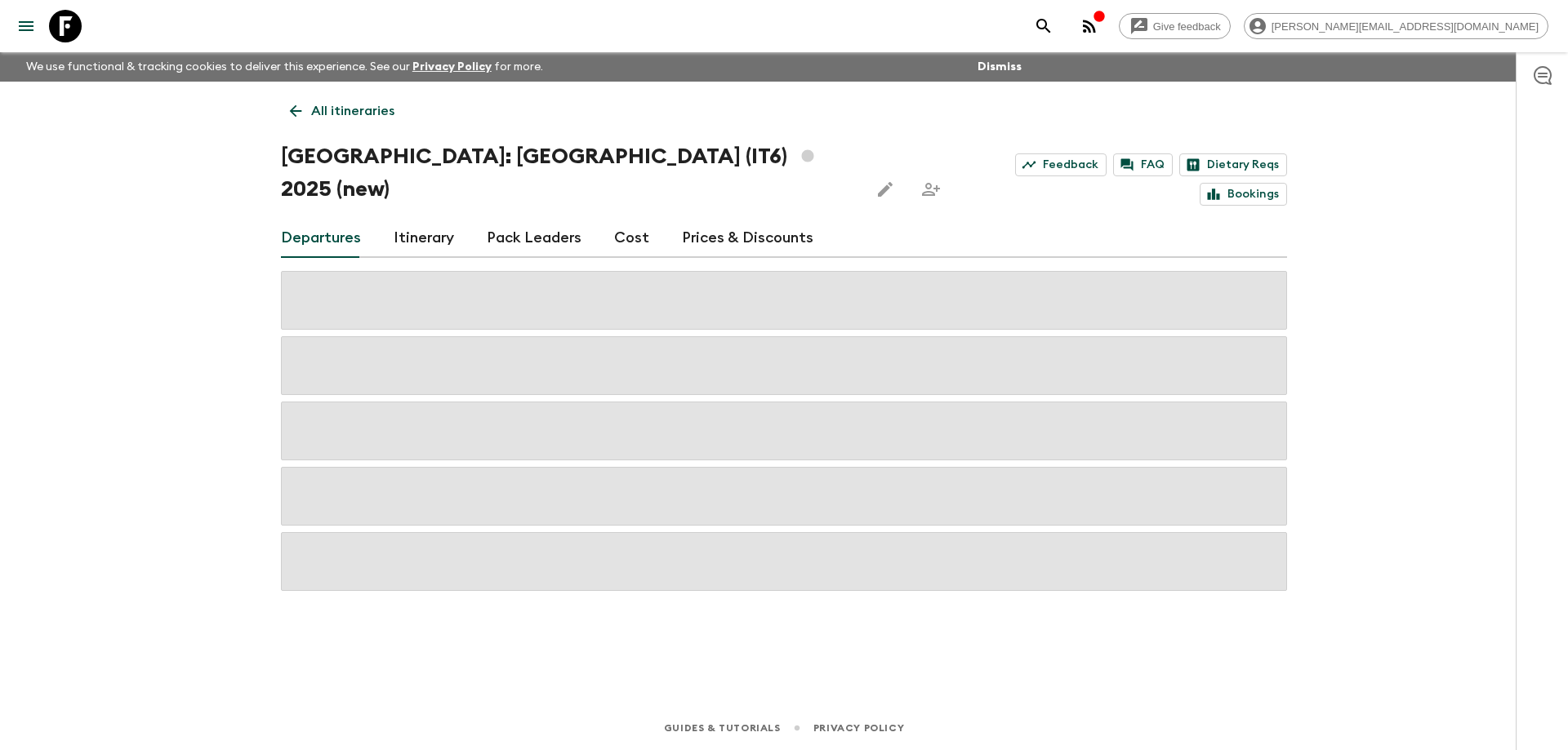
click at [624, 218] on link "Cost" at bounding box center [631, 238] width 35 height 40
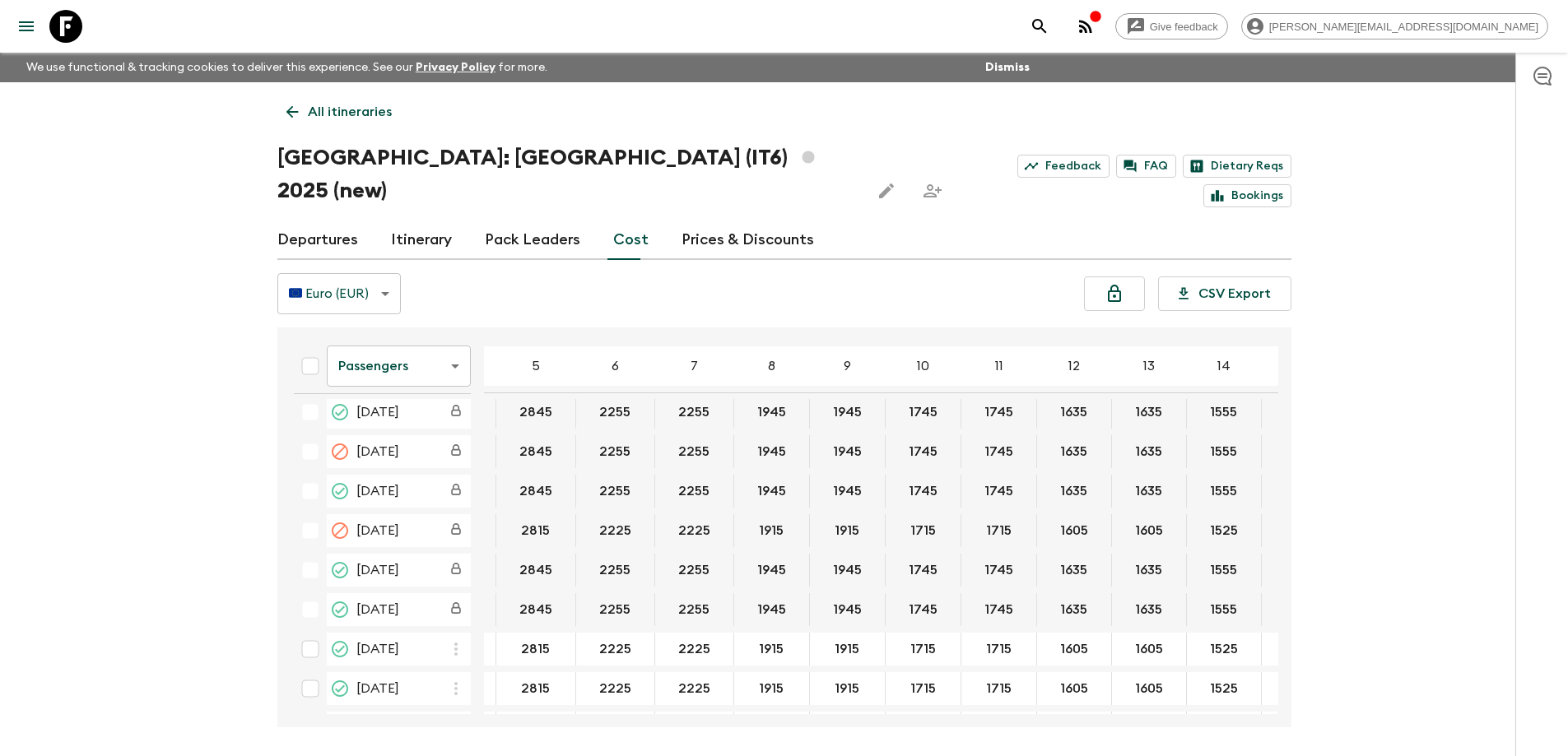
scroll to position [247, 82]
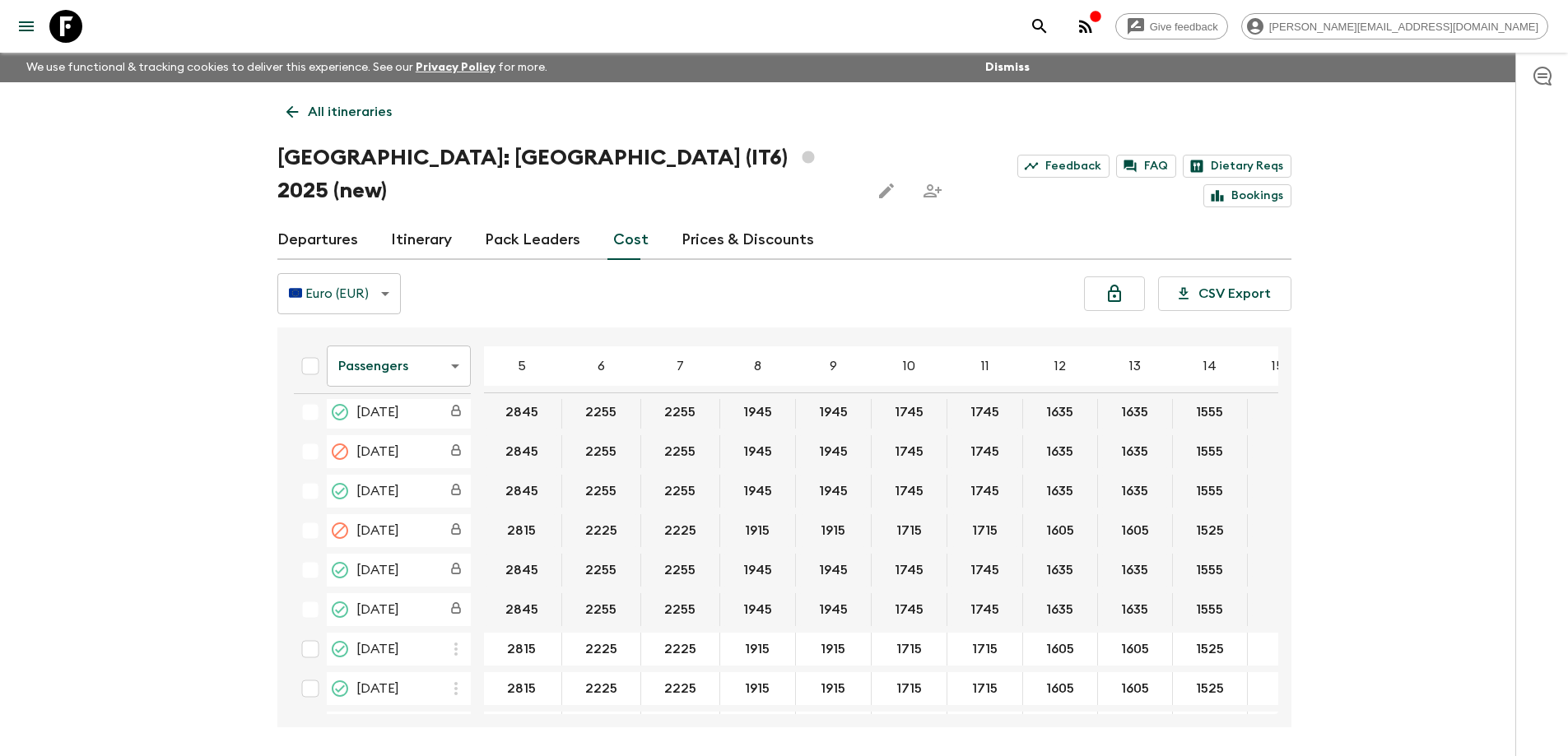
click at [407, 333] on body "Give feedback [PERSON_NAME][EMAIL_ADDRESS][DOMAIN_NAME] We use functional & tra…" at bounding box center [784, 409] width 1568 height 818
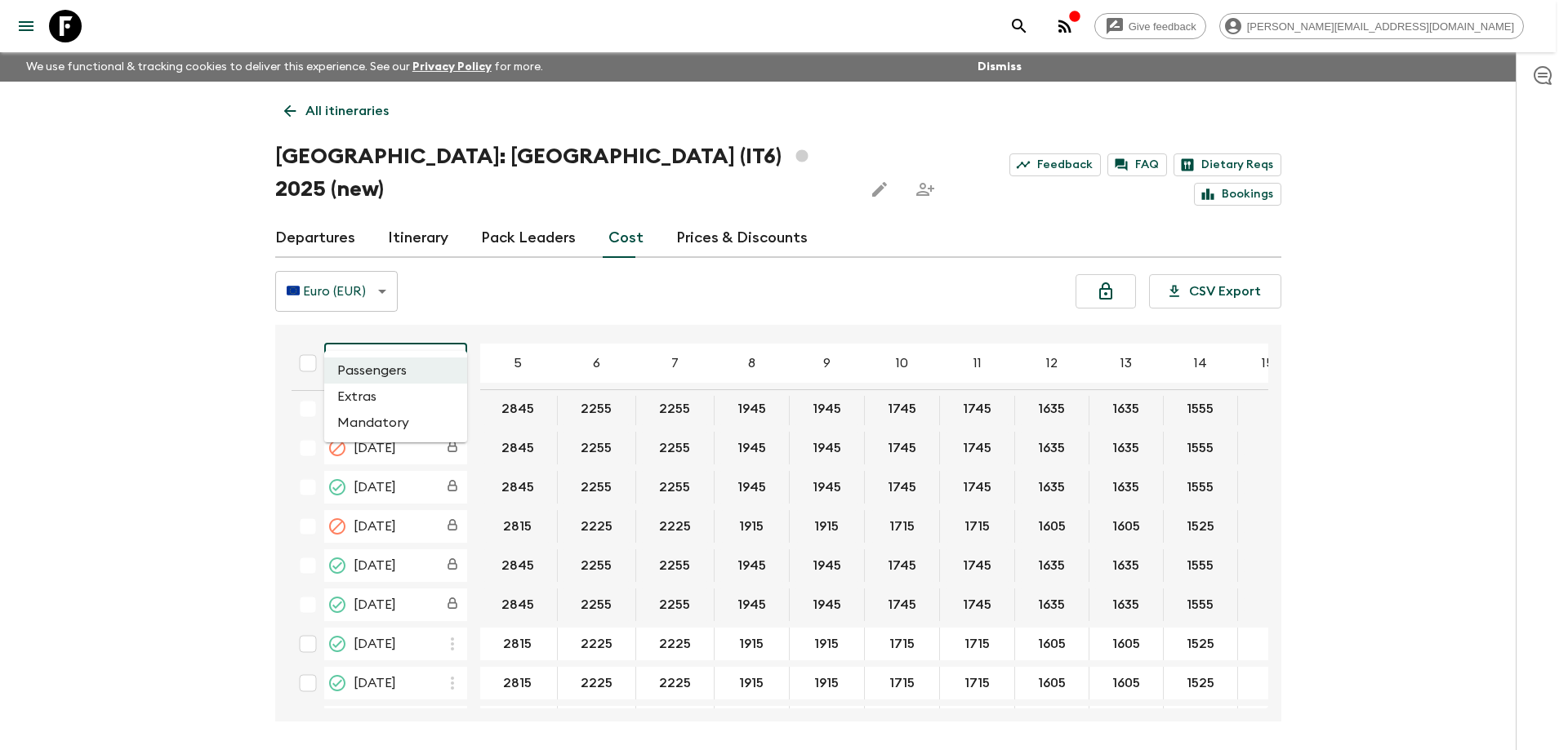
click at [379, 391] on li "Extras" at bounding box center [395, 397] width 143 height 26
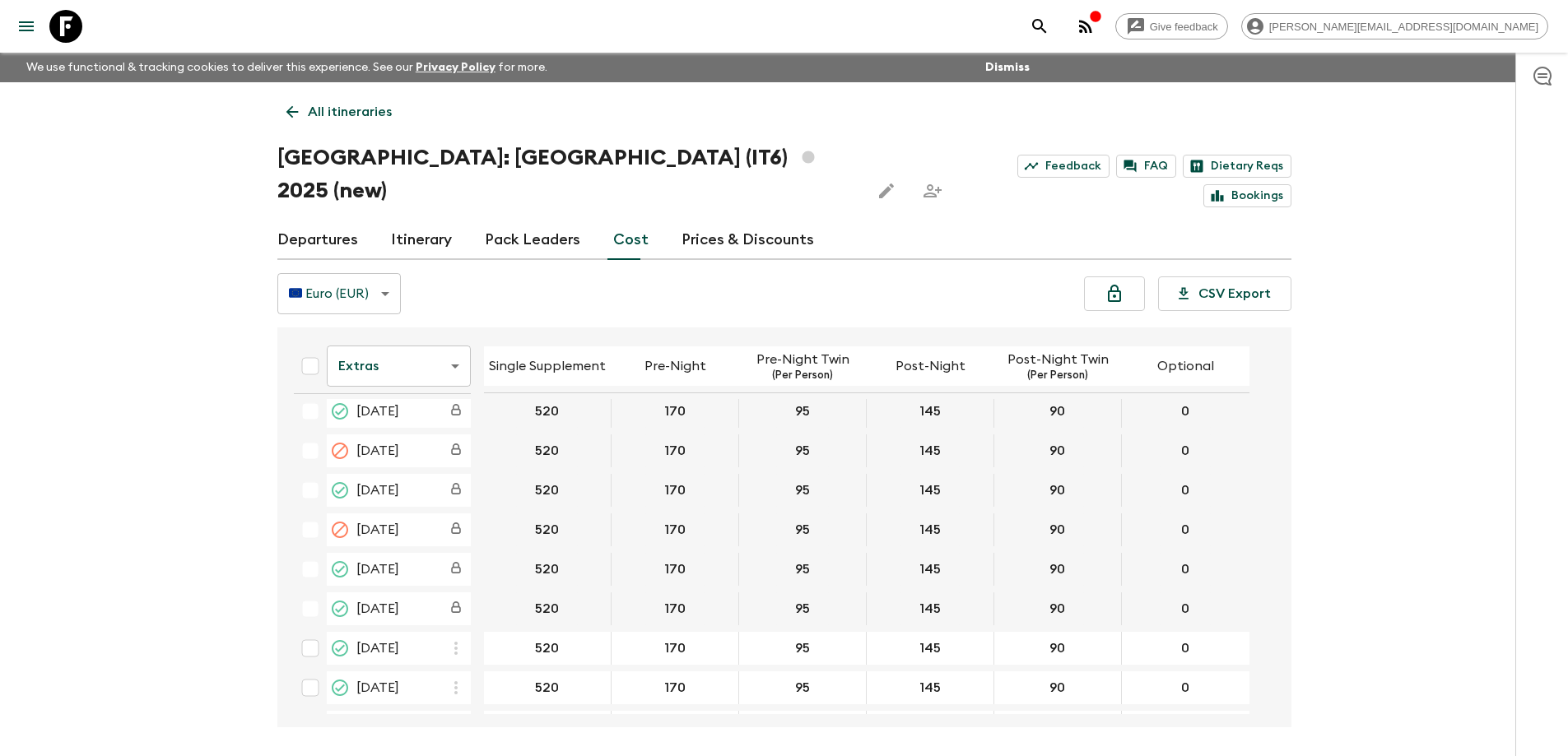
scroll to position [329, 0]
